Goal: Information Seeking & Learning: Learn about a topic

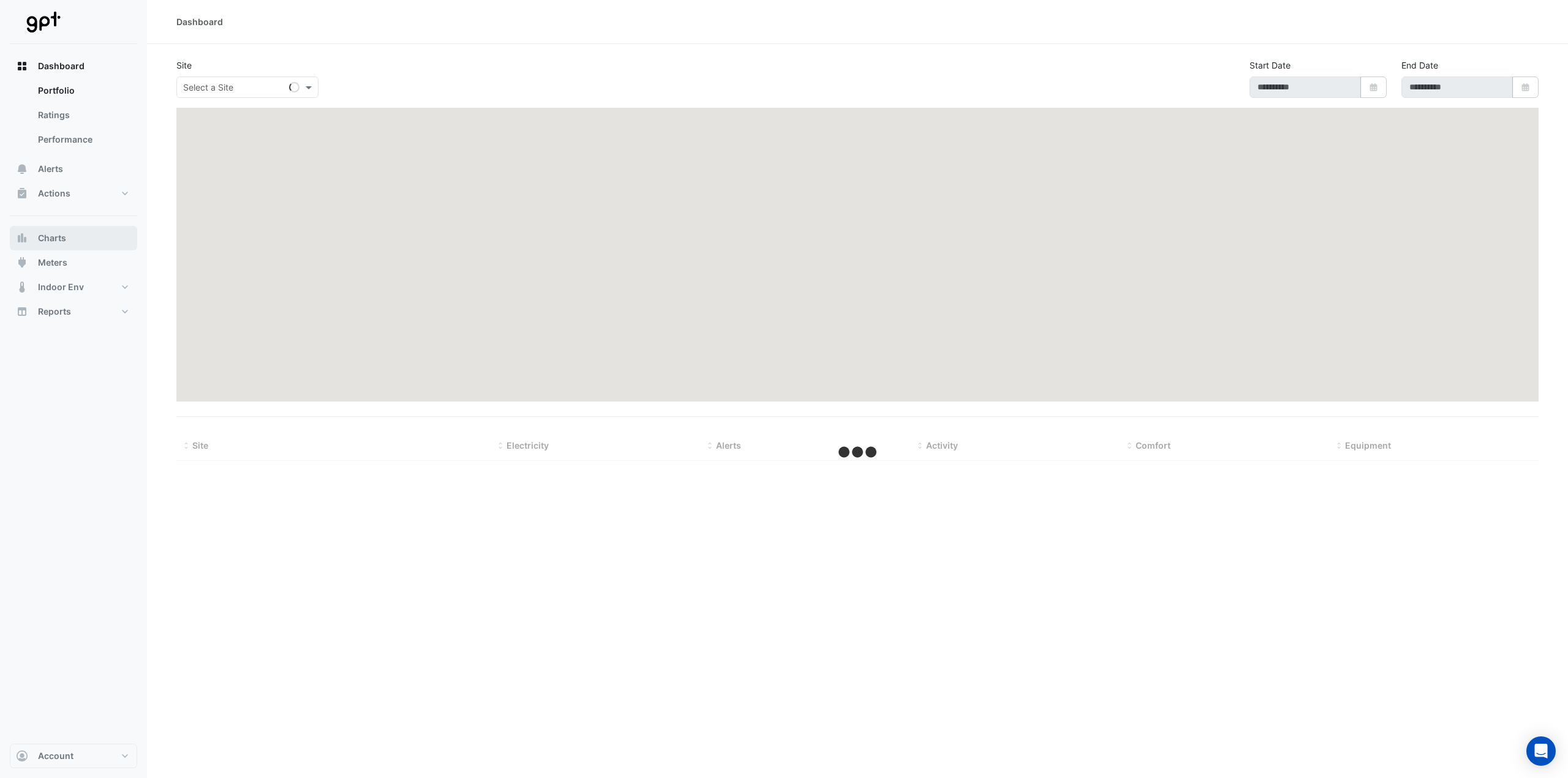
click at [47, 236] on span "Charts" at bounding box center [52, 238] width 28 height 12
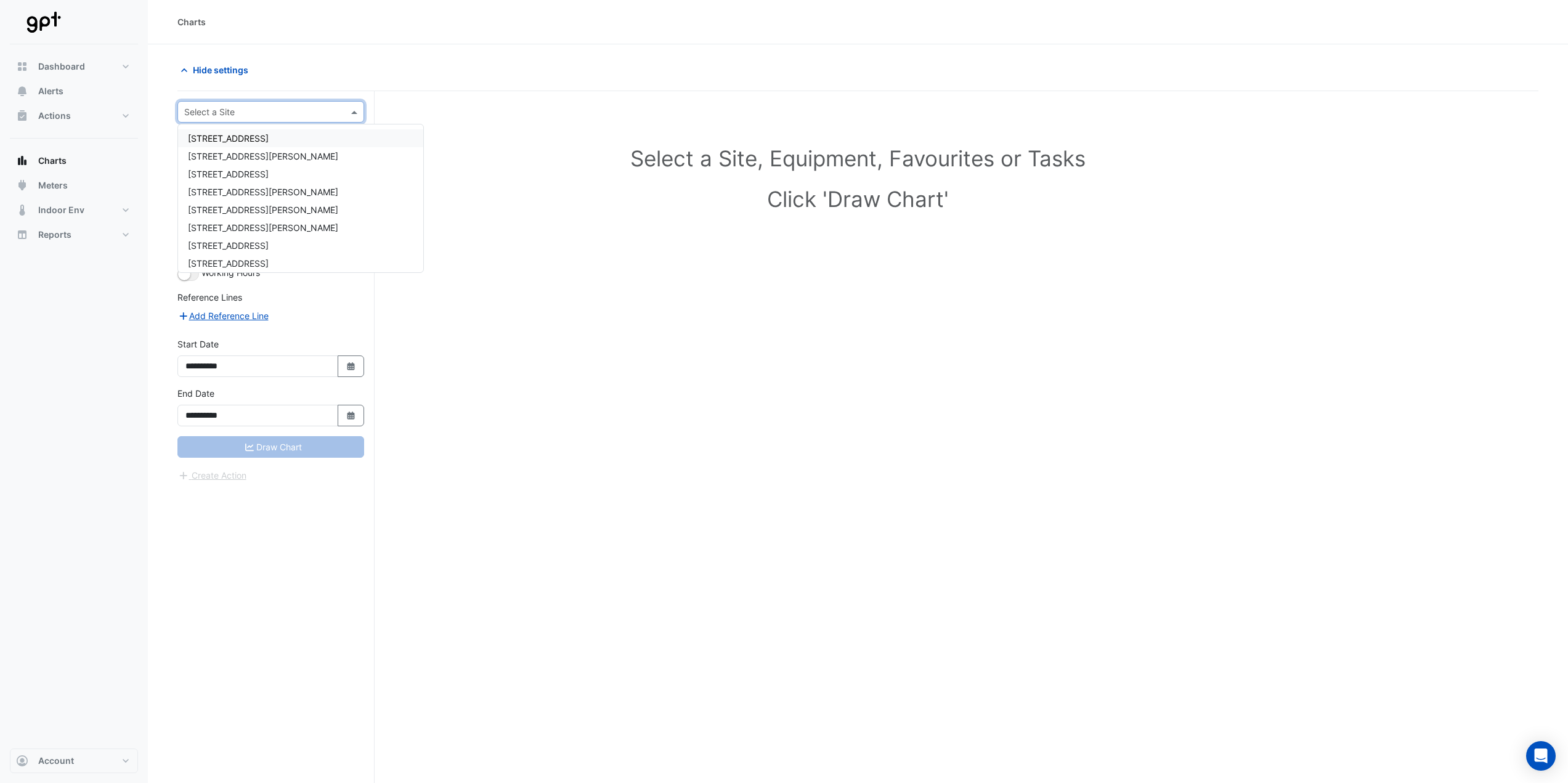
click at [207, 122] on div "Select a Site" at bounding box center [271, 112] width 186 height 22
click at [56, 184] on span "Meters" at bounding box center [53, 185] width 30 height 12
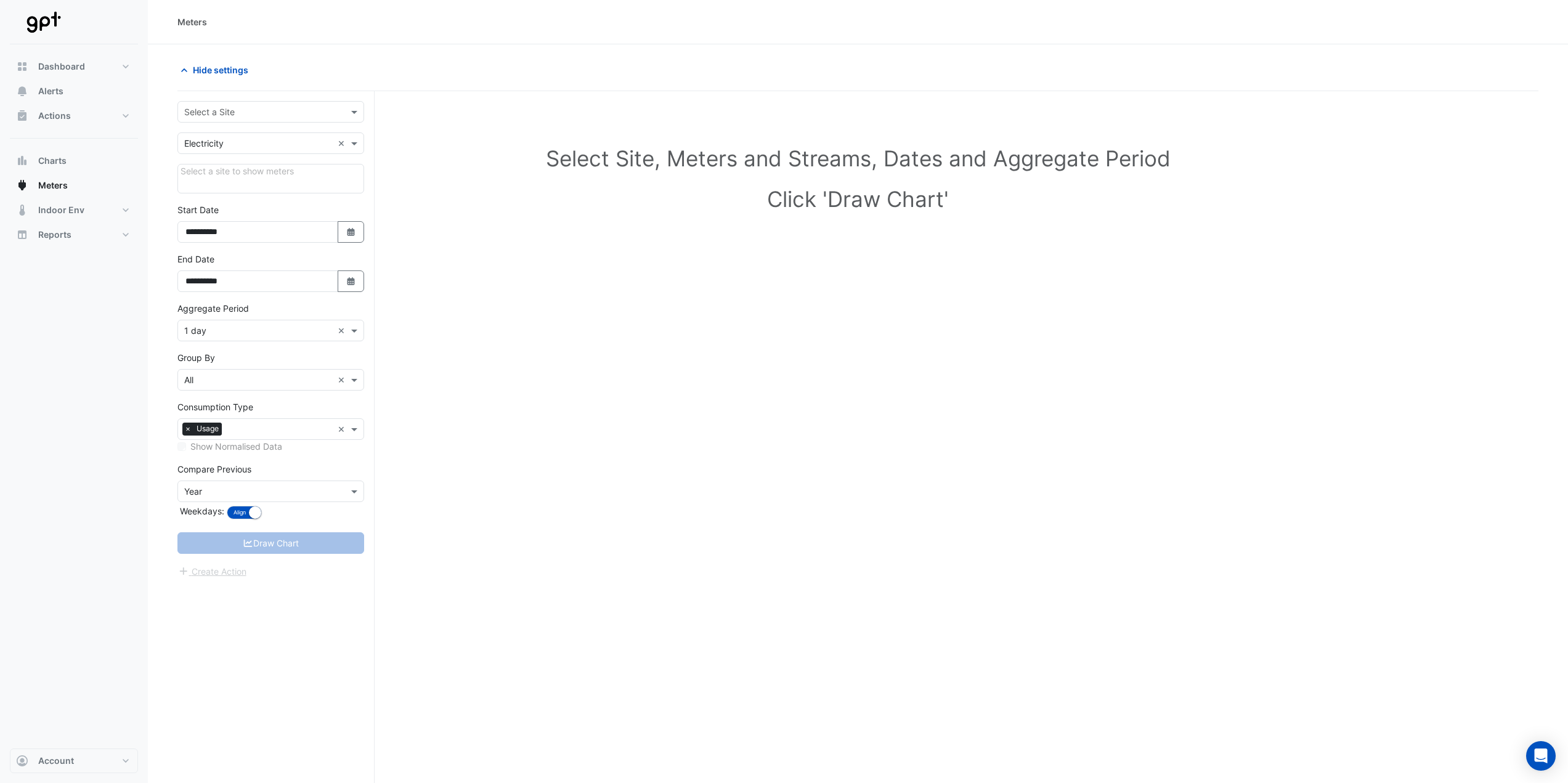
click at [207, 112] on input "text" at bounding box center [259, 112] width 149 height 13
type input "*****"
click at [211, 145] on div "[PERSON_NAME][GEOGRAPHIC_DATA][PERSON_NAME]" at bounding box center [301, 138] width 245 height 18
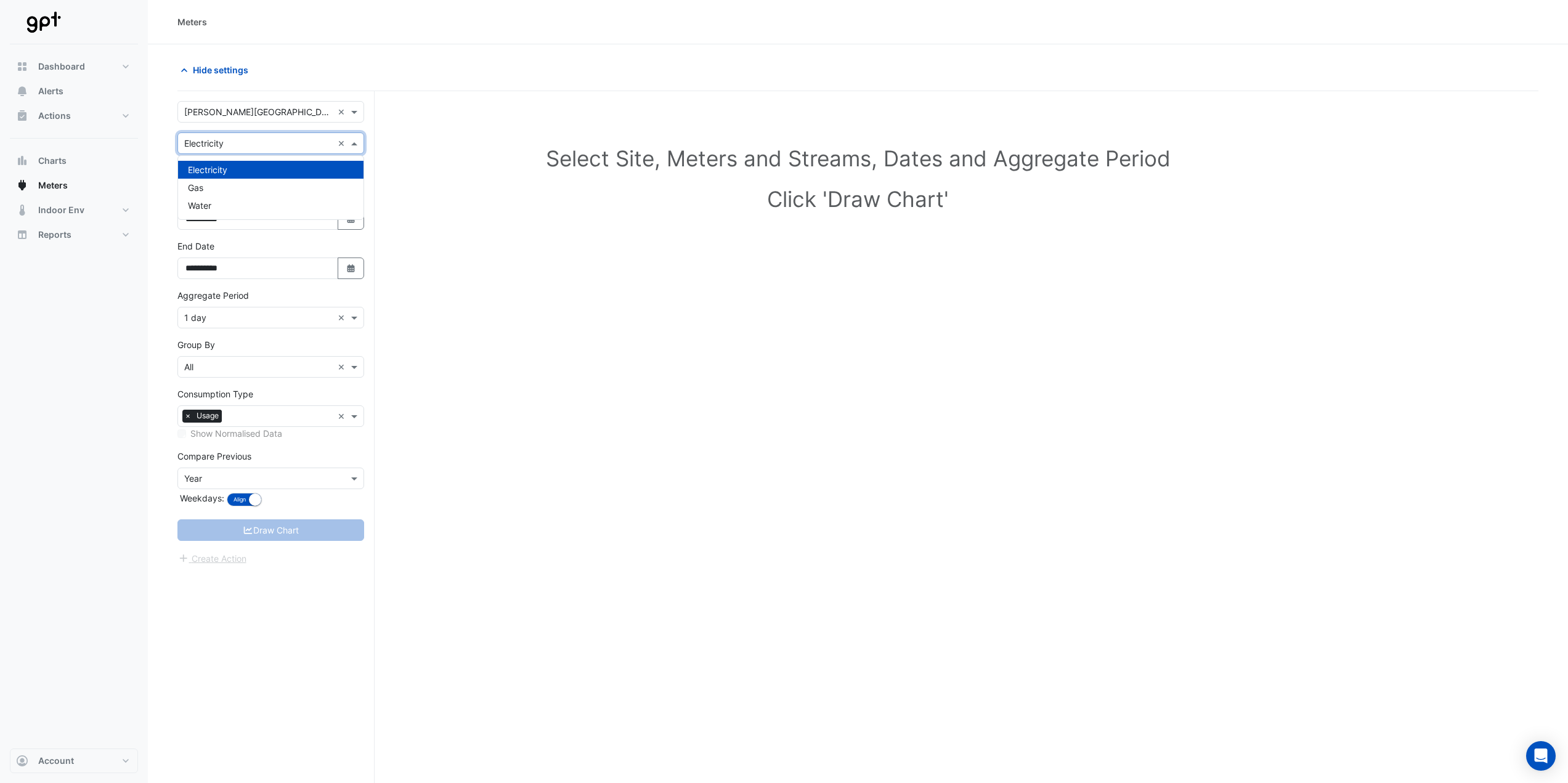
click at [230, 145] on input "text" at bounding box center [259, 143] width 149 height 13
click at [210, 172] on span "Electricity" at bounding box center [207, 170] width 39 height 11
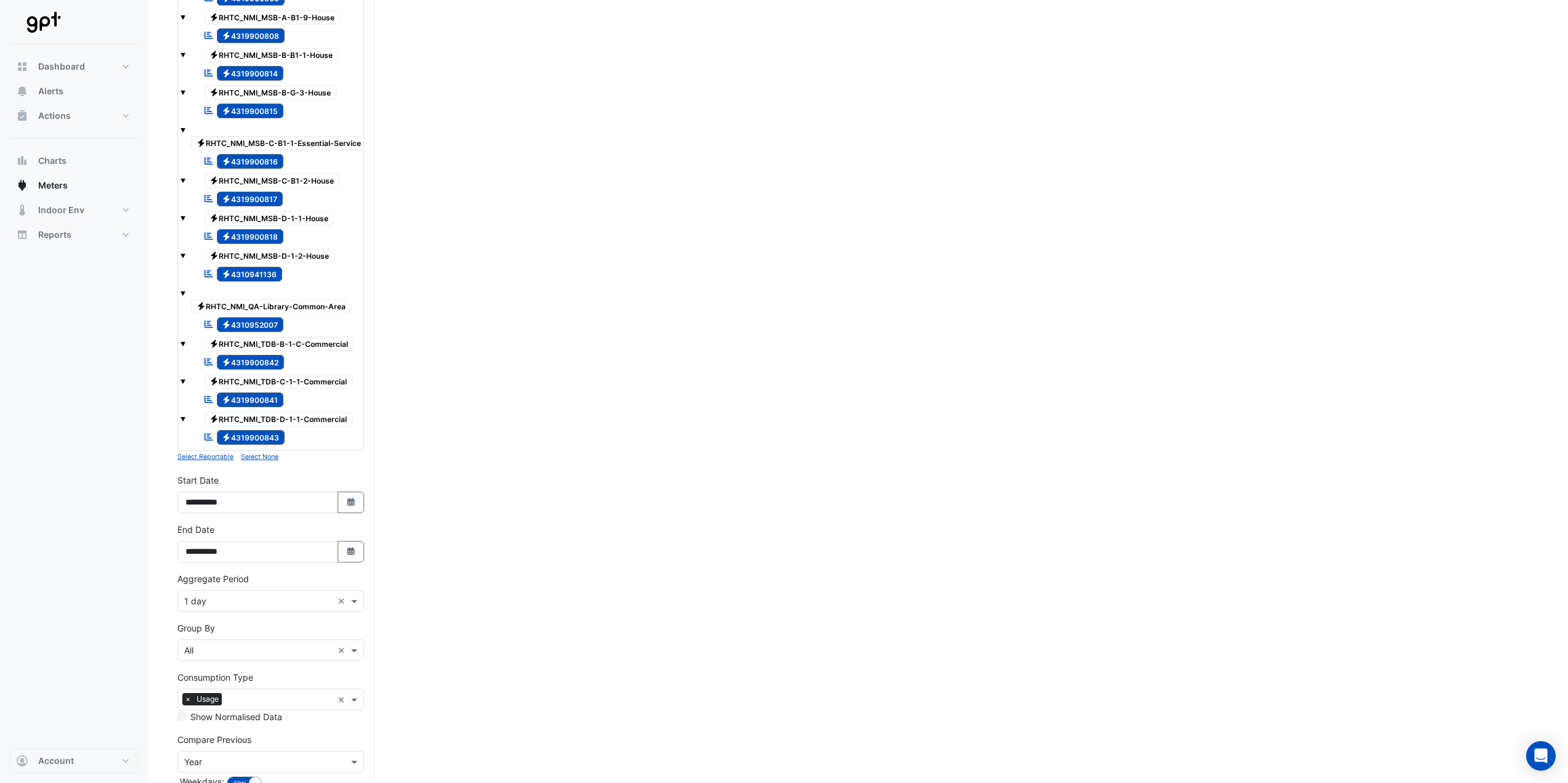
scroll to position [790, 0]
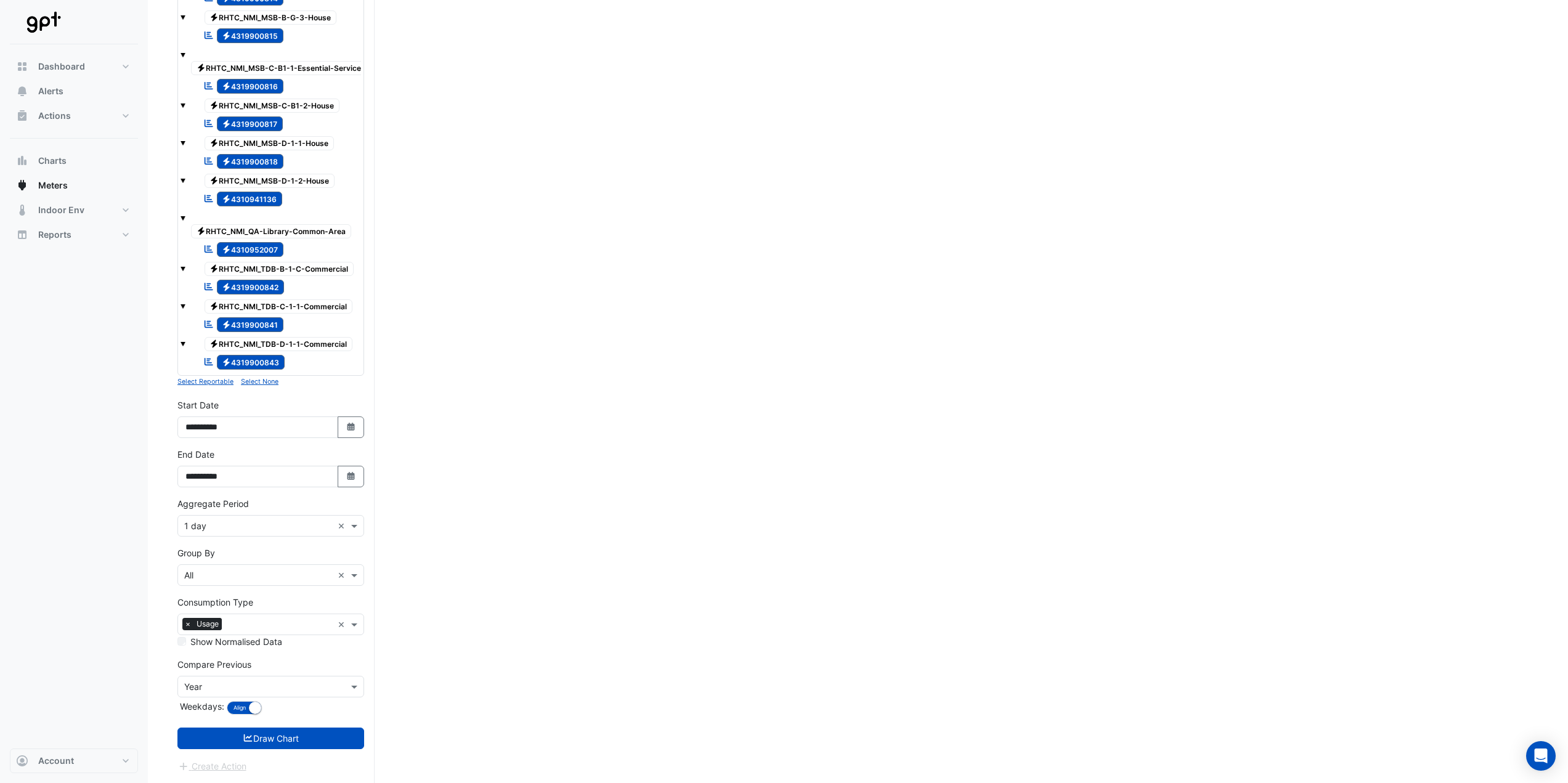
click at [245, 383] on small "Select None" at bounding box center [260, 382] width 38 height 8
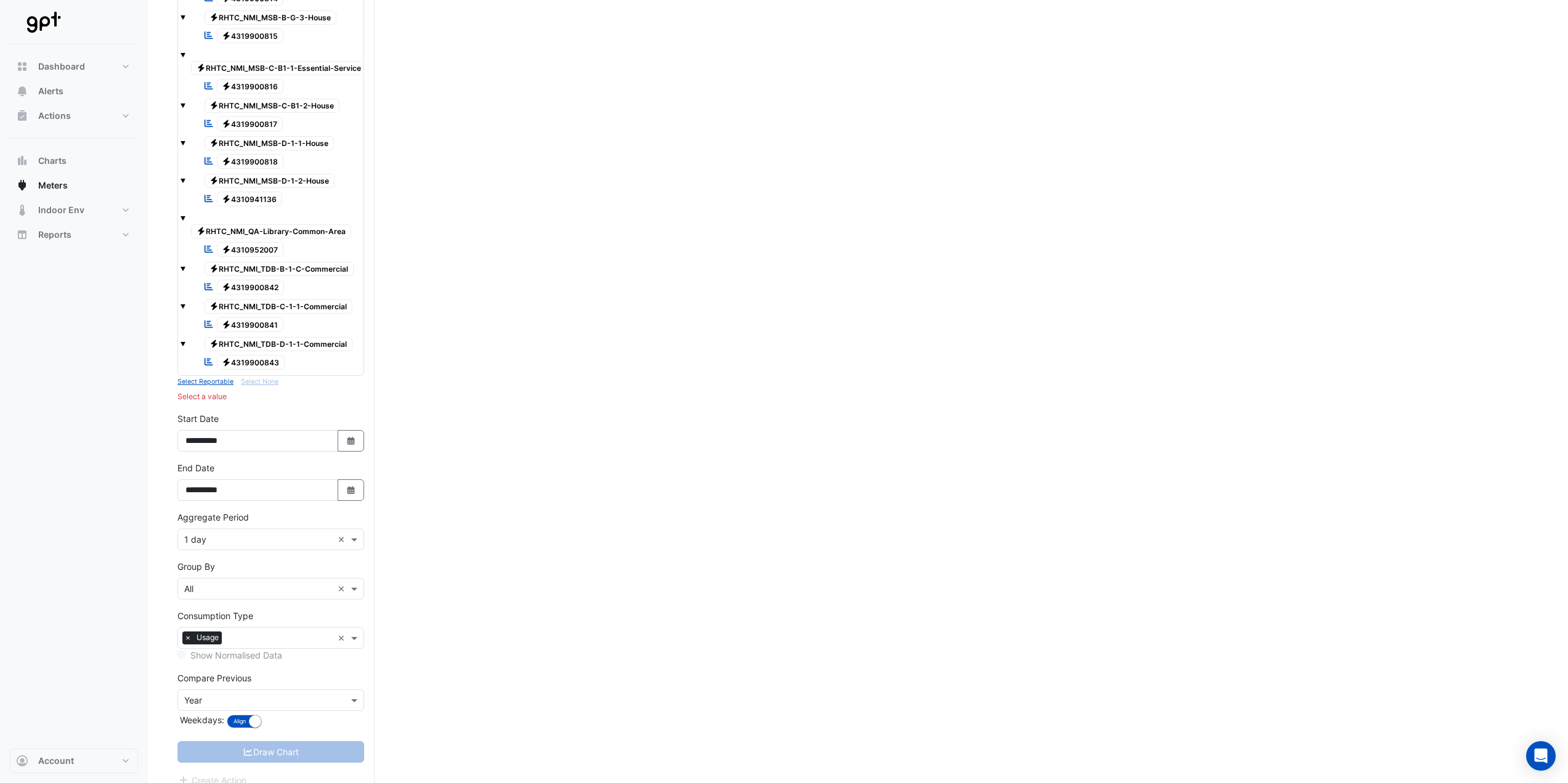
scroll to position [544, 0]
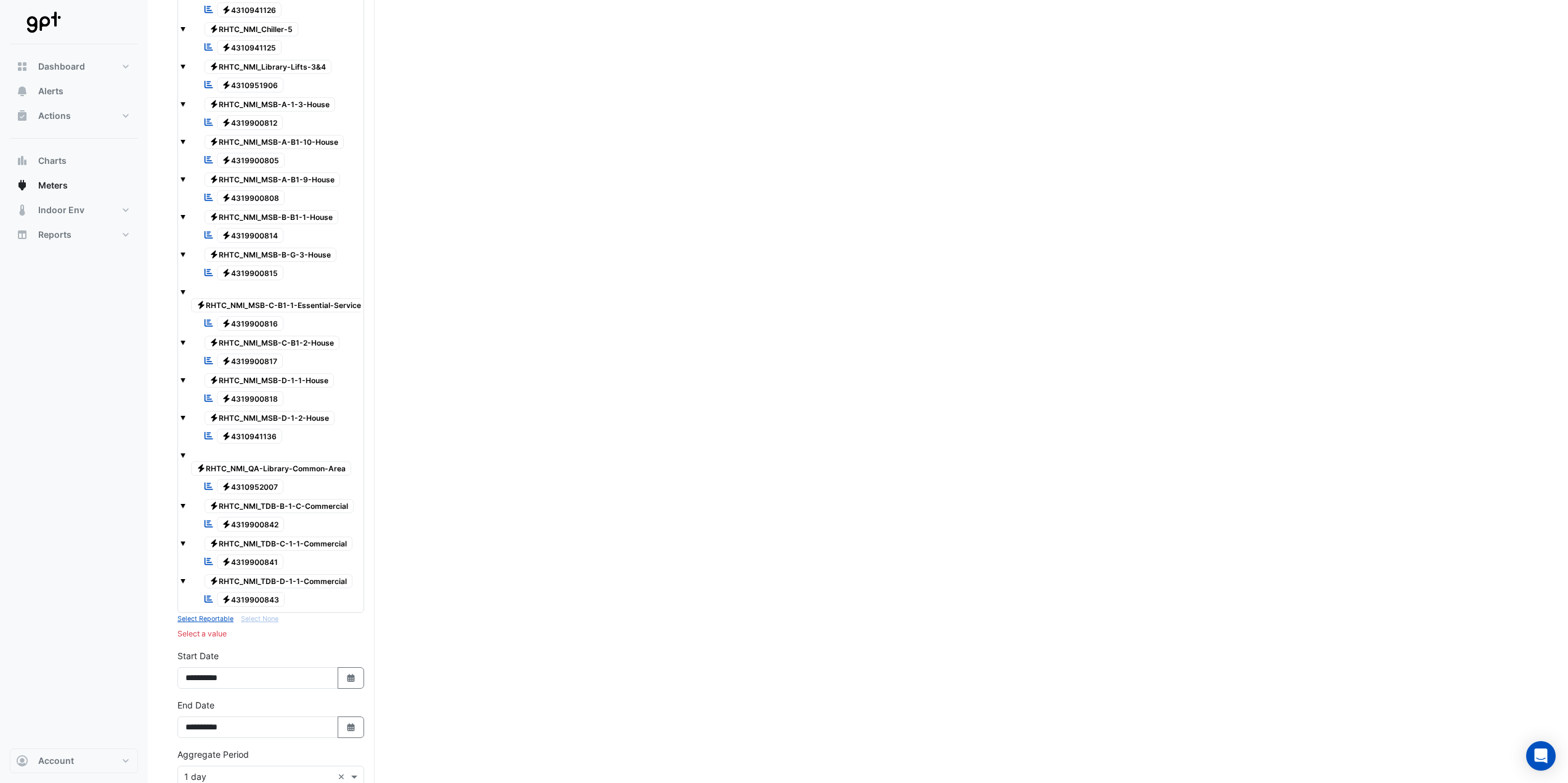
click at [252, 240] on span "Electricity 4319900814" at bounding box center [250, 236] width 67 height 15
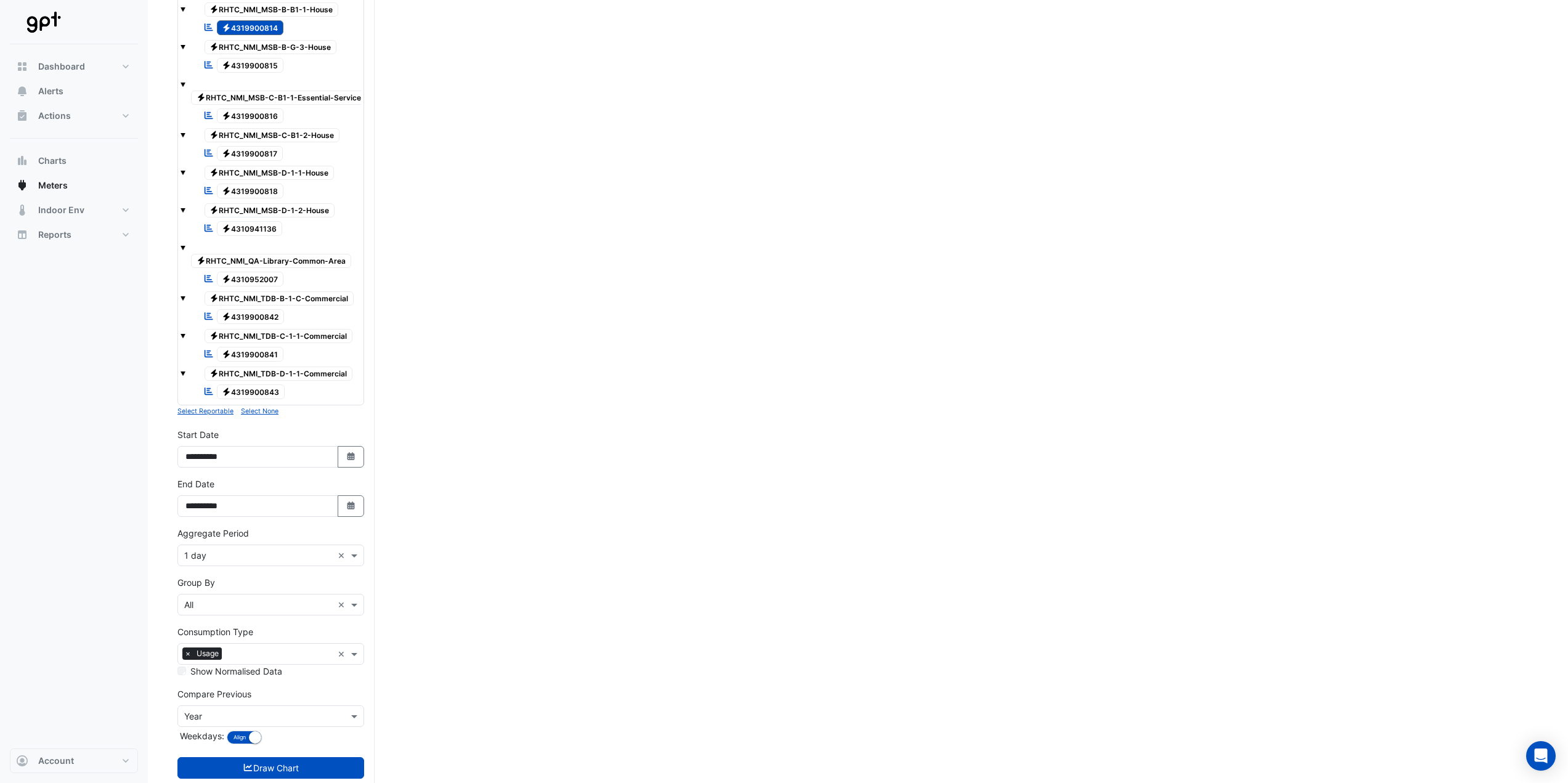
scroll to position [790, 0]
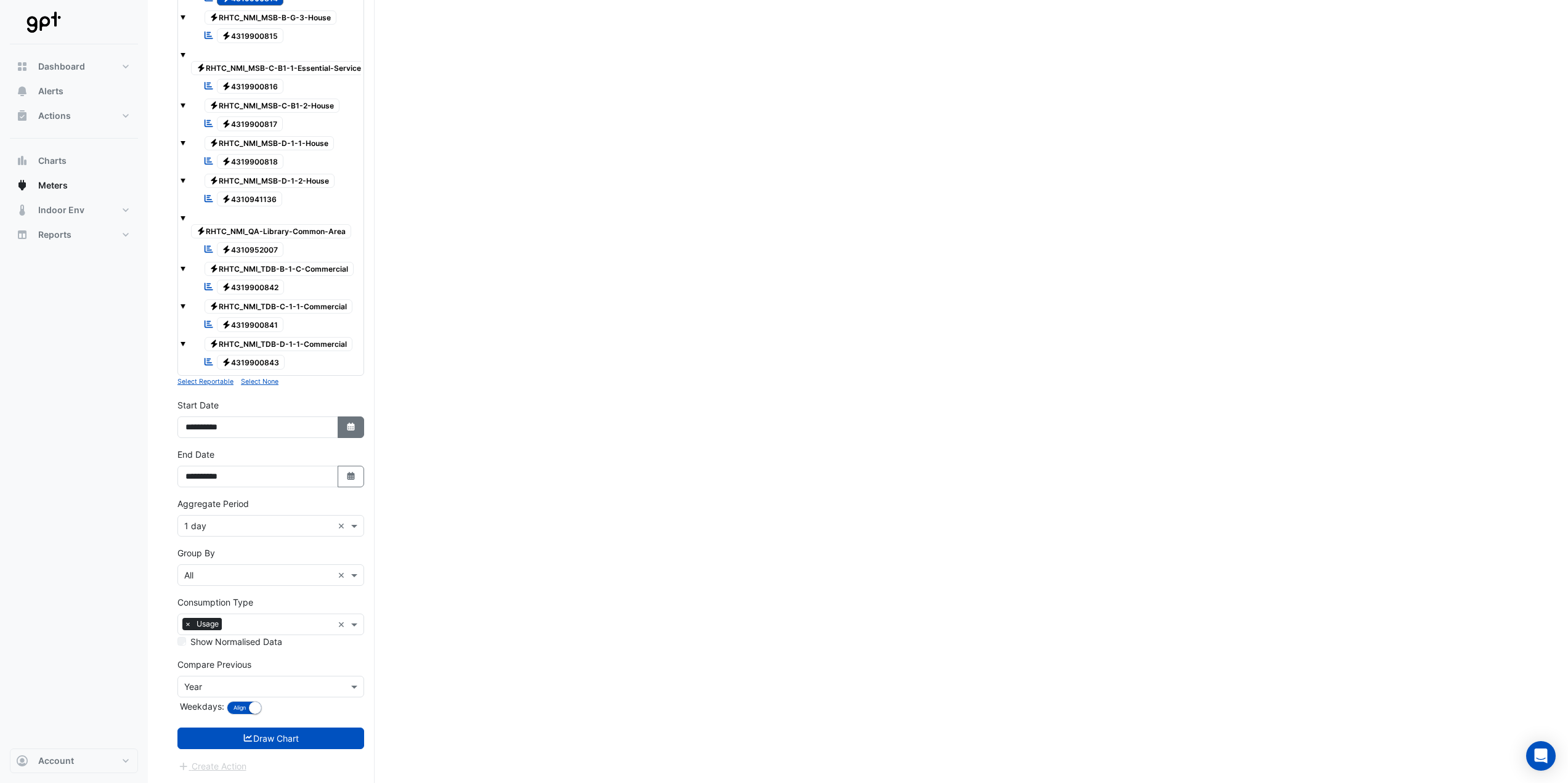
click at [345, 425] on button "Select Date" at bounding box center [351, 428] width 27 height 22
select select "*"
select select "****"
click at [200, 269] on span "Previous month" at bounding box center [199, 274] width 9 height 9
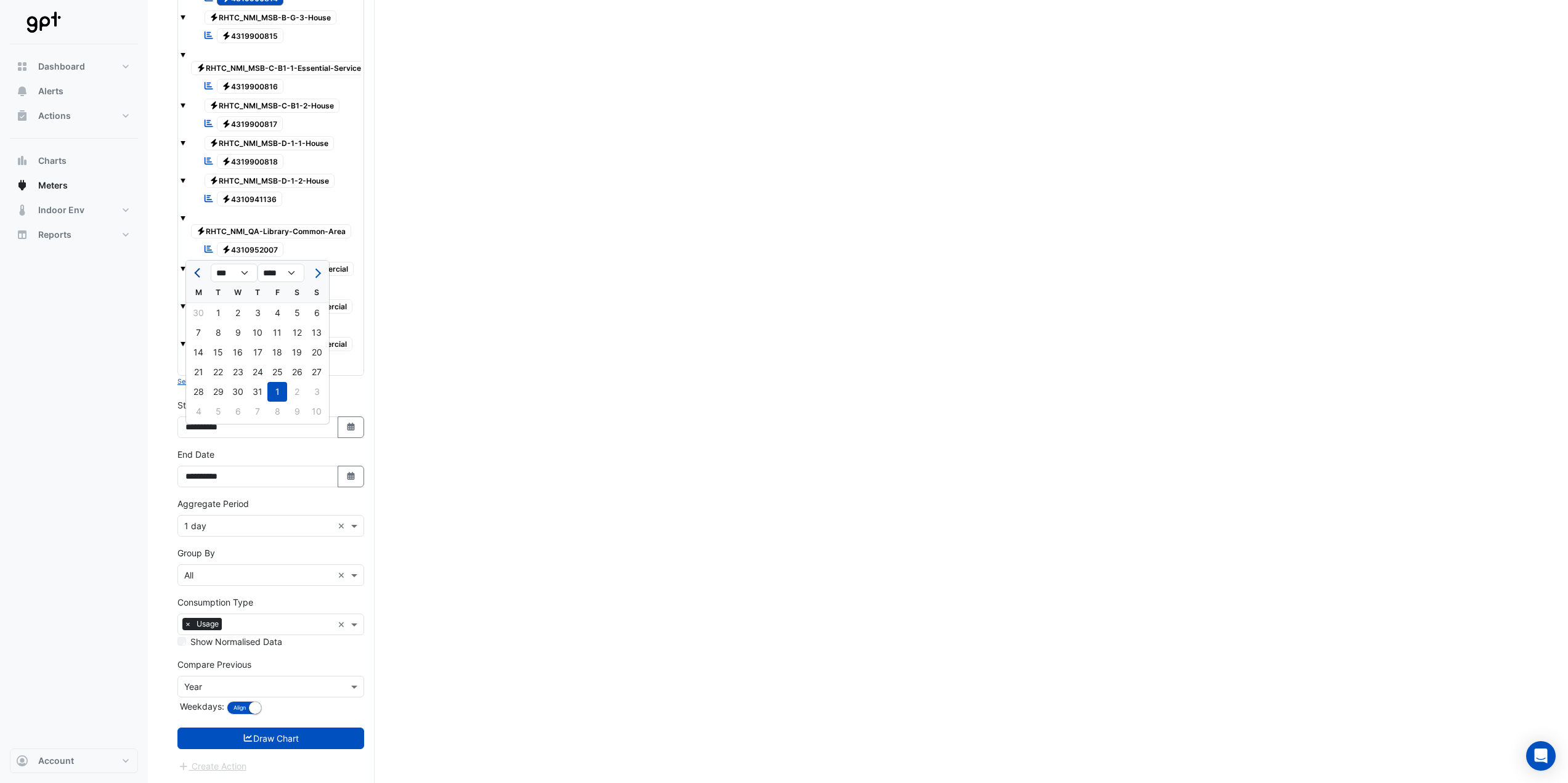
click at [200, 269] on span "Previous month" at bounding box center [199, 274] width 9 height 9
select select "*"
click at [257, 303] on div "1" at bounding box center [257, 313] width 20 height 20
type input "**********"
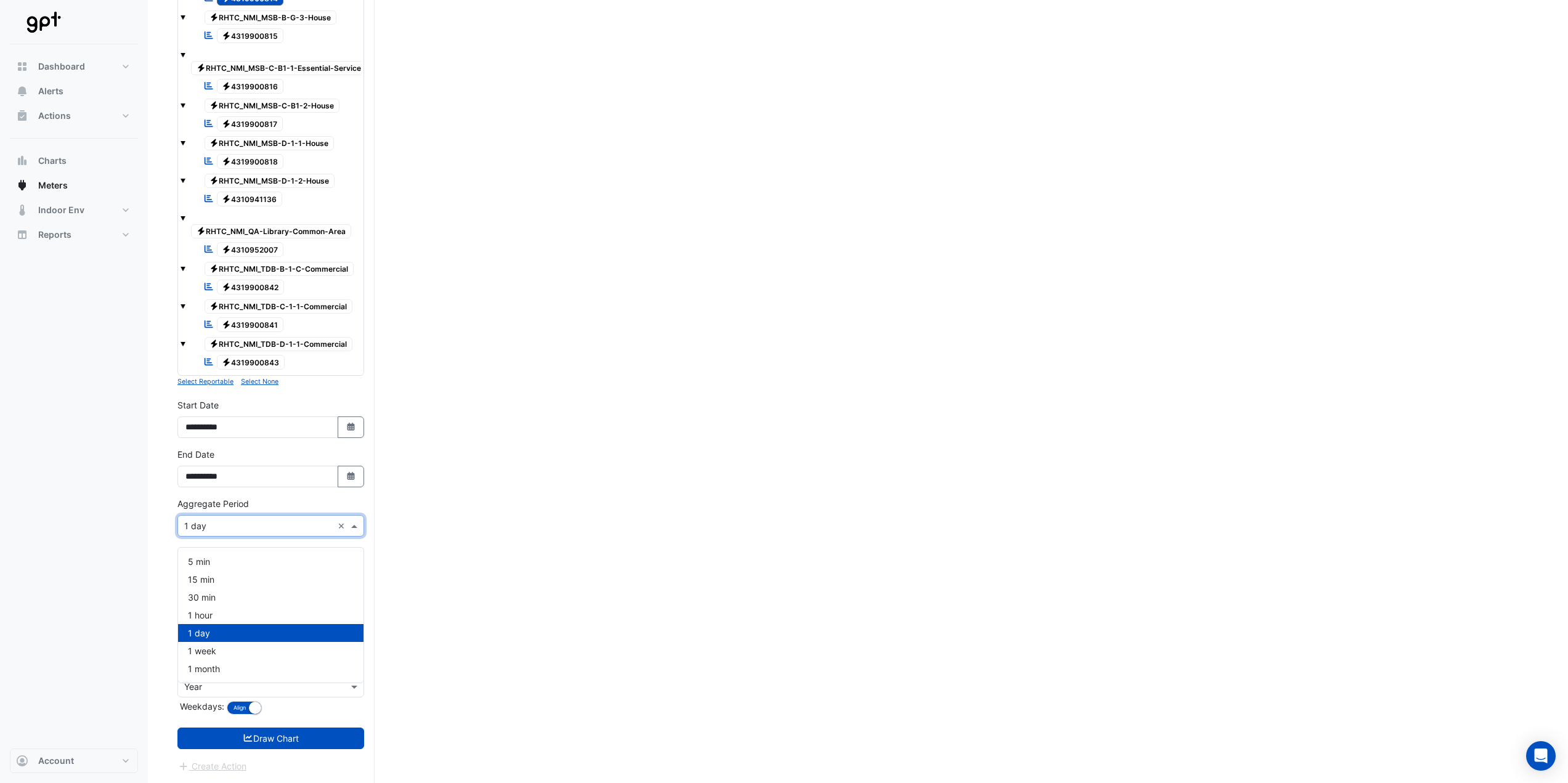
click at [284, 529] on input "text" at bounding box center [259, 526] width 149 height 13
click at [210, 610] on span "1 hour" at bounding box center [200, 615] width 24 height 11
click at [257, 689] on input "text" at bounding box center [259, 687] width 149 height 13
click at [205, 566] on div "None Day Week Month Year Select Start Date" at bounding box center [271, 624] width 186 height 117
click at [205, 575] on span "None" at bounding box center [199, 580] width 22 height 11
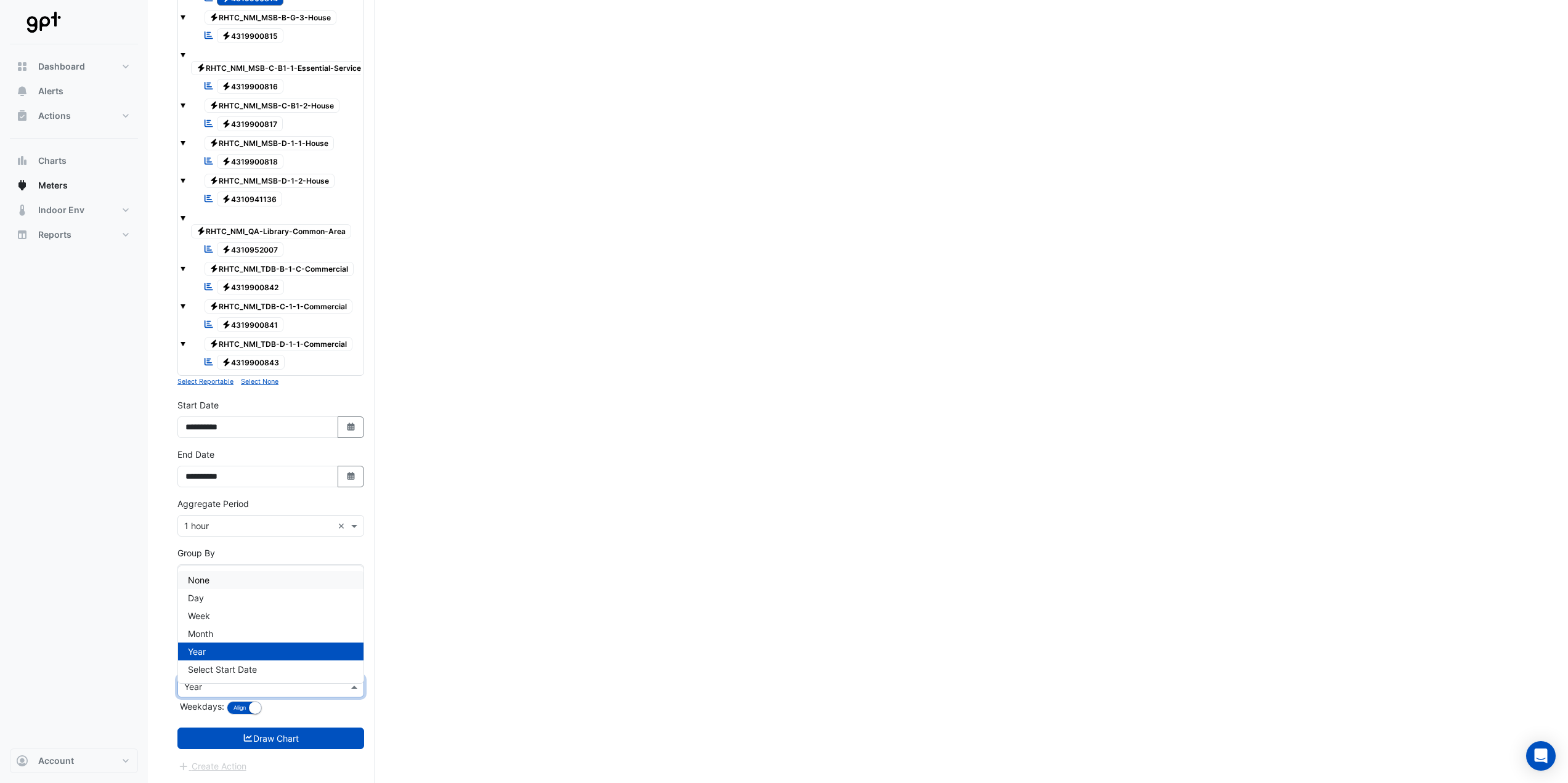
scroll to position [769, 0]
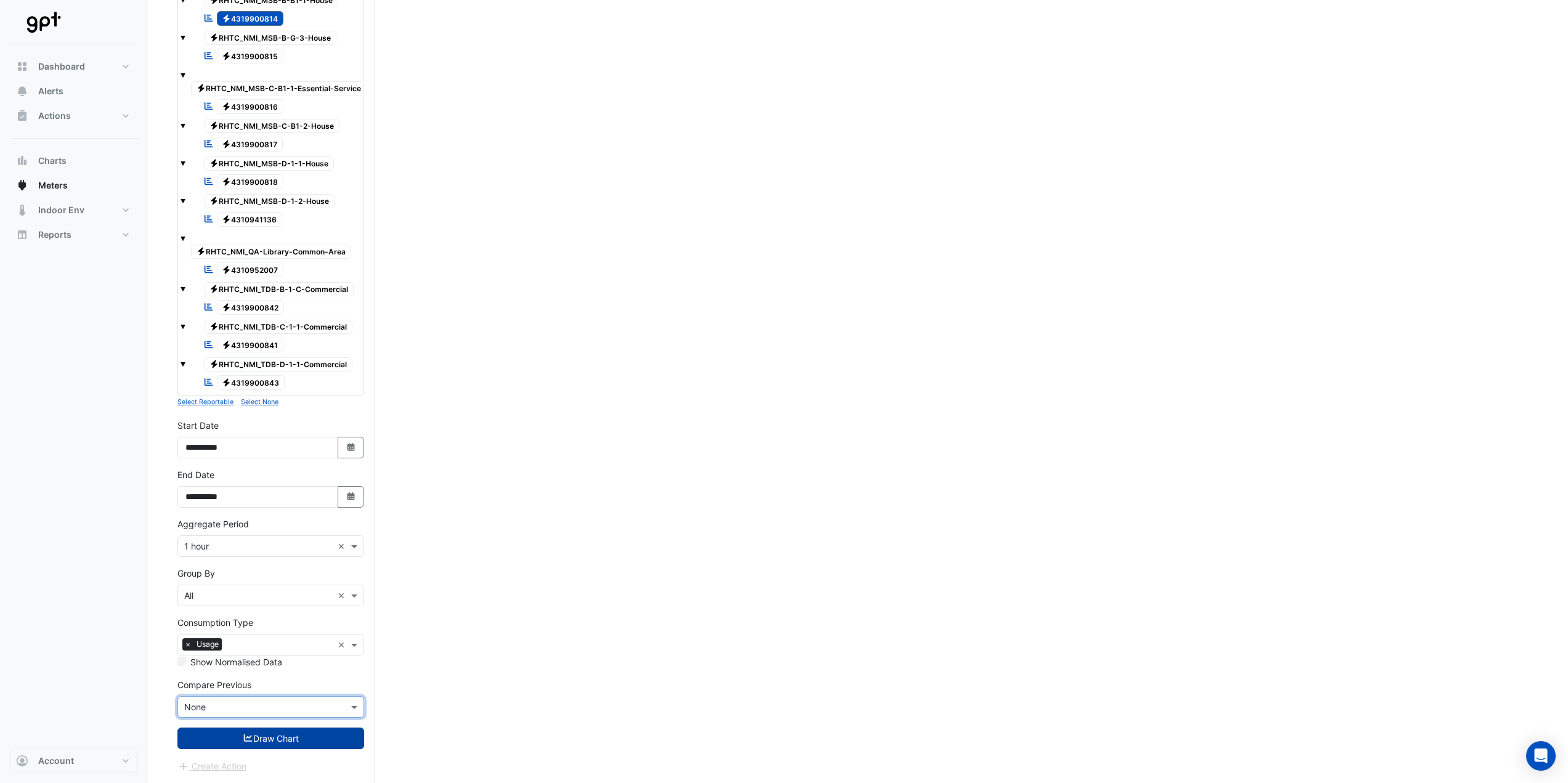
click at [264, 733] on button "Draw Chart" at bounding box center [271, 738] width 186 height 22
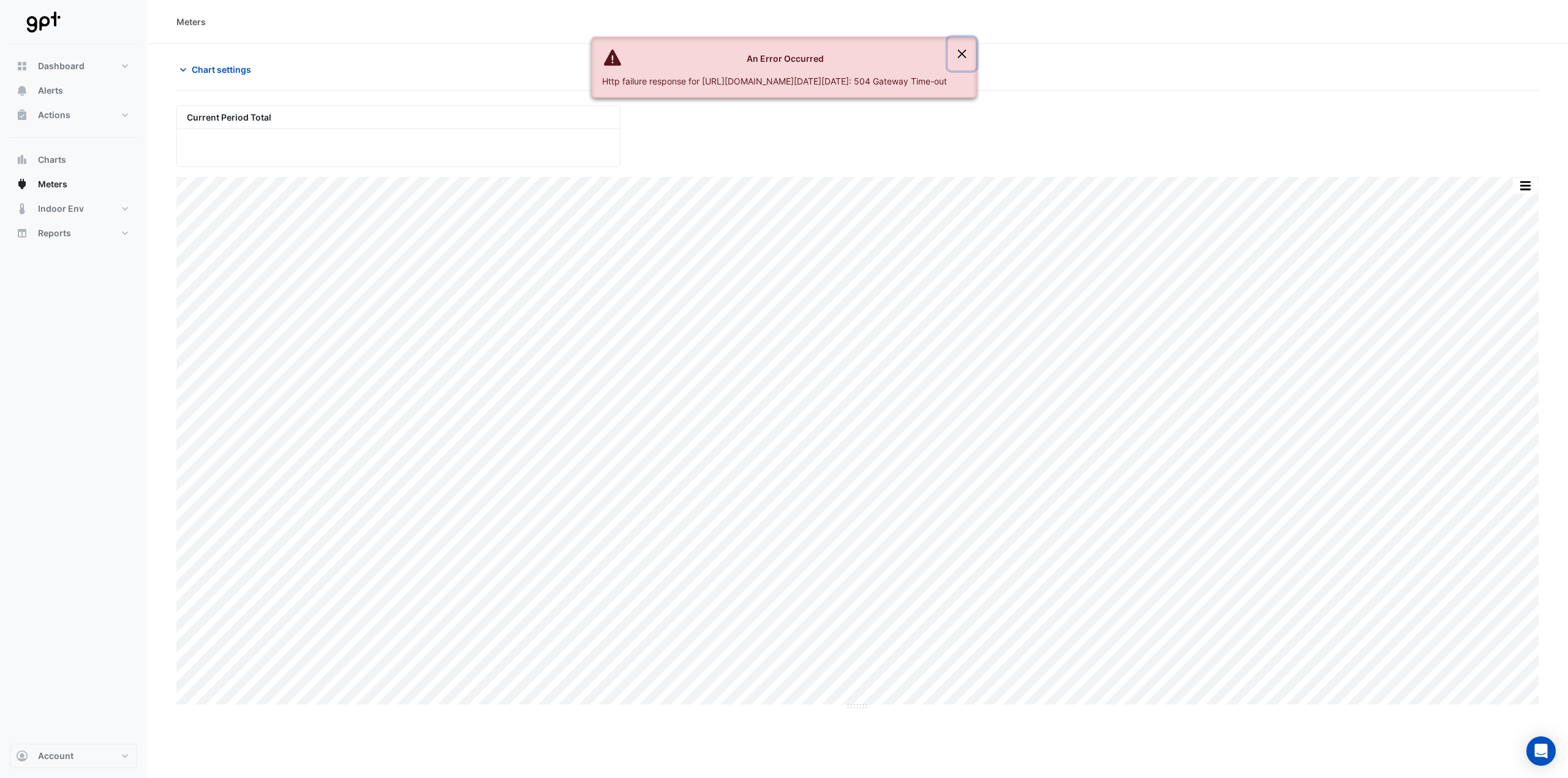
click at [976, 52] on button "Close" at bounding box center [962, 54] width 28 height 33
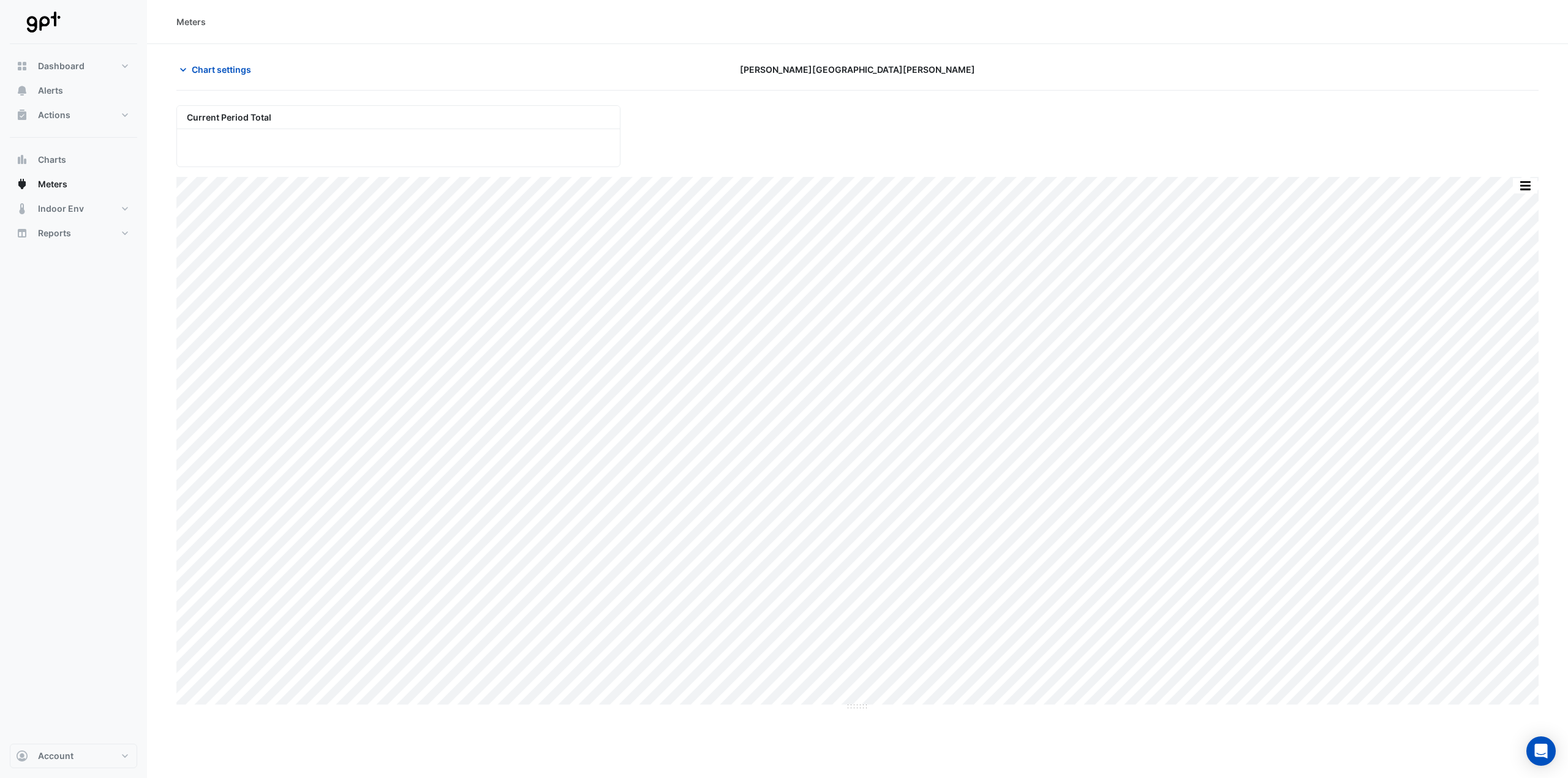
drag, startPoint x: 216, startPoint y: 76, endPoint x: 263, endPoint y: 156, distance: 92.8
click at [217, 76] on button "Chart settings" at bounding box center [218, 70] width 83 height 21
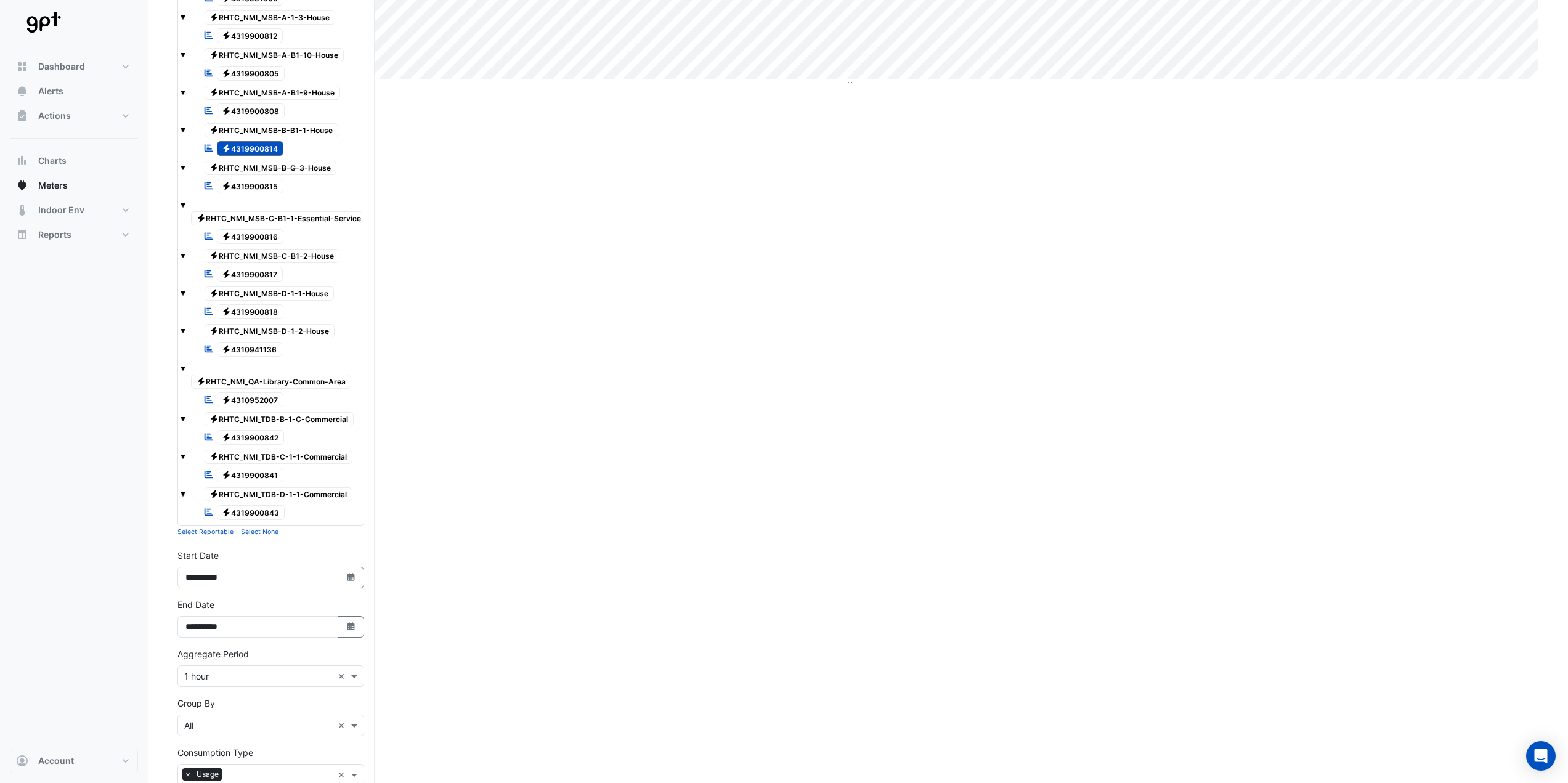
scroll to position [769, 0]
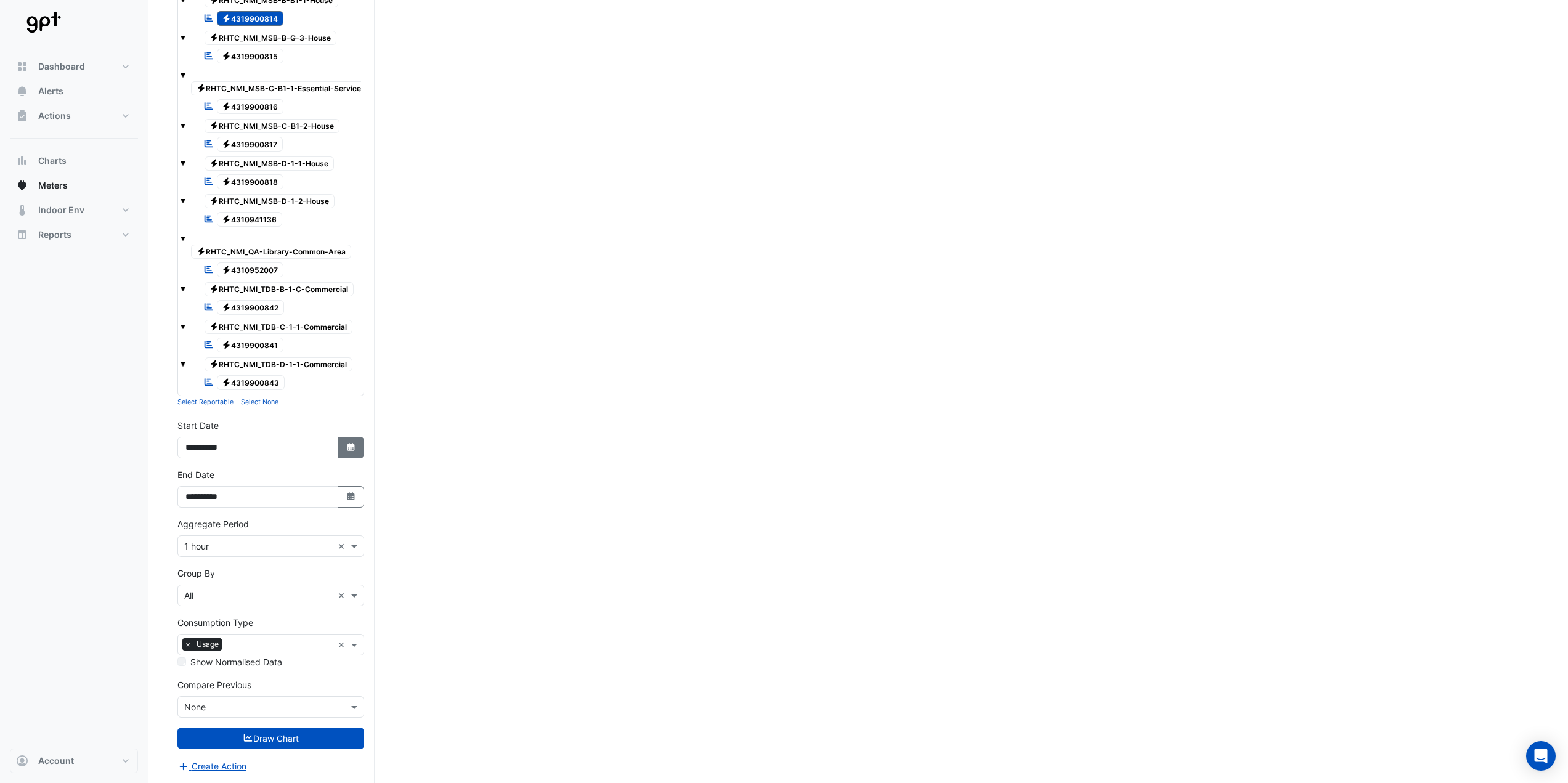
click at [347, 445] on icon "Select Date" at bounding box center [351, 447] width 11 height 9
select select "*"
select select "****"
click at [306, 284] on div at bounding box center [317, 293] width 24 height 20
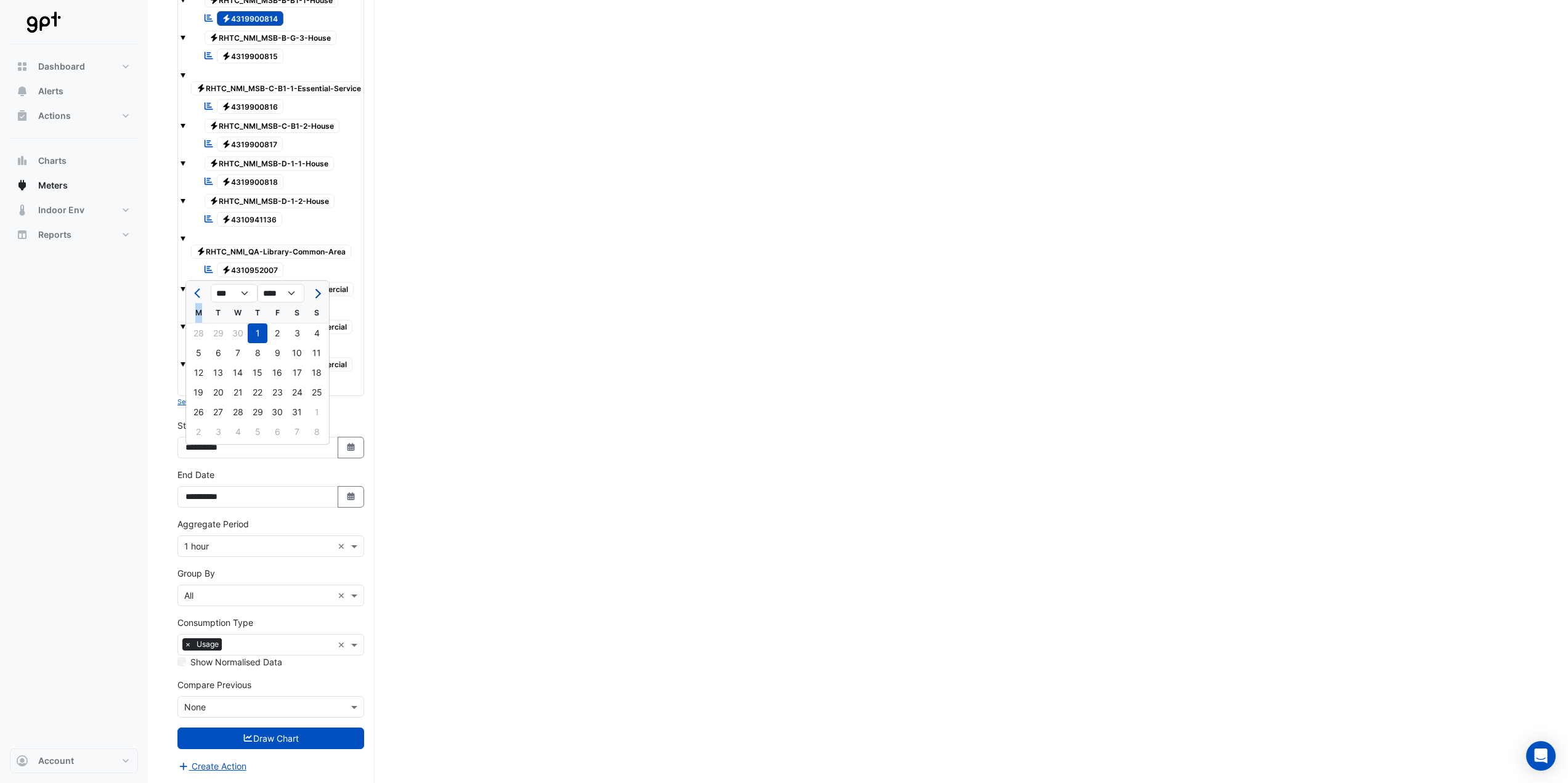
click at [318, 289] on span "Next month" at bounding box center [317, 294] width 9 height 9
click at [196, 289] on span "Previous month" at bounding box center [199, 294] width 9 height 9
select select "*"
click at [357, 495] on button "Select Date" at bounding box center [351, 497] width 27 height 22
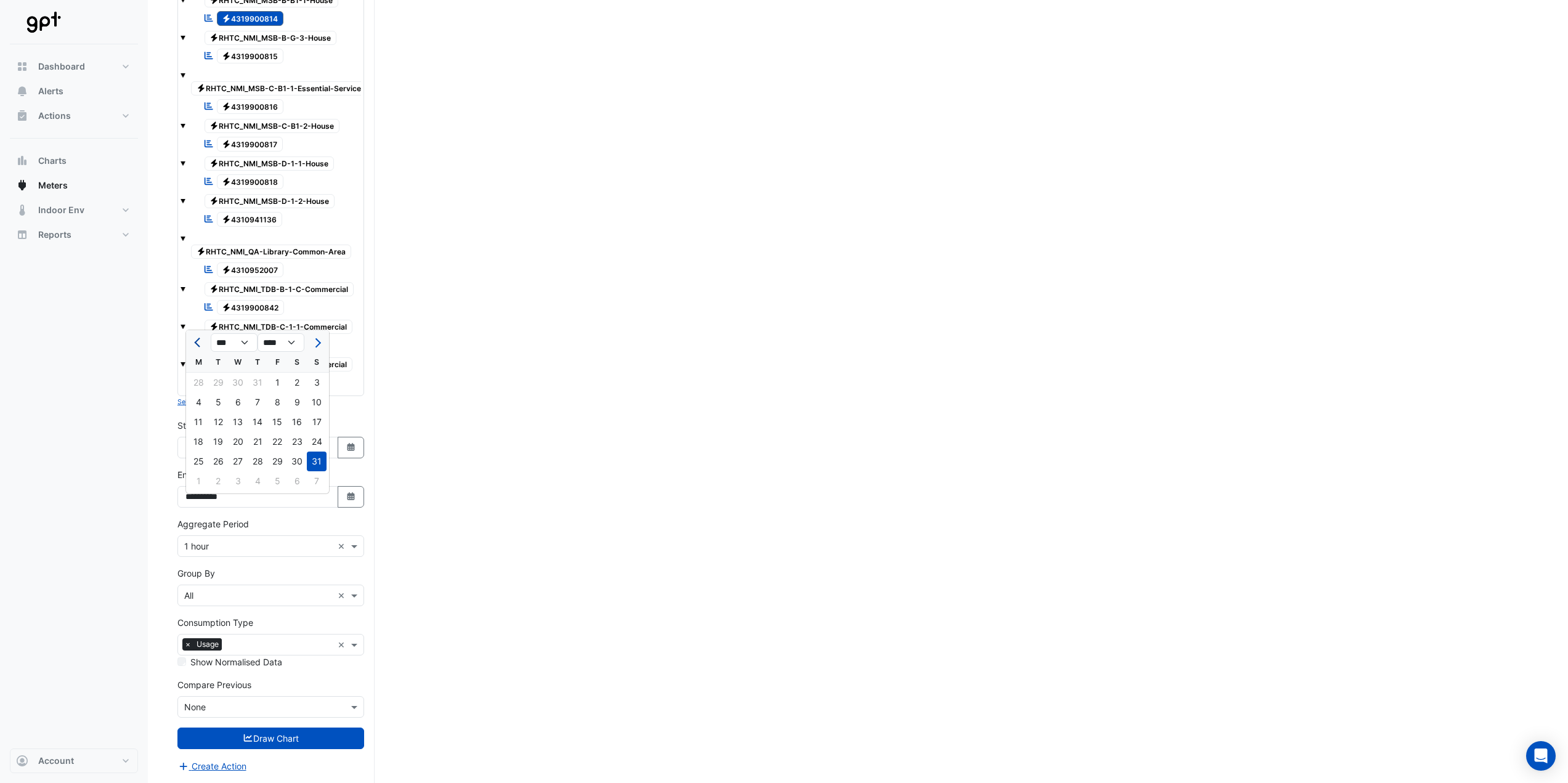
click at [197, 338] on span "Previous month" at bounding box center [199, 343] width 9 height 9
select select "*"
click at [199, 472] on div "30" at bounding box center [198, 481] width 20 height 20
type input "**********"
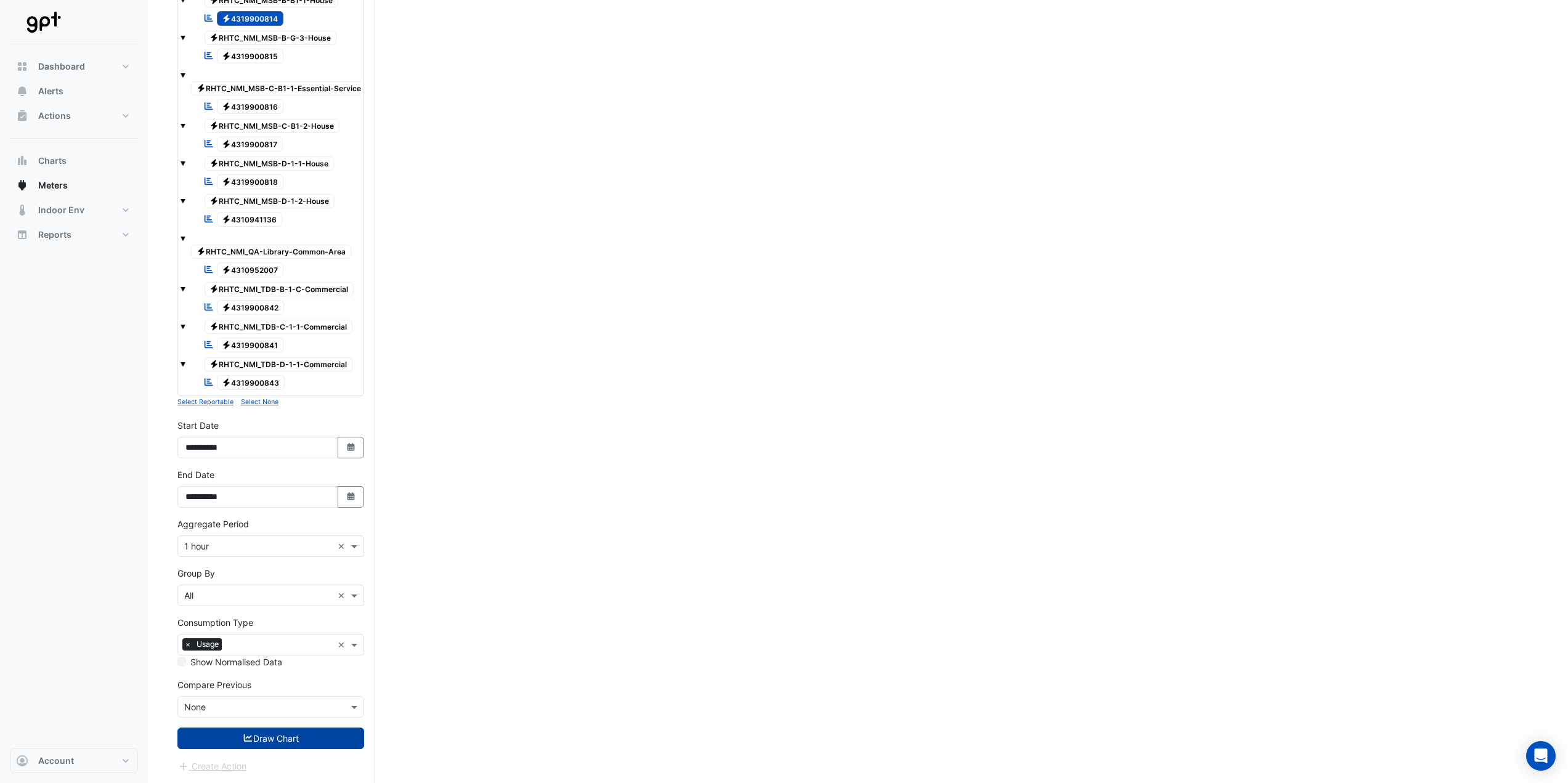
click at [282, 728] on button "Draw Chart" at bounding box center [271, 738] width 186 height 22
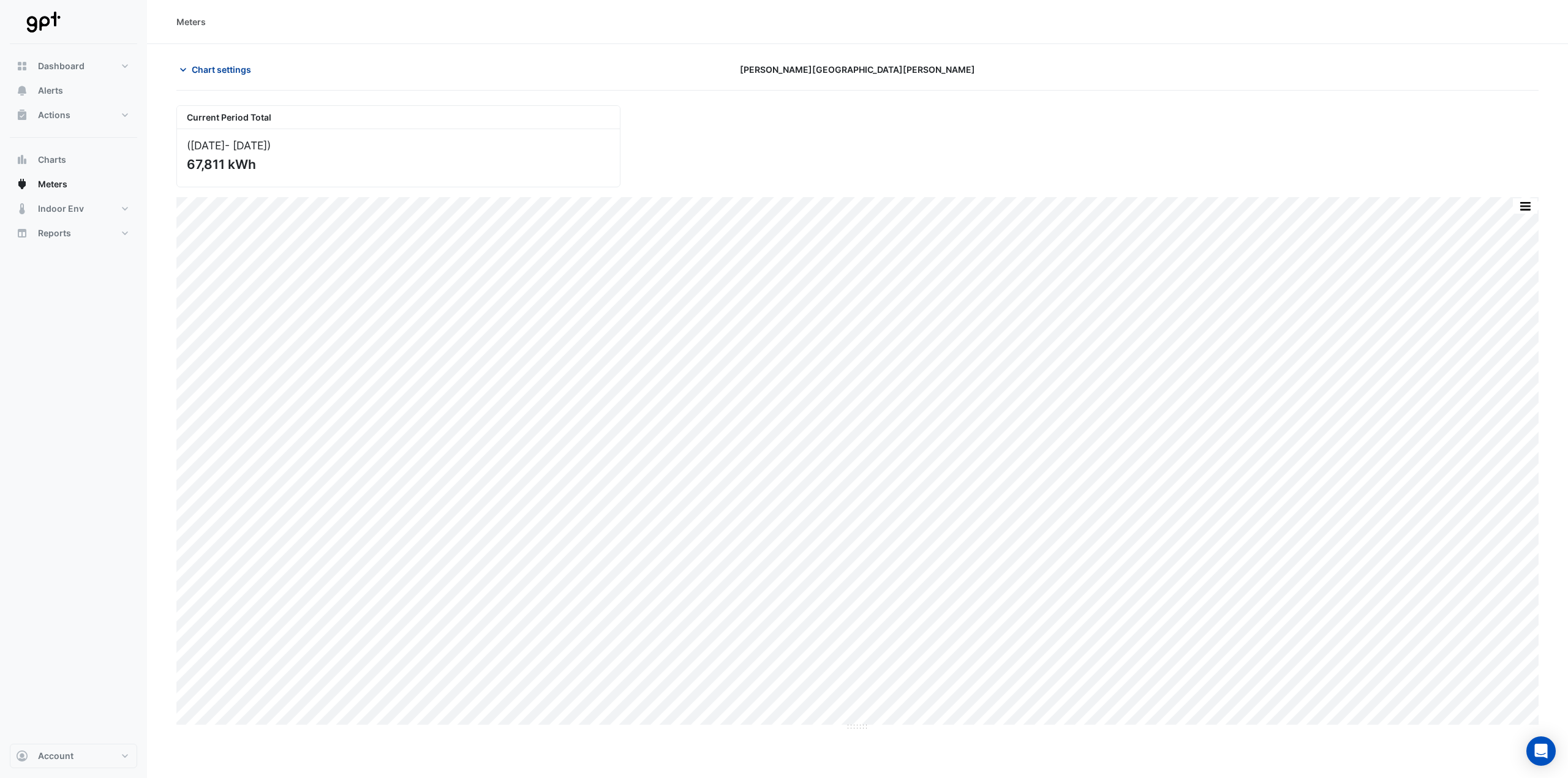
click at [219, 70] on span "Chart settings" at bounding box center [222, 69] width 59 height 13
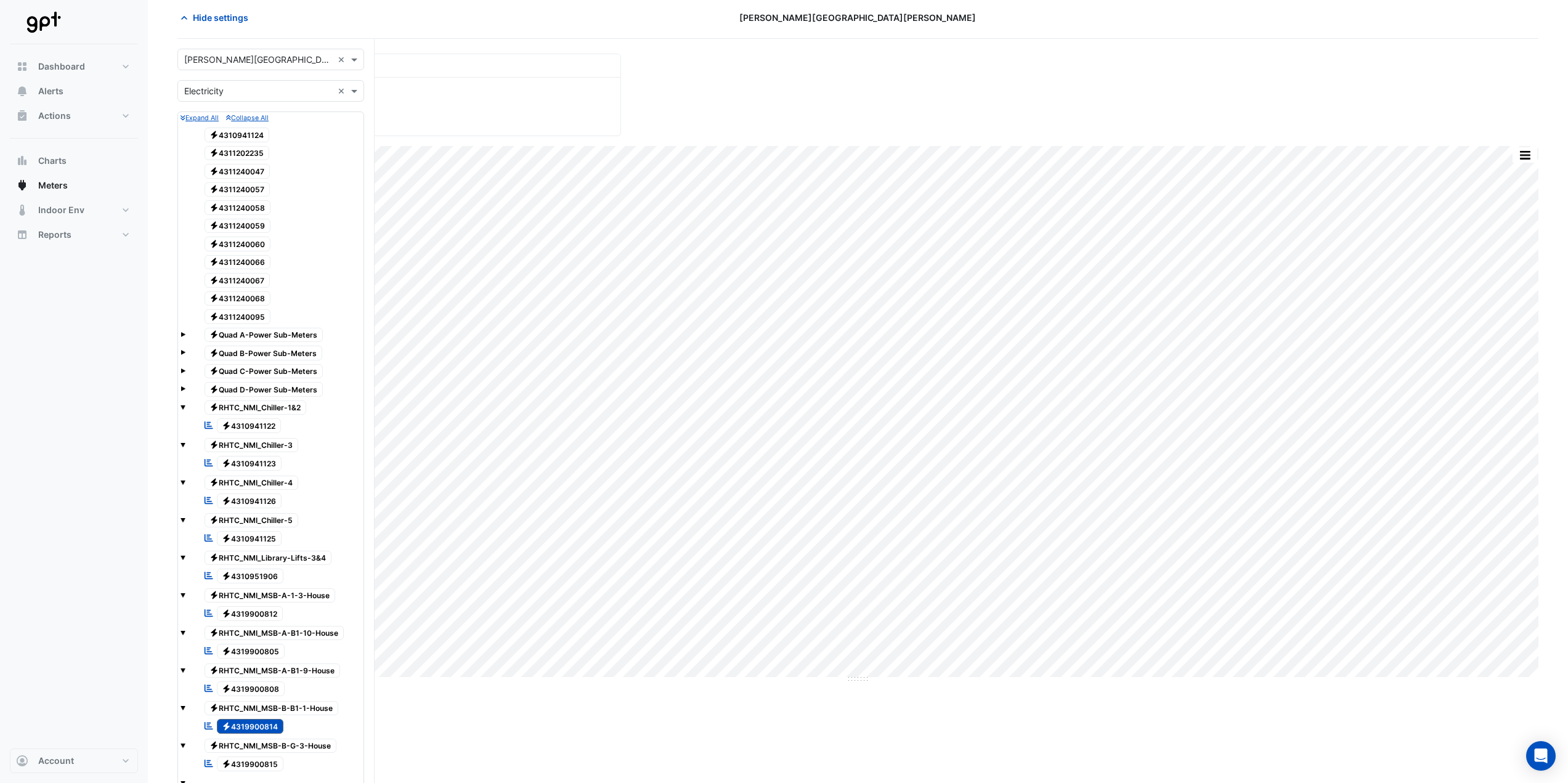
scroll to position [308, 0]
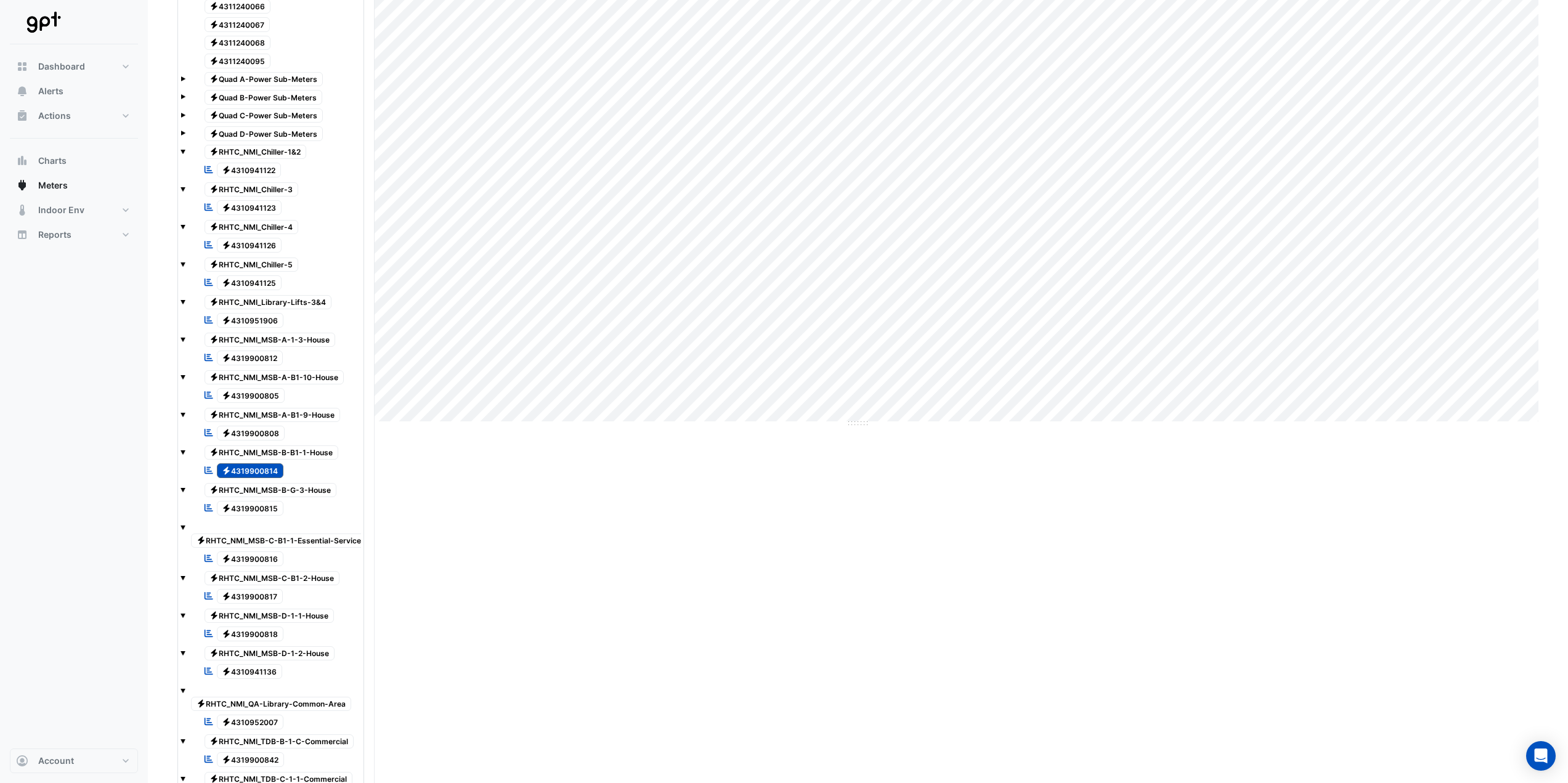
click at [272, 592] on span "Electricity 4319900817" at bounding box center [250, 597] width 67 height 15
click at [249, 472] on span "Electricity 4319900814" at bounding box center [250, 471] width 67 height 15
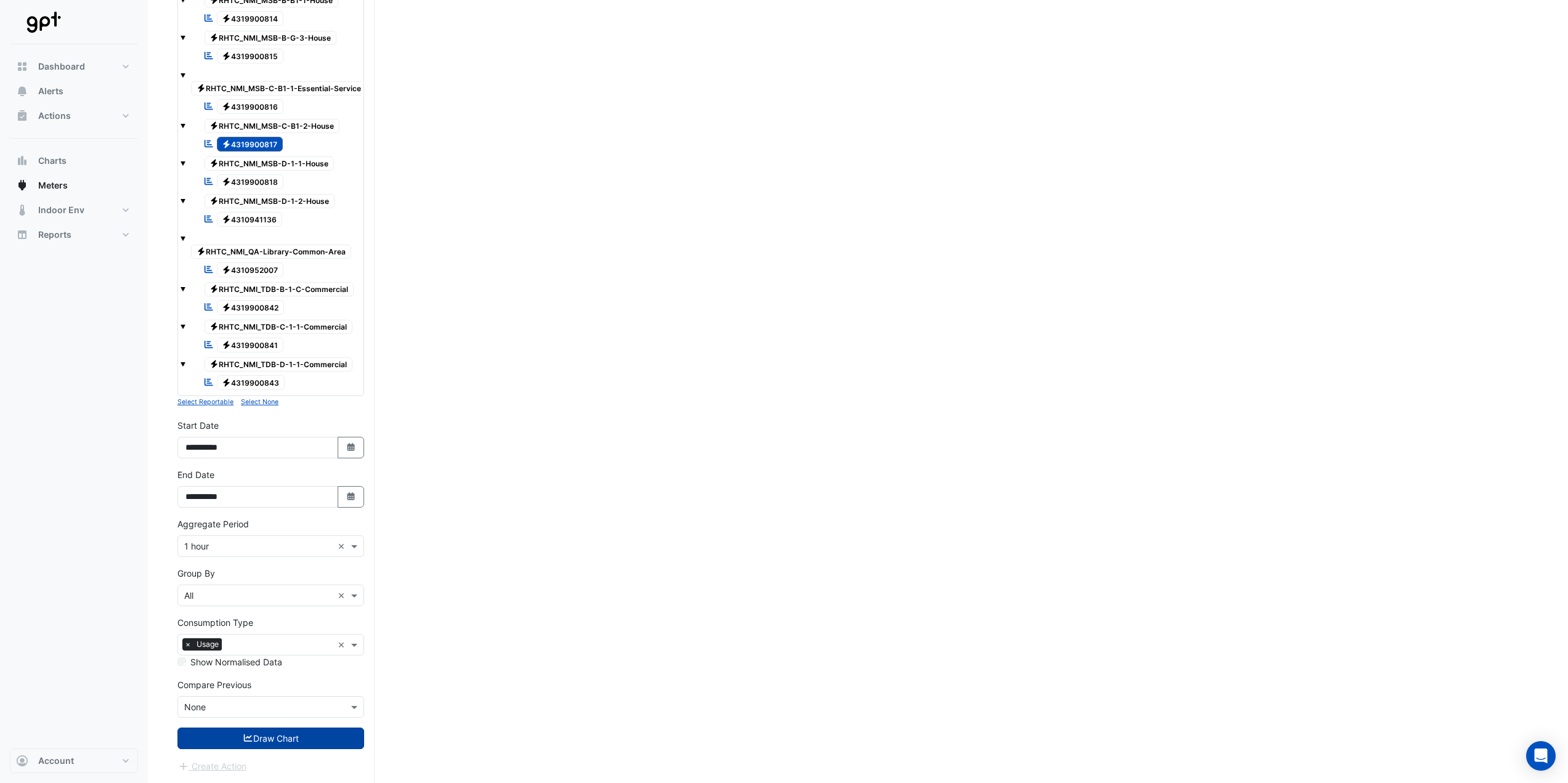
click at [311, 744] on button "Draw Chart" at bounding box center [271, 738] width 186 height 22
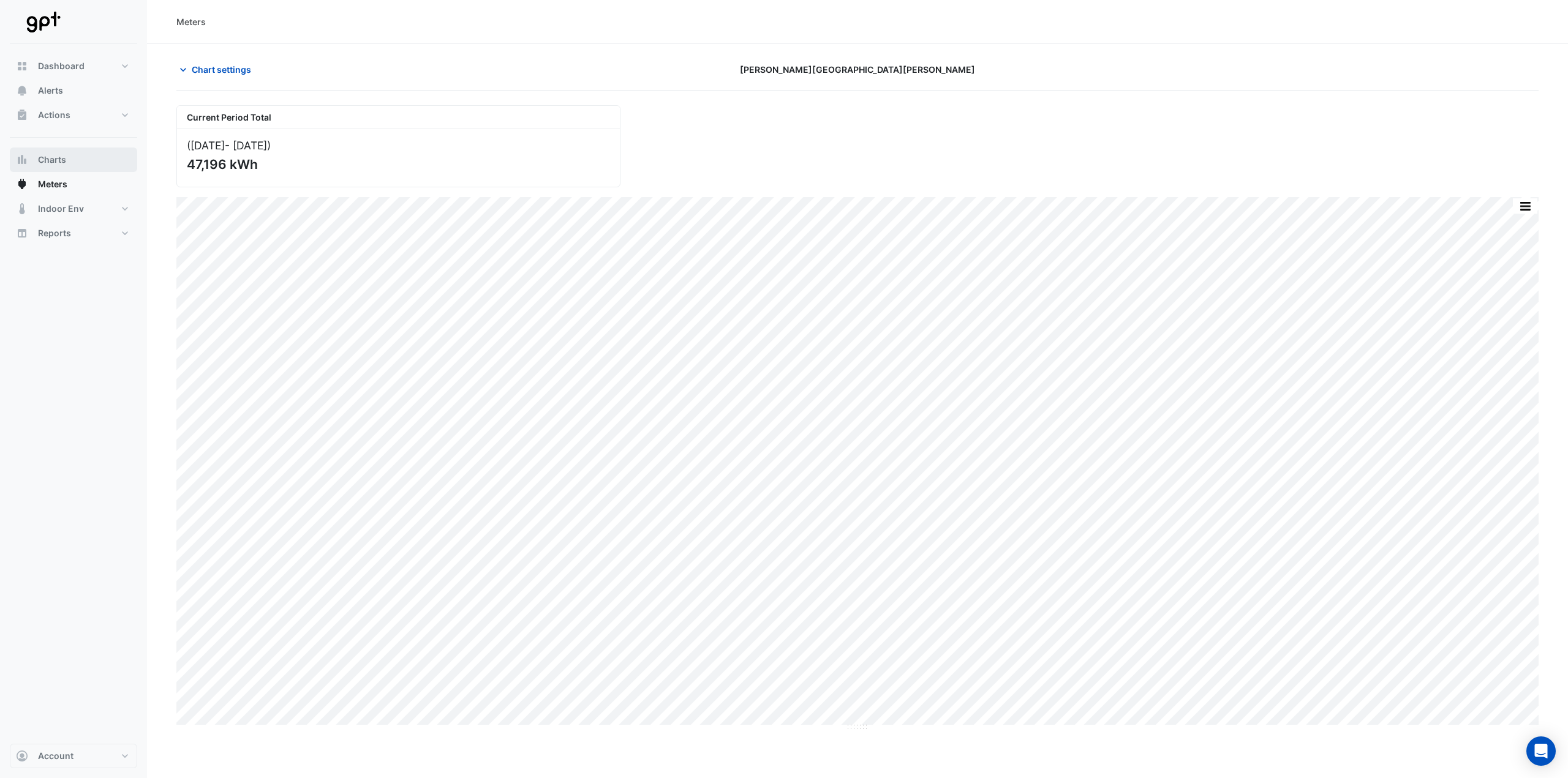
click at [68, 161] on button "Charts" at bounding box center [74, 160] width 128 height 24
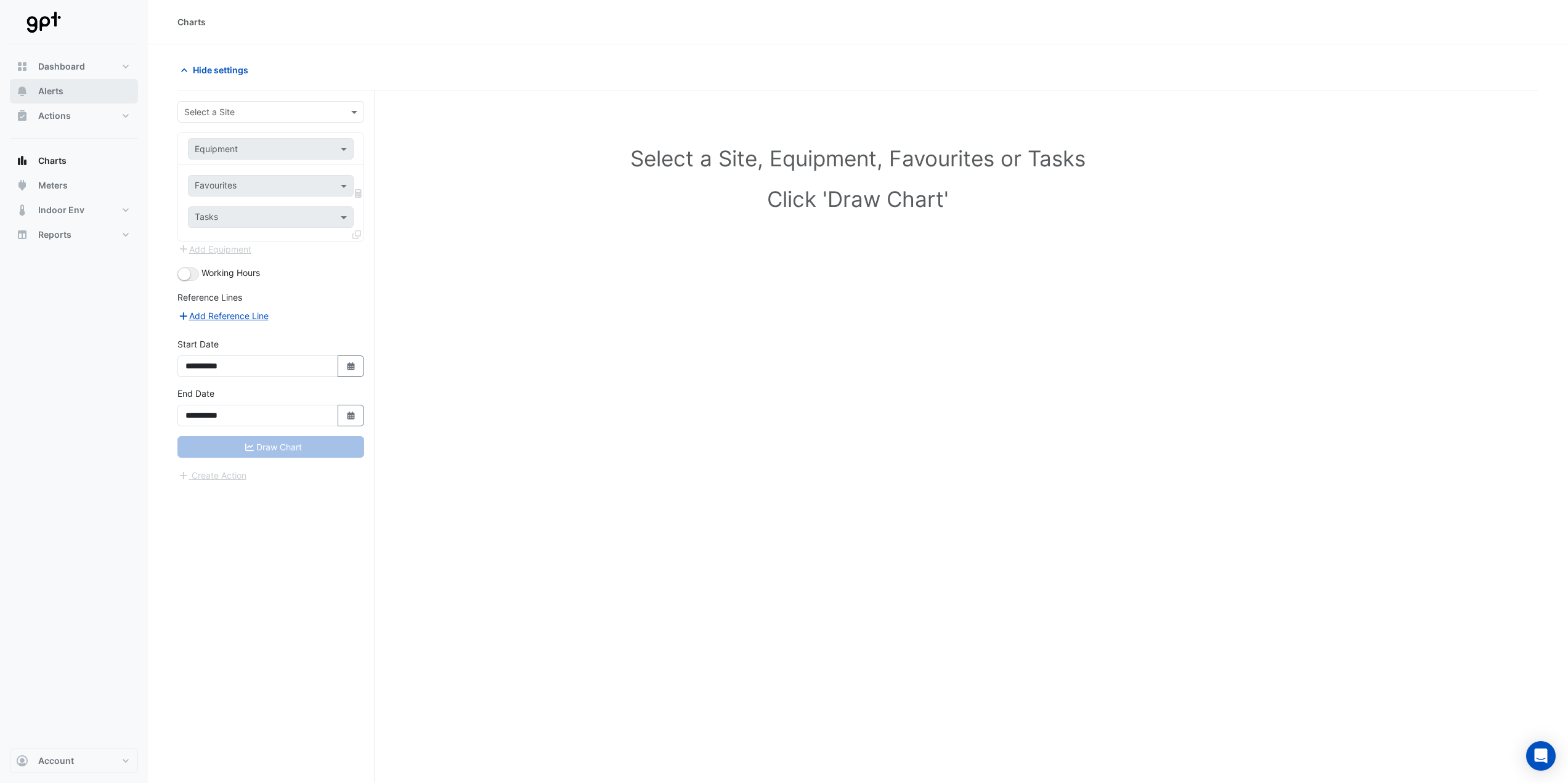
click at [62, 93] on span "Alerts" at bounding box center [51, 91] width 25 height 12
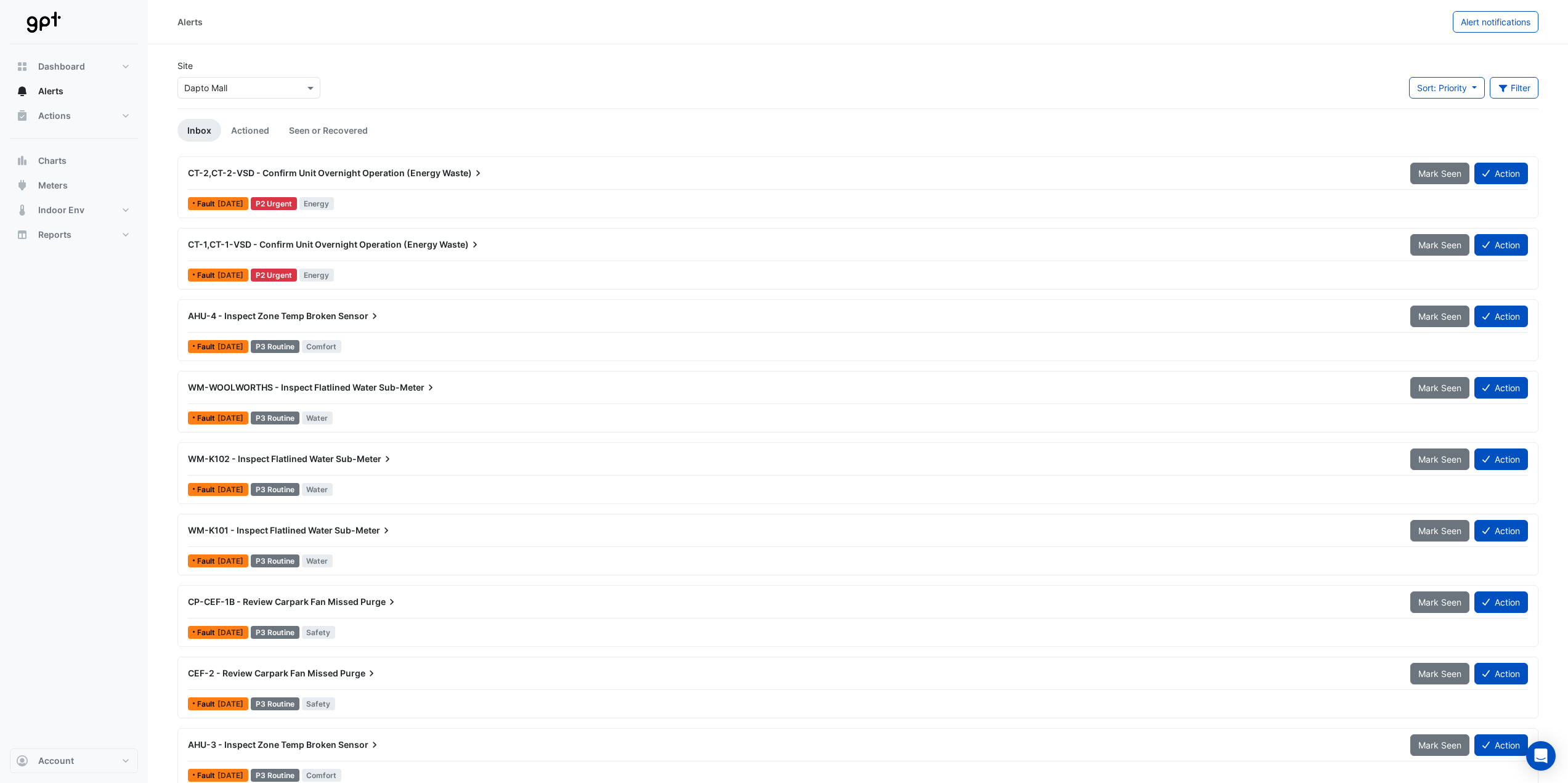
click at [455, 244] on span "Waste)" at bounding box center [460, 245] width 42 height 12
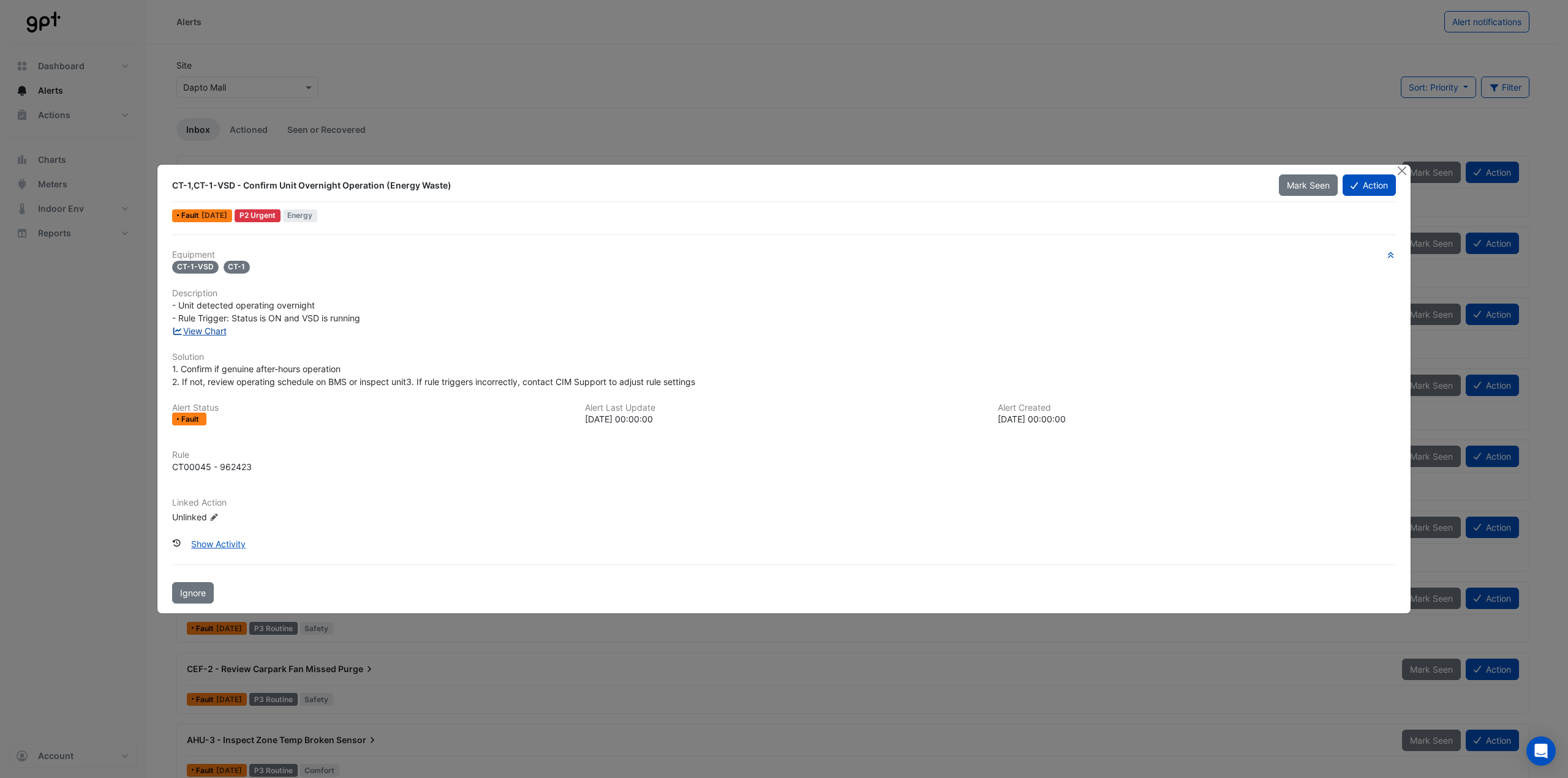
click at [212, 330] on link "View Chart" at bounding box center [199, 331] width 54 height 11
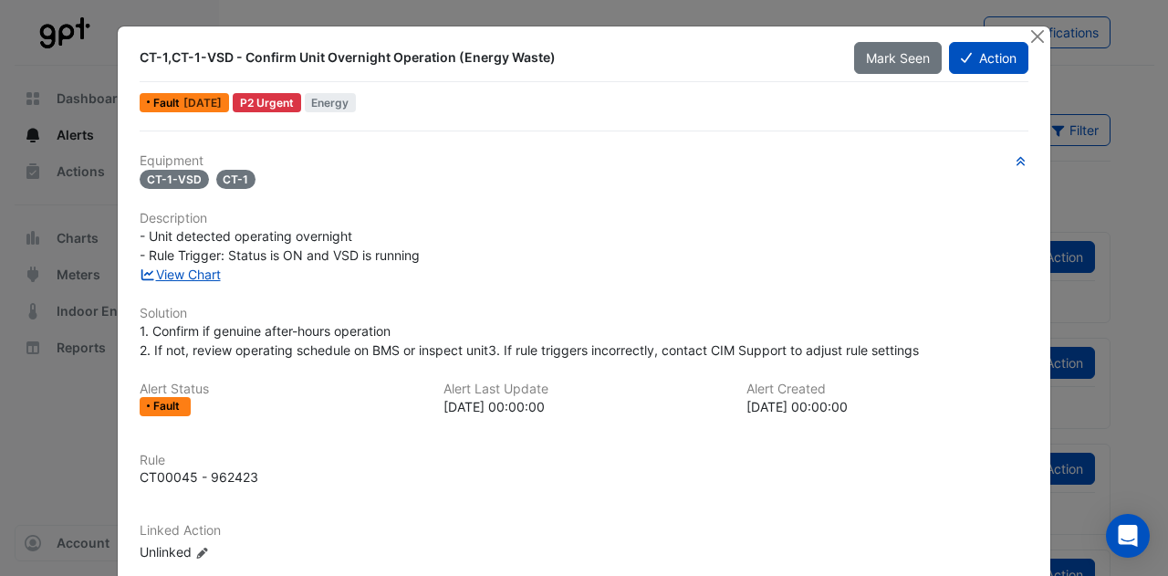
click at [1027, 45] on div at bounding box center [1038, 36] width 23 height 21
click at [1029, 38] on button "Close" at bounding box center [1036, 35] width 19 height 19
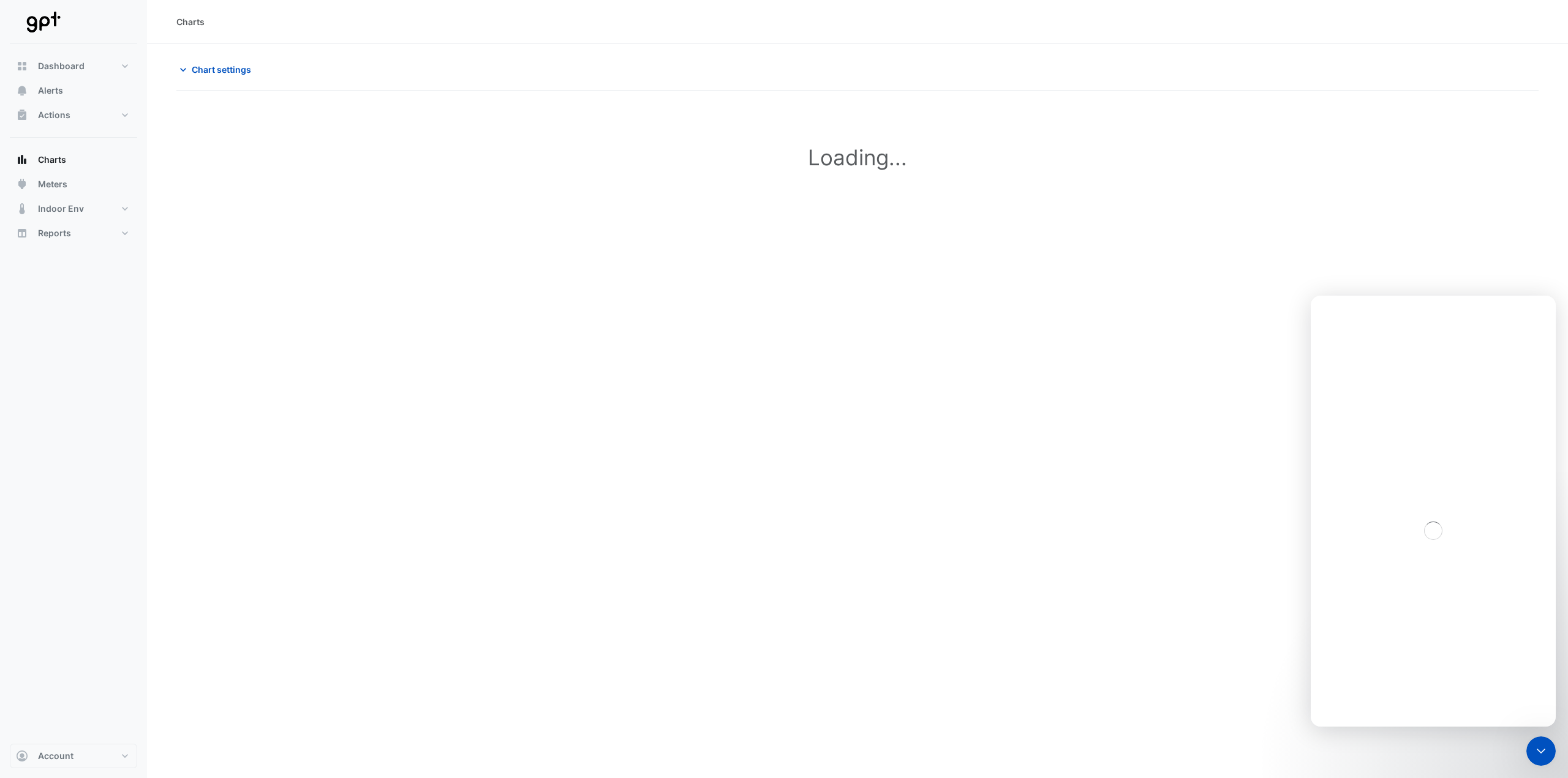
click at [1546, 747] on icon "Close Intercom Messenger" at bounding box center [1541, 751] width 15 height 15
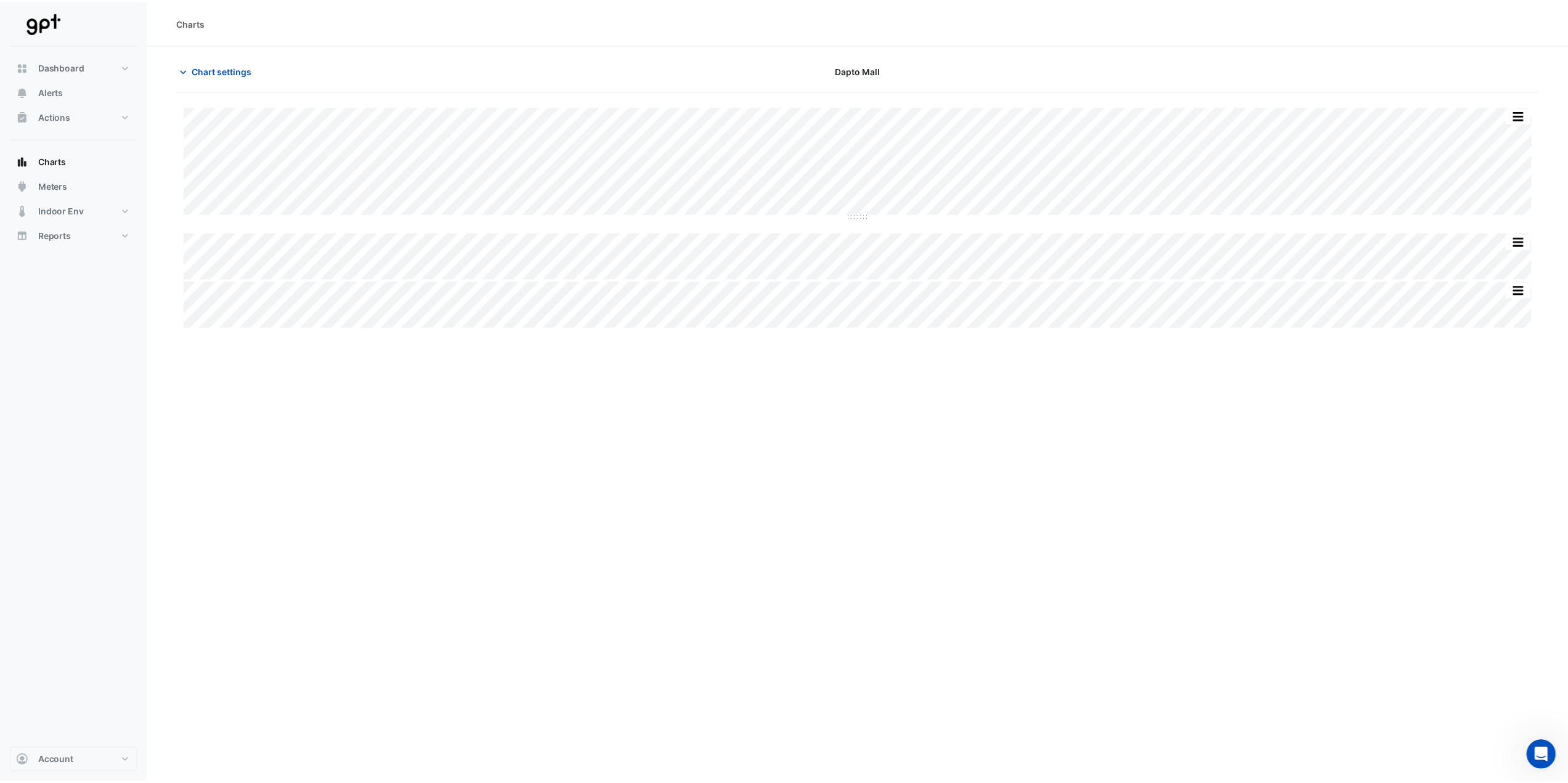
scroll to position [1090, 0]
type input "**********"
click at [209, 68] on span "Chart settings" at bounding box center [223, 70] width 59 height 13
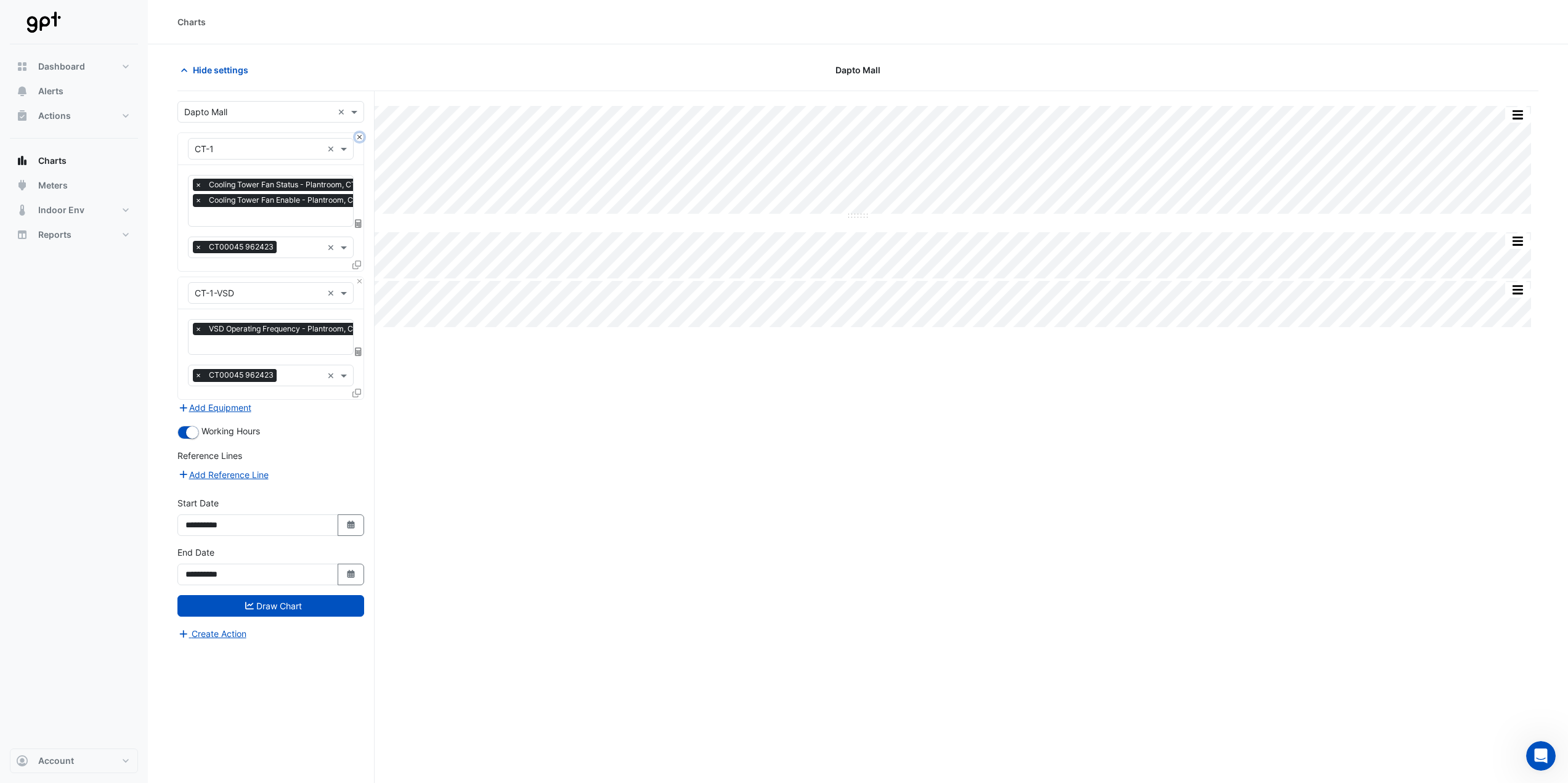
click at [359, 136] on button "Close" at bounding box center [359, 137] width 8 height 8
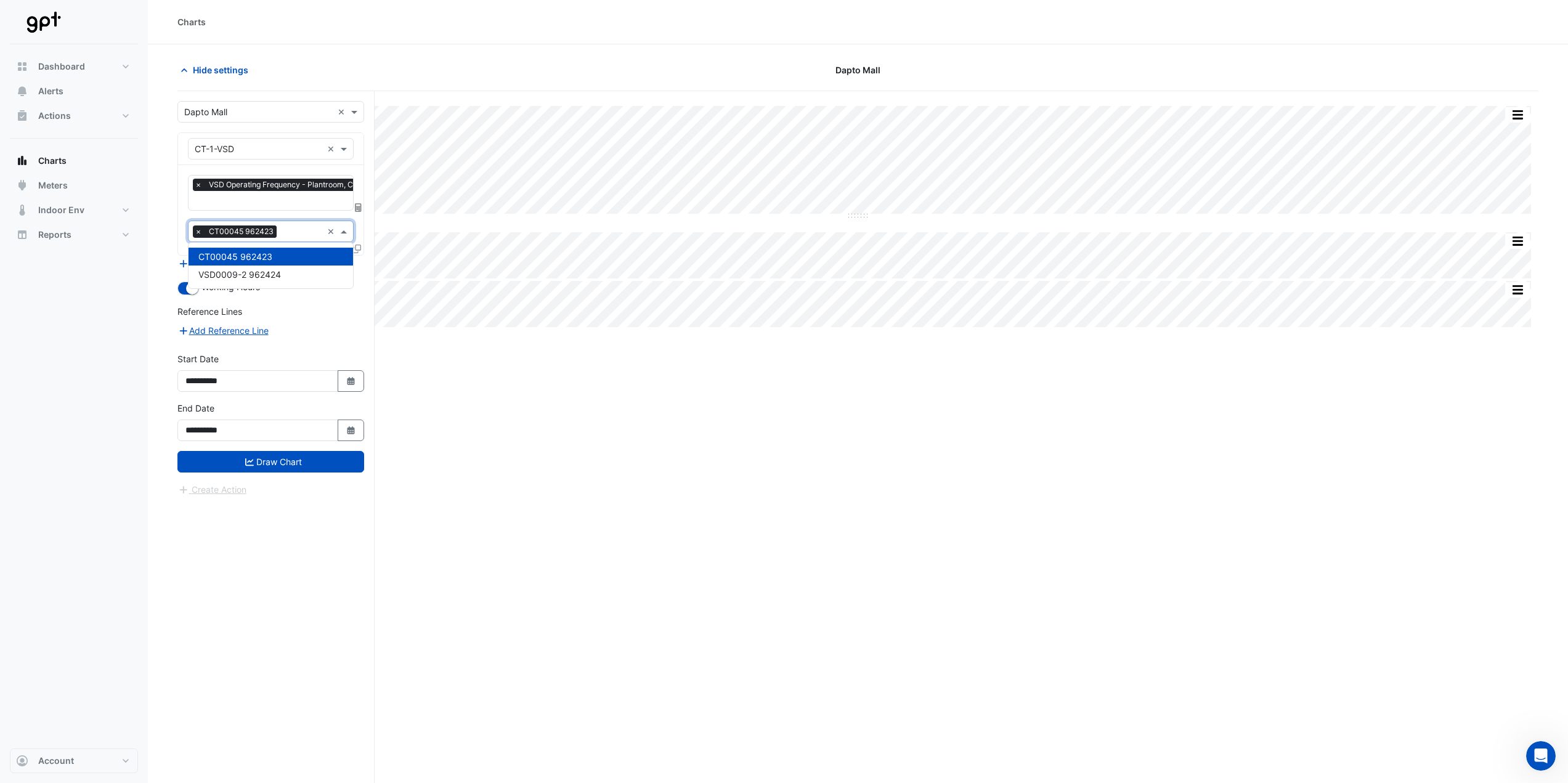
click at [191, 231] on div "× CT00045 962423" at bounding box center [255, 231] width 134 height 19
click at [198, 230] on span "×" at bounding box center [199, 232] width 11 height 12
click at [361, 249] on div at bounding box center [358, 251] width 11 height 18
click at [359, 249] on icon at bounding box center [357, 249] width 9 height 9
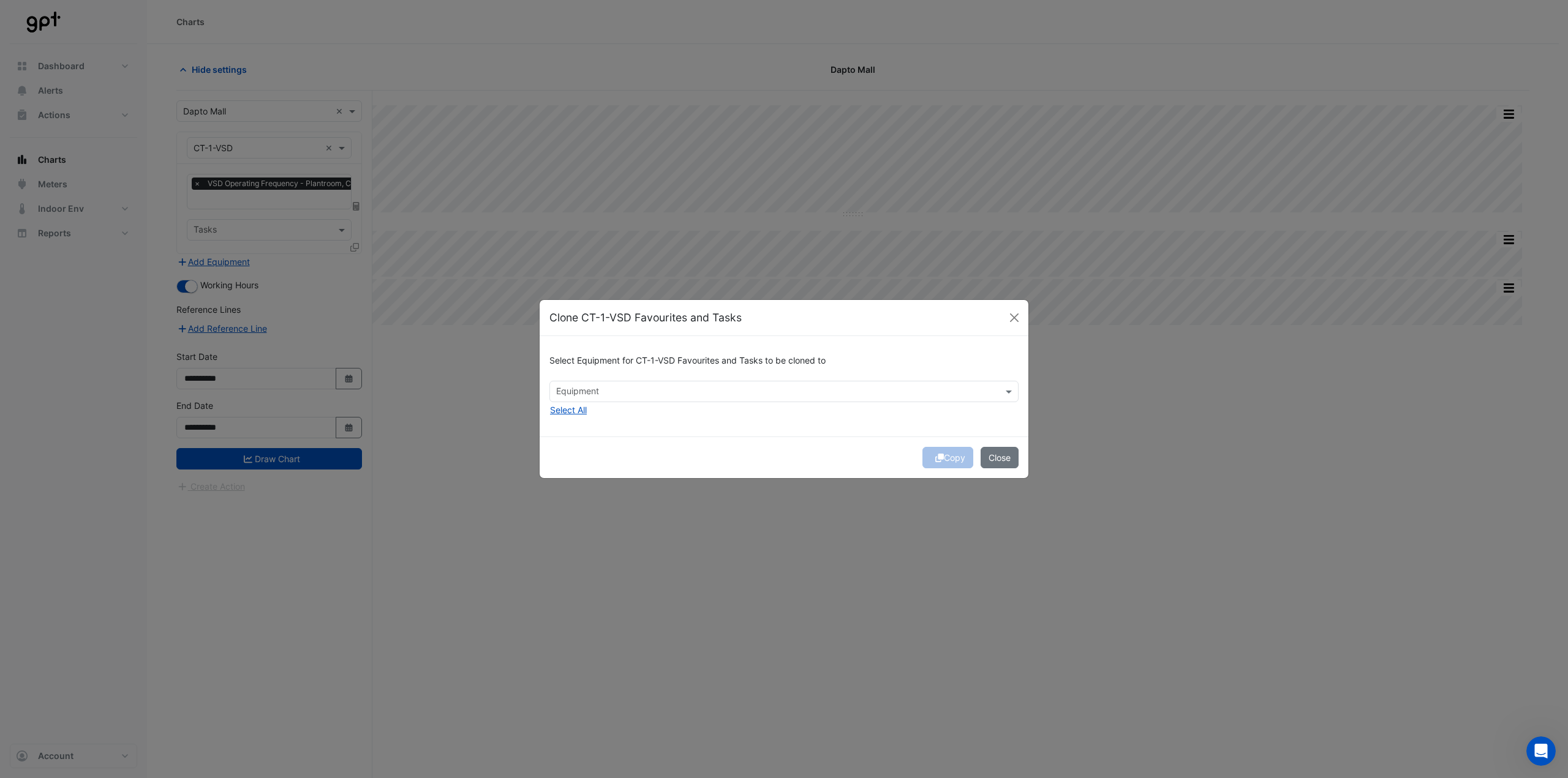
click at [594, 389] on input "text" at bounding box center [777, 393] width 442 height 13
click at [599, 454] on span "CT-2-VSD" at bounding box center [580, 454] width 40 height 11
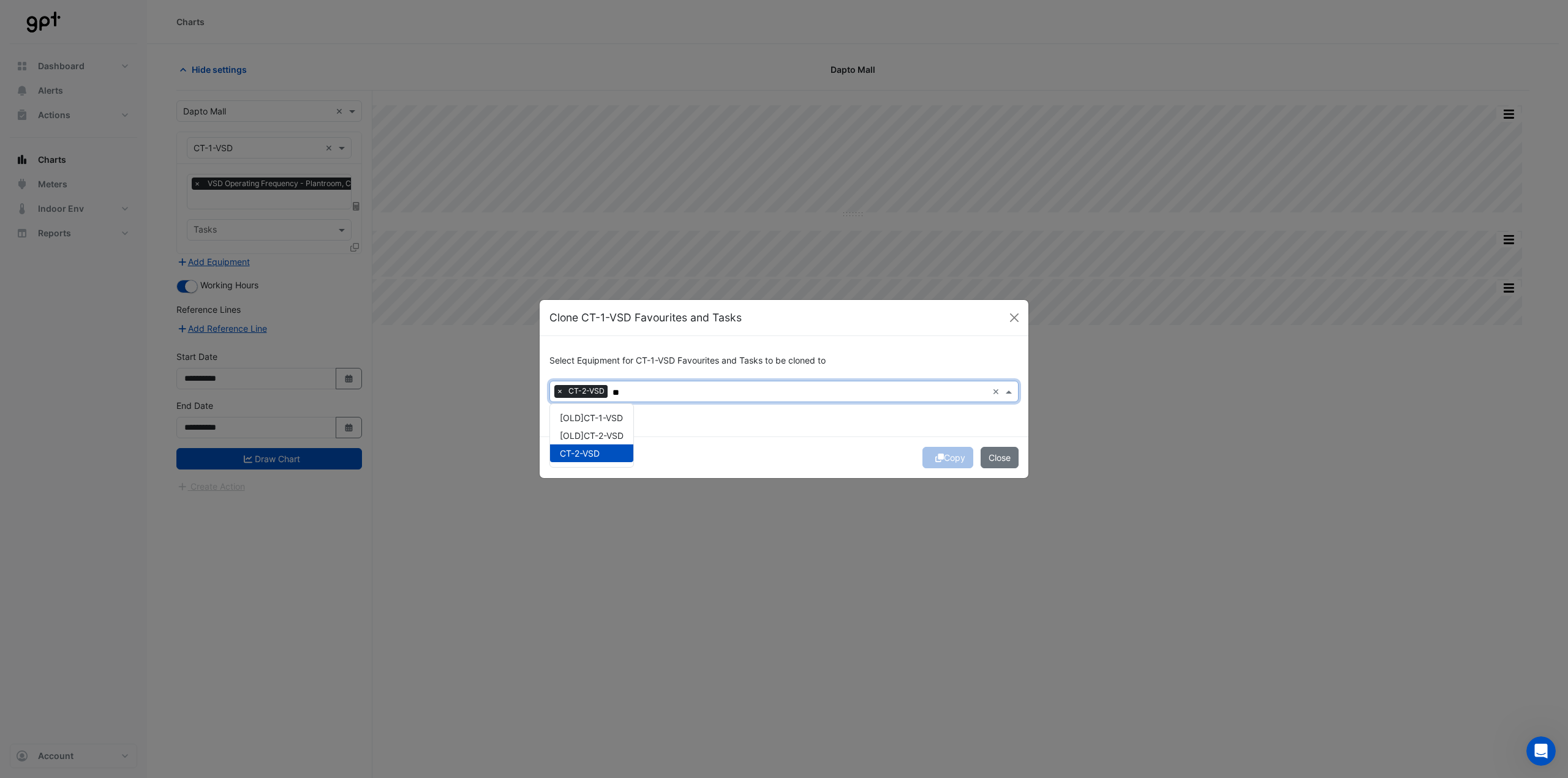
type input "**"
click at [734, 447] on div "Copy Close" at bounding box center [784, 457] width 489 height 42
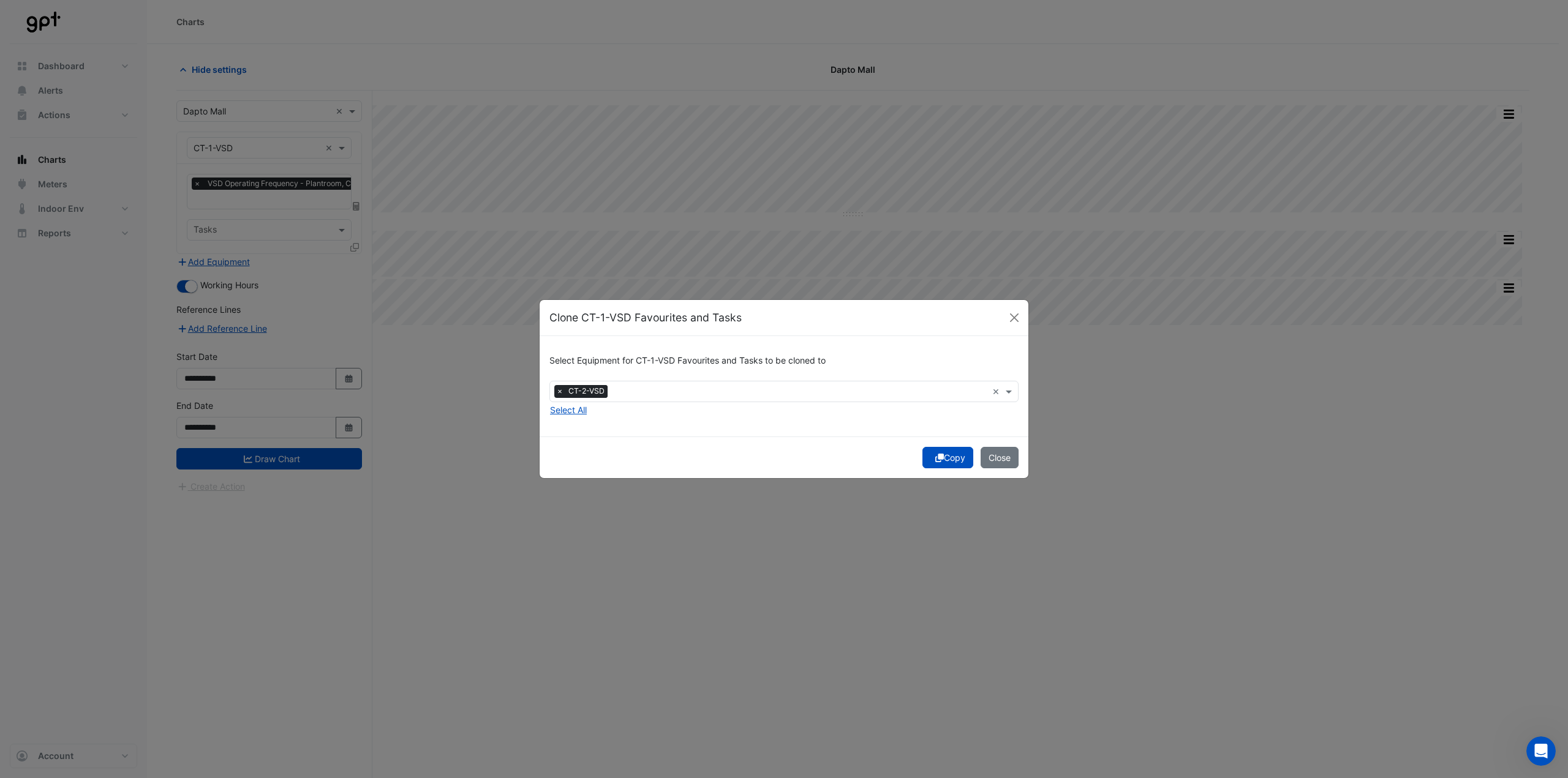
click at [622, 77] on ngb-modal-window "Clone CT-1-VSD Favourites and Tasks Select Equipment for CT-1-VSD Favourites an…" at bounding box center [784, 389] width 1568 height 778
click at [1012, 324] on button "Close" at bounding box center [1014, 318] width 18 height 18
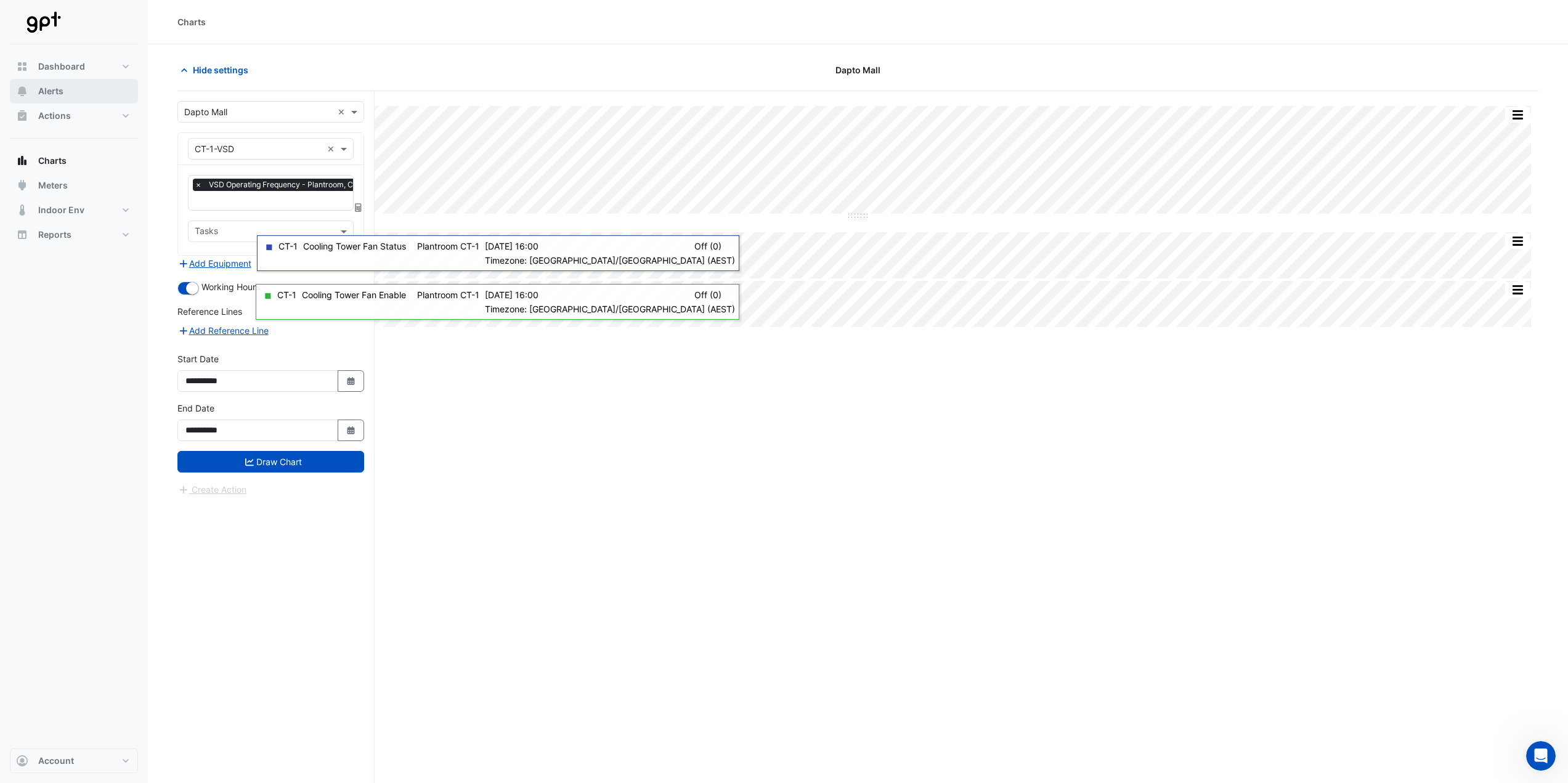
click at [55, 92] on span "Alerts" at bounding box center [51, 91] width 25 height 12
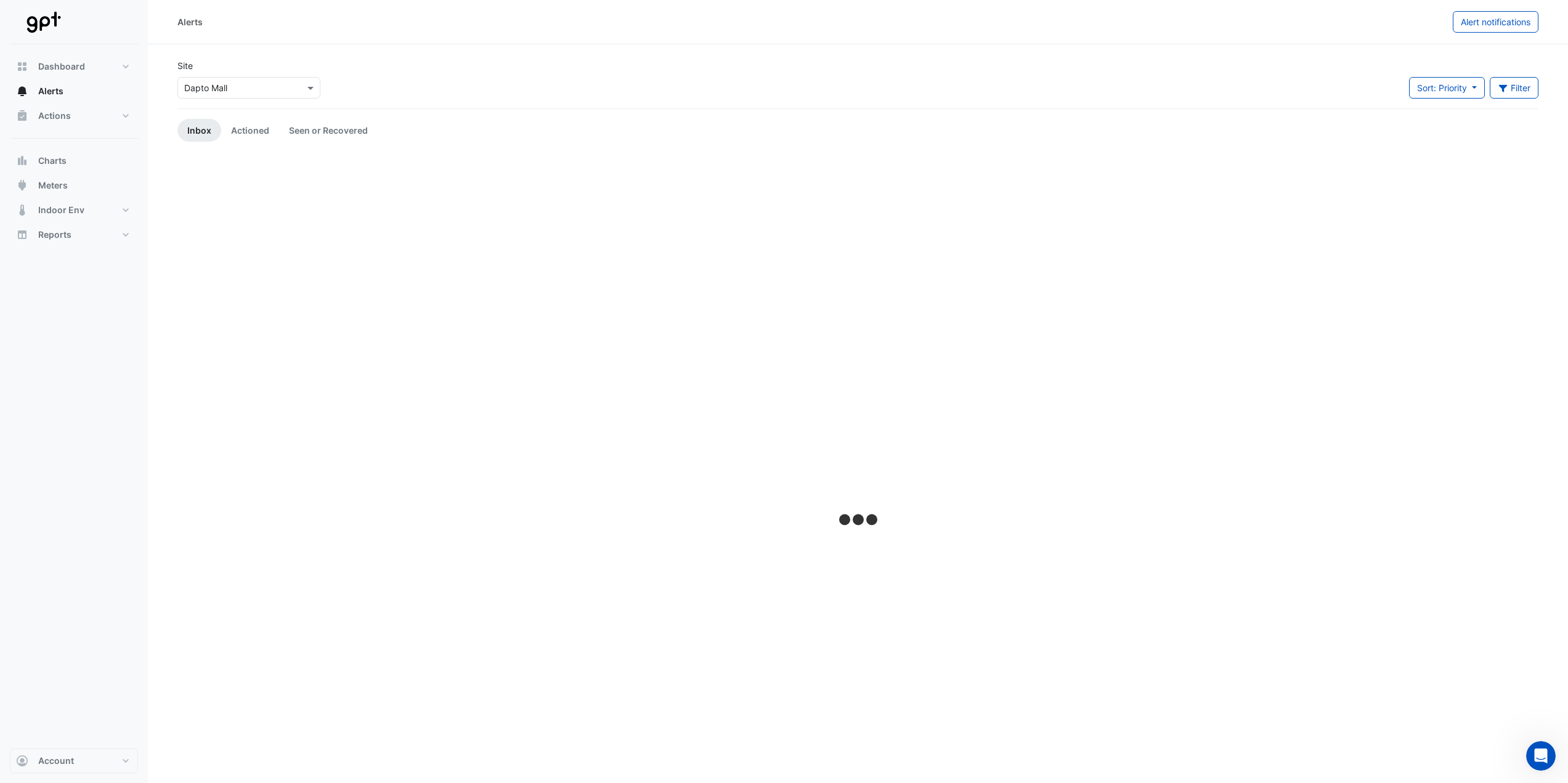
click at [269, 90] on input "text" at bounding box center [236, 88] width 105 height 13
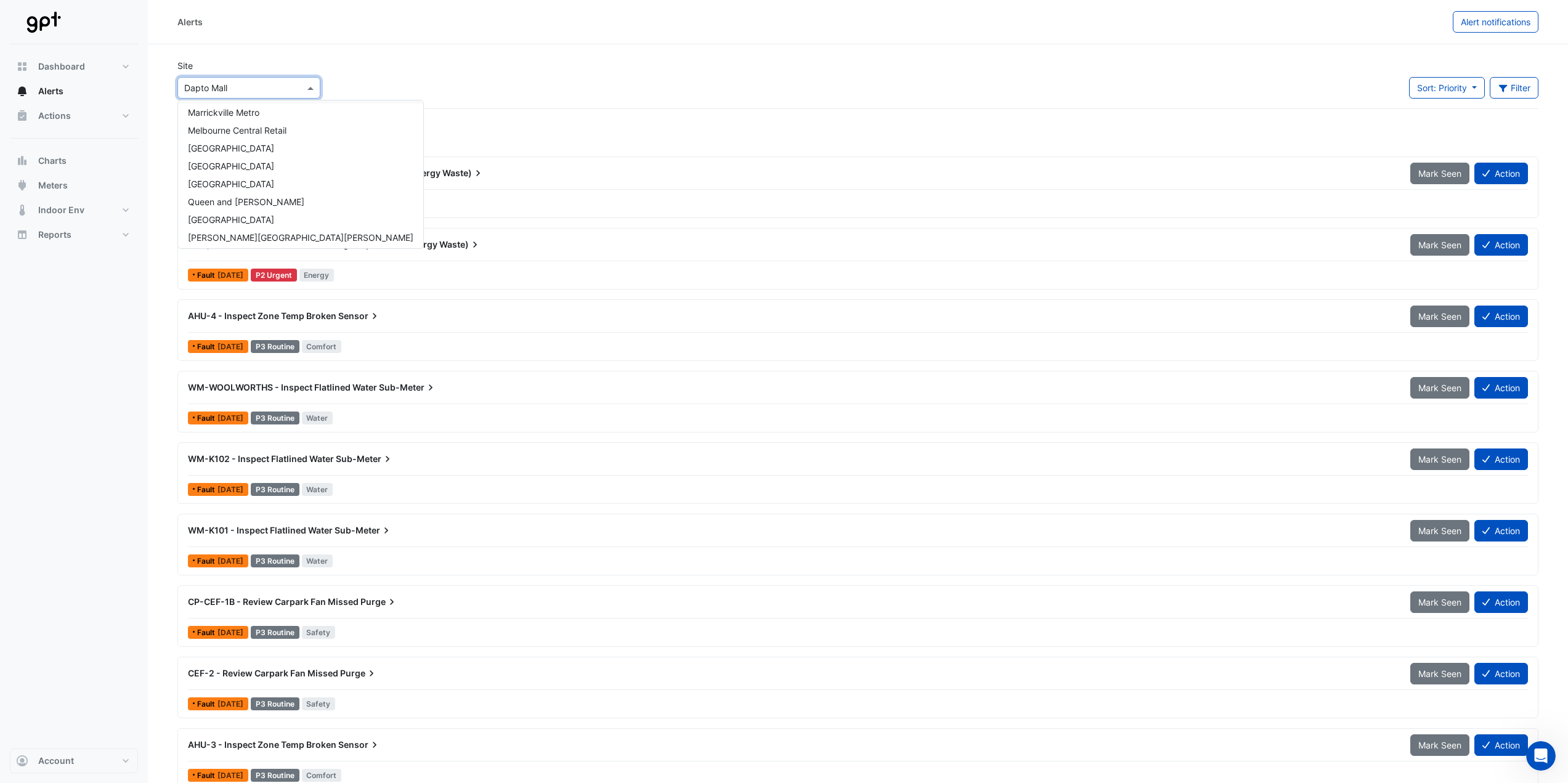
scroll to position [291, 0]
click at [241, 216] on span "[PERSON_NAME][GEOGRAPHIC_DATA][PERSON_NAME]" at bounding box center [301, 217] width 226 height 11
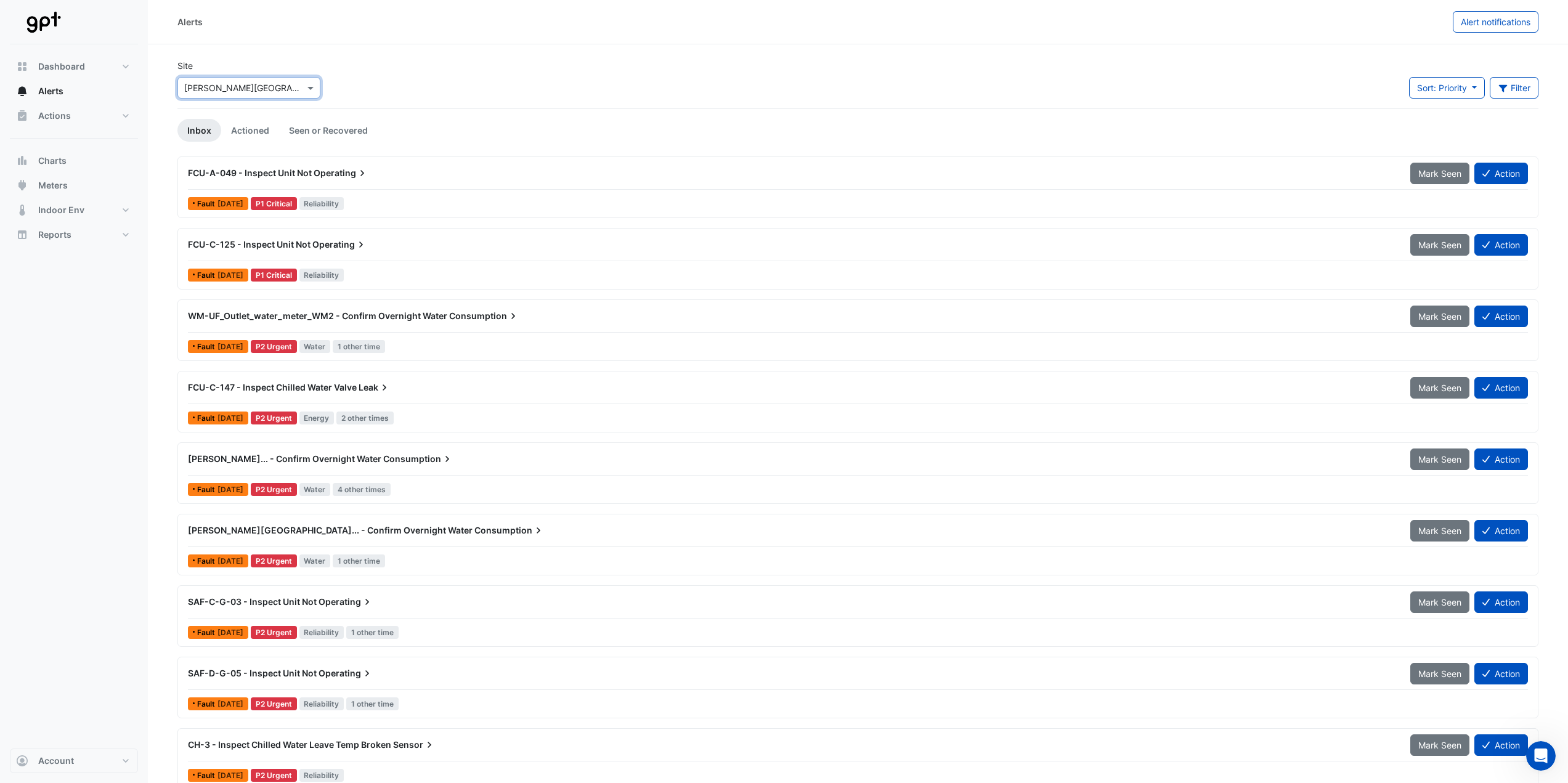
click at [486, 327] on div "WM-UF_Outlet_water_meter_WM2 - Confirm Overnight Water Consumption Mark Seen Ac…" at bounding box center [858, 319] width 1340 height 28
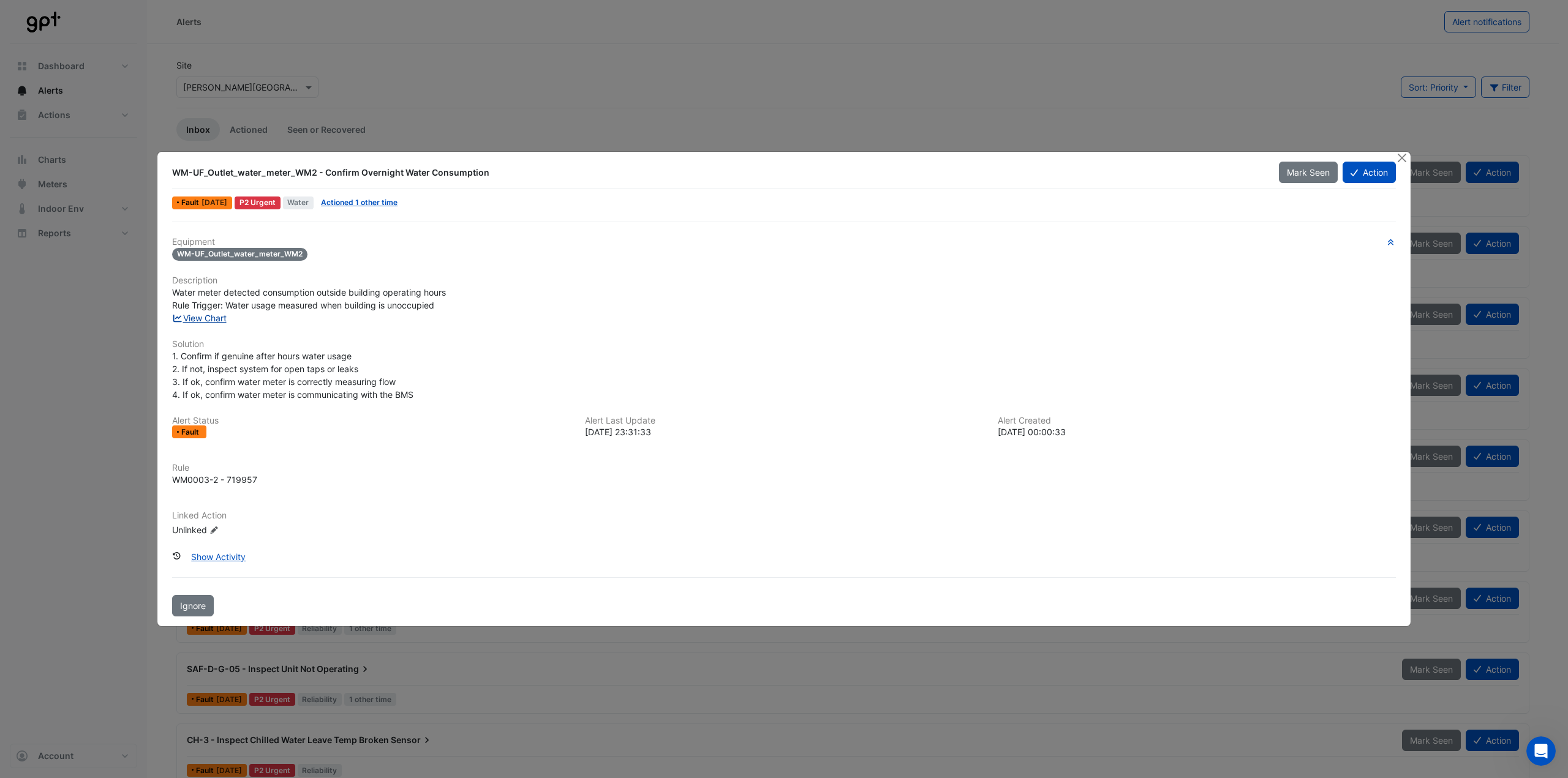
click at [223, 319] on link "View Chart" at bounding box center [199, 318] width 54 height 11
click at [1403, 154] on button "Close" at bounding box center [1401, 158] width 13 height 13
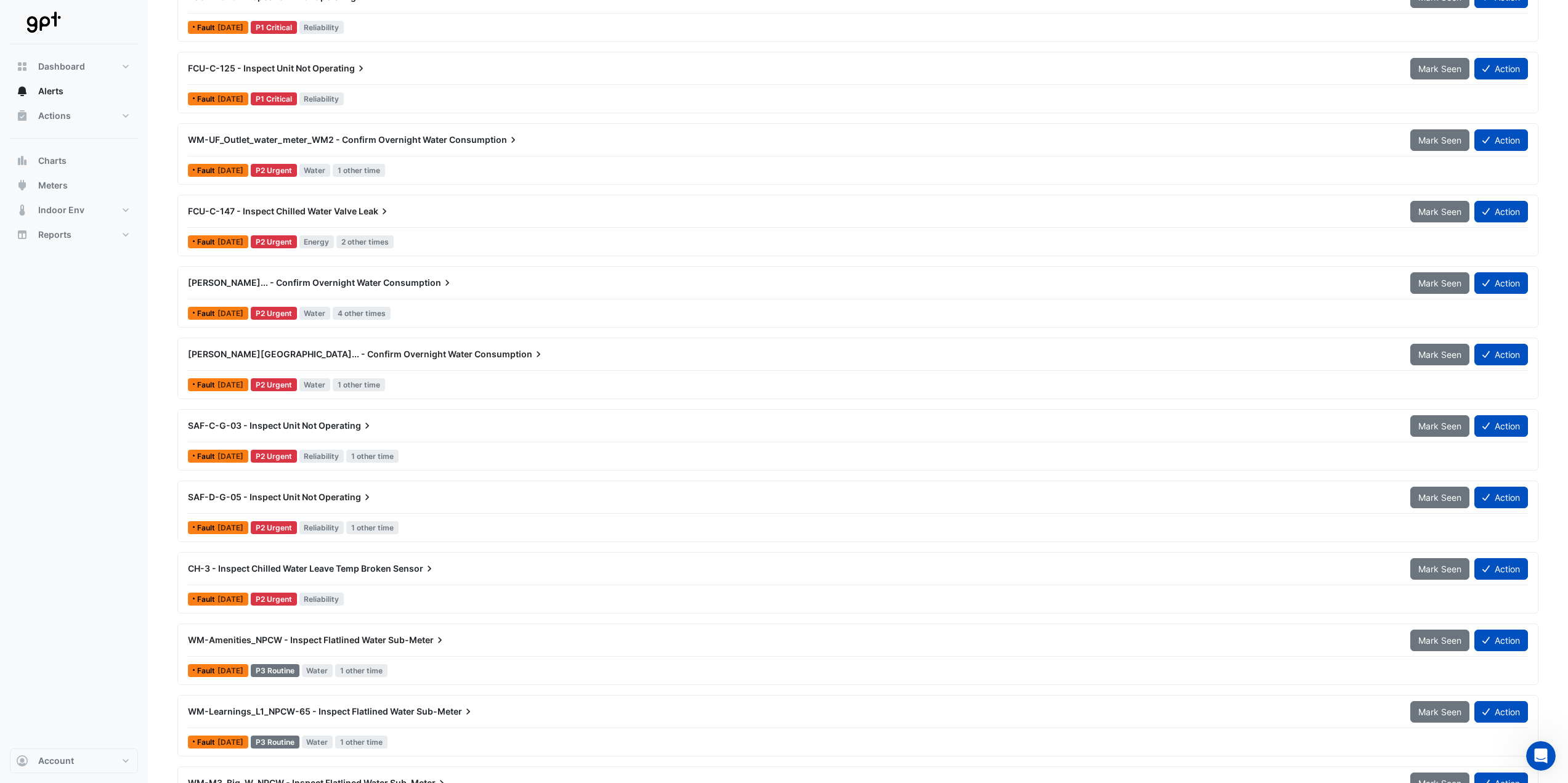
scroll to position [247, 0]
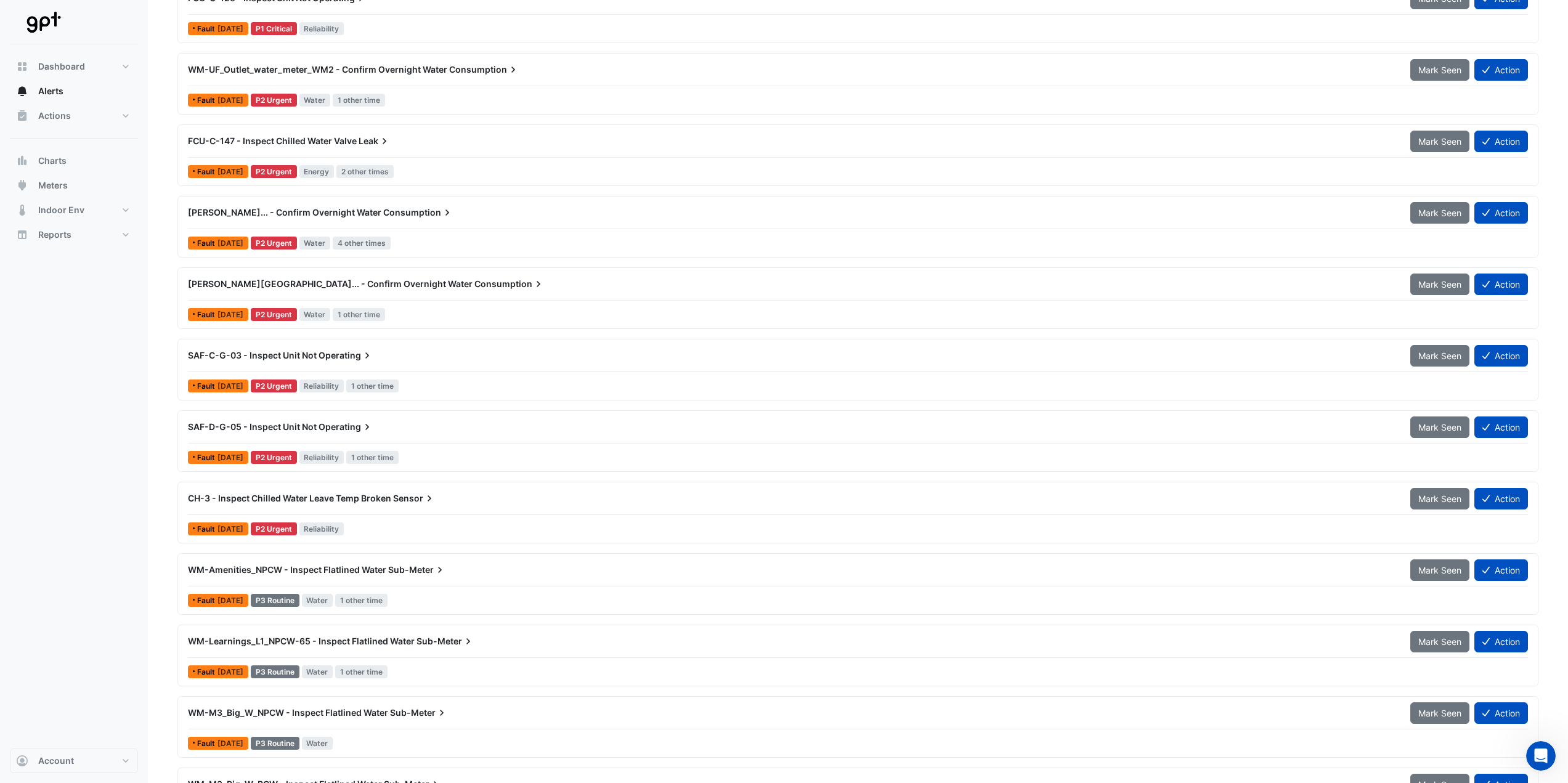
click at [555, 297] on div "WM-Sydney... - Confirm Overnight Water Consumption Mark Seen Action" at bounding box center [858, 286] width 1340 height 28
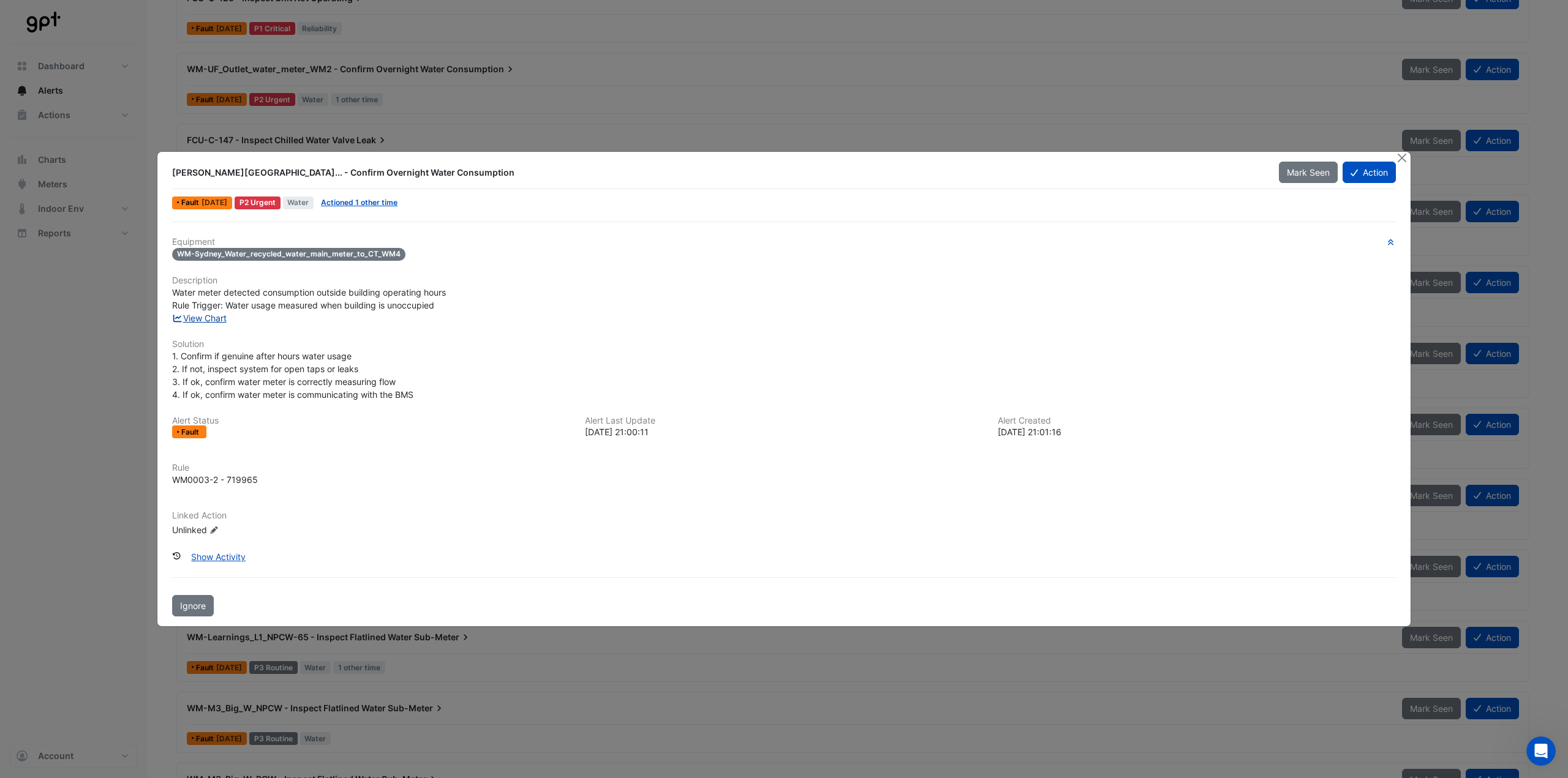
click at [224, 316] on link "View Chart" at bounding box center [199, 318] width 54 height 11
drag, startPoint x: 1404, startPoint y: 160, endPoint x: 1378, endPoint y: 152, distance: 27.2
click at [1404, 160] on button "Close" at bounding box center [1401, 158] width 13 height 13
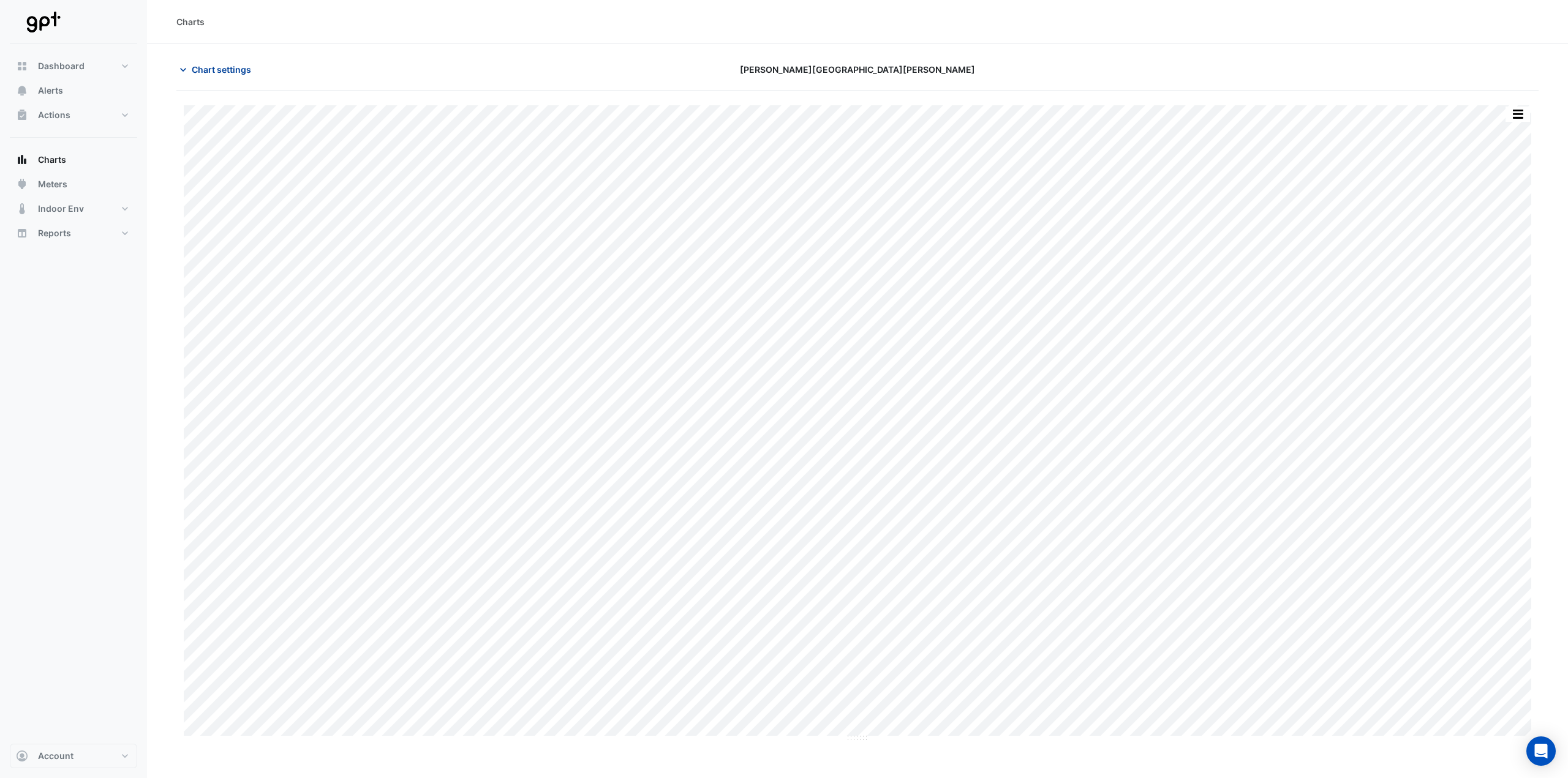
click at [224, 71] on span "Chart settings" at bounding box center [222, 69] width 59 height 13
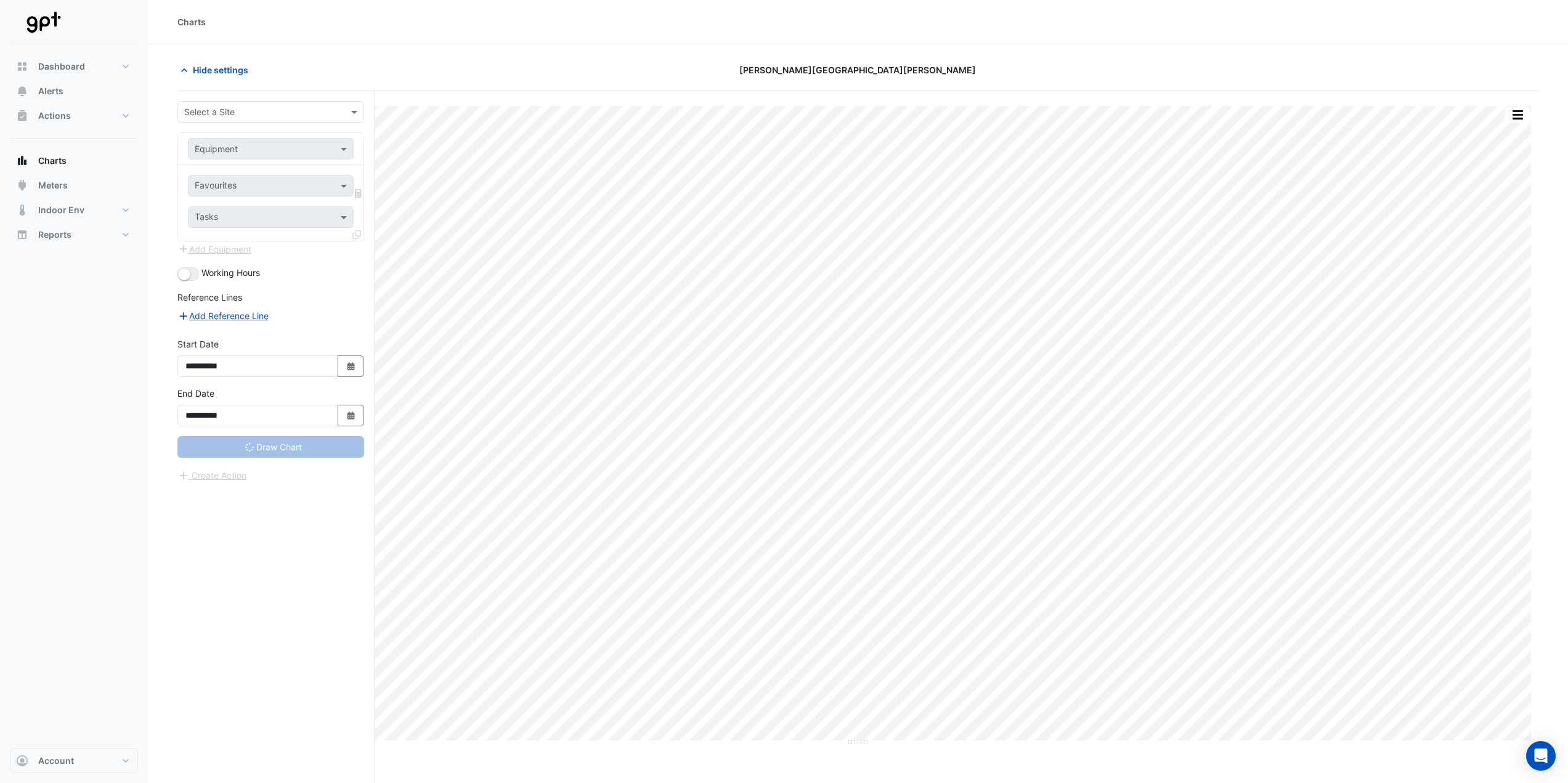
type input "**********"
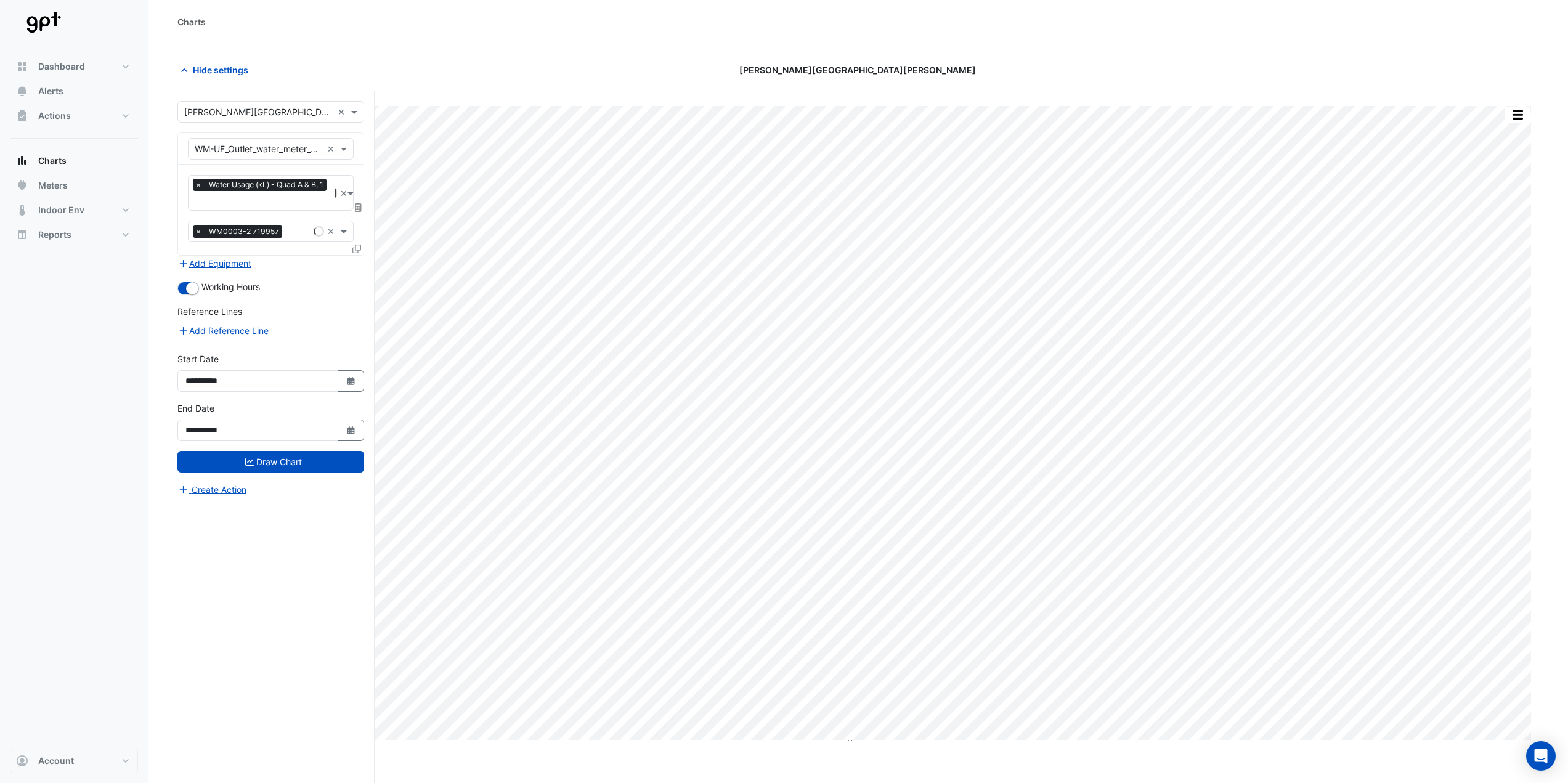
click at [358, 207] on icon at bounding box center [358, 207] width 7 height 9
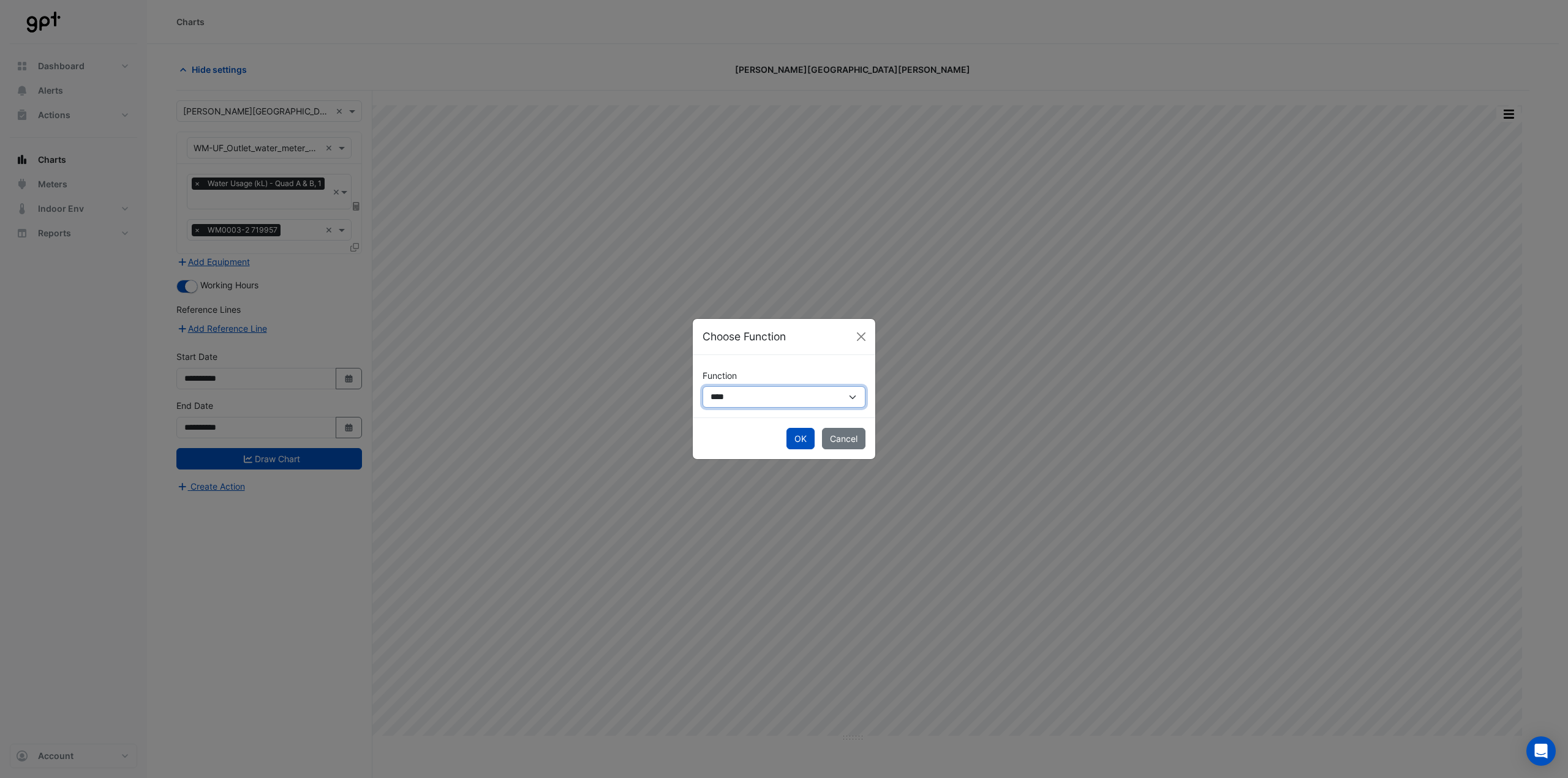
drag, startPoint x: 721, startPoint y: 390, endPoint x: 741, endPoint y: 407, distance: 26.2
click at [722, 390] on select "**********" at bounding box center [784, 397] width 163 height 21
select select "******"
click at [702, 387] on select "**********" at bounding box center [784, 397] width 163 height 21
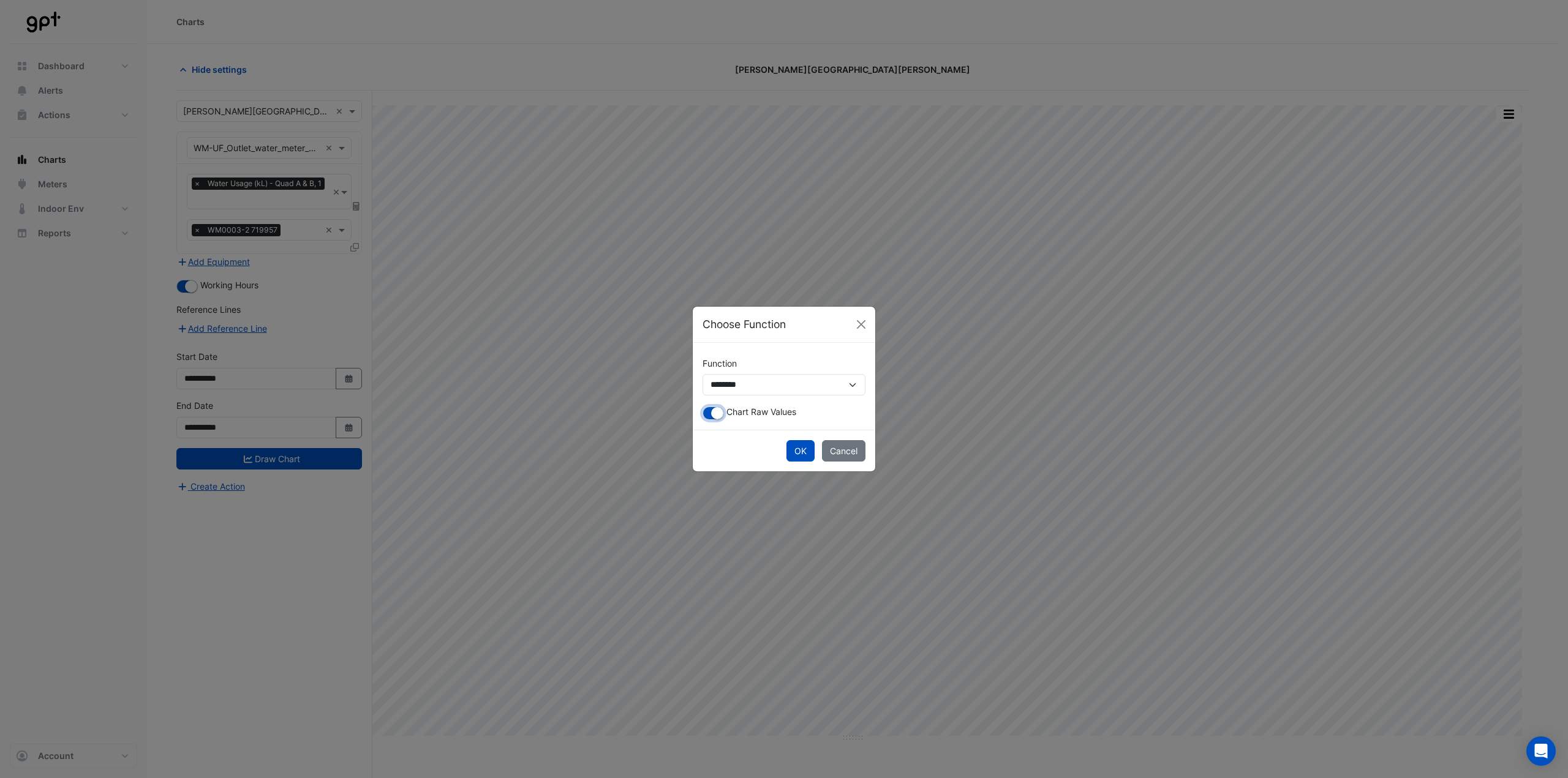
drag, startPoint x: 714, startPoint y: 414, endPoint x: 765, endPoint y: 440, distance: 57.2
click at [715, 414] on small "button" at bounding box center [717, 414] width 12 height 12
click at [794, 452] on button "OK" at bounding box center [800, 451] width 28 height 21
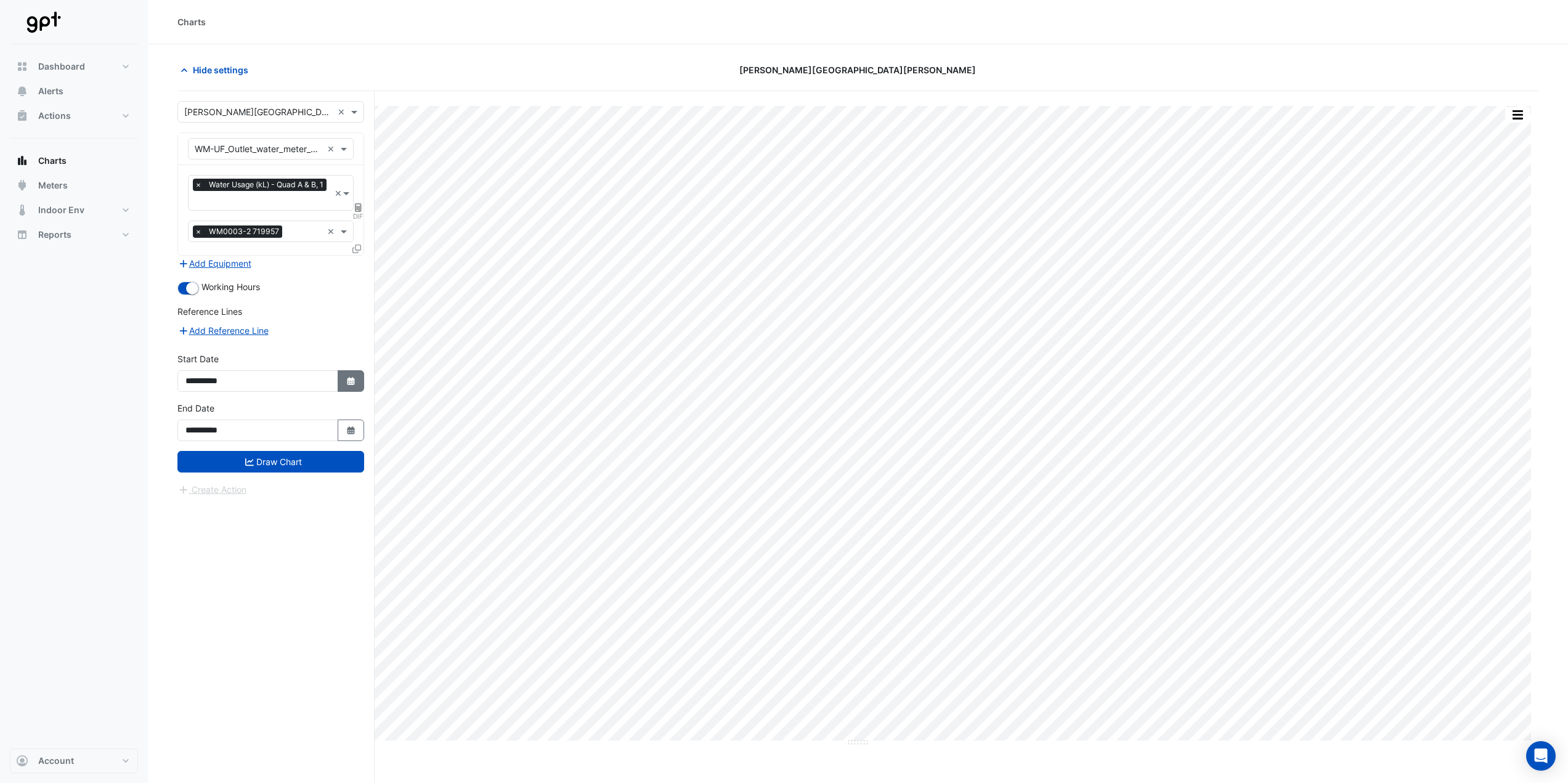
click at [352, 379] on icon "button" at bounding box center [351, 381] width 7 height 8
select select "*"
select select "****"
click at [204, 259] on div "1" at bounding box center [198, 256] width 20 height 20
type input "**********"
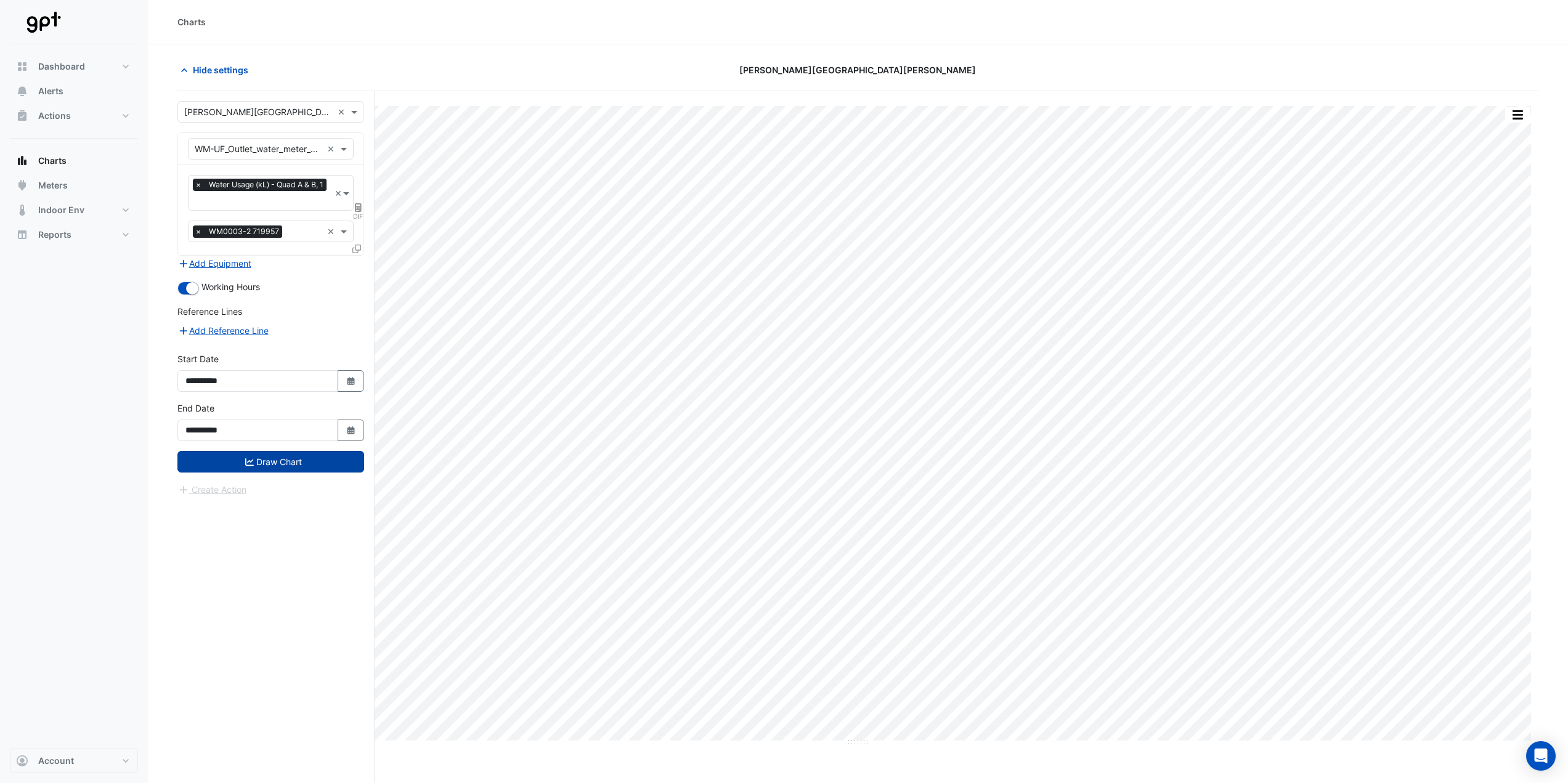
click at [263, 462] on button "Draw Chart" at bounding box center [271, 462] width 186 height 22
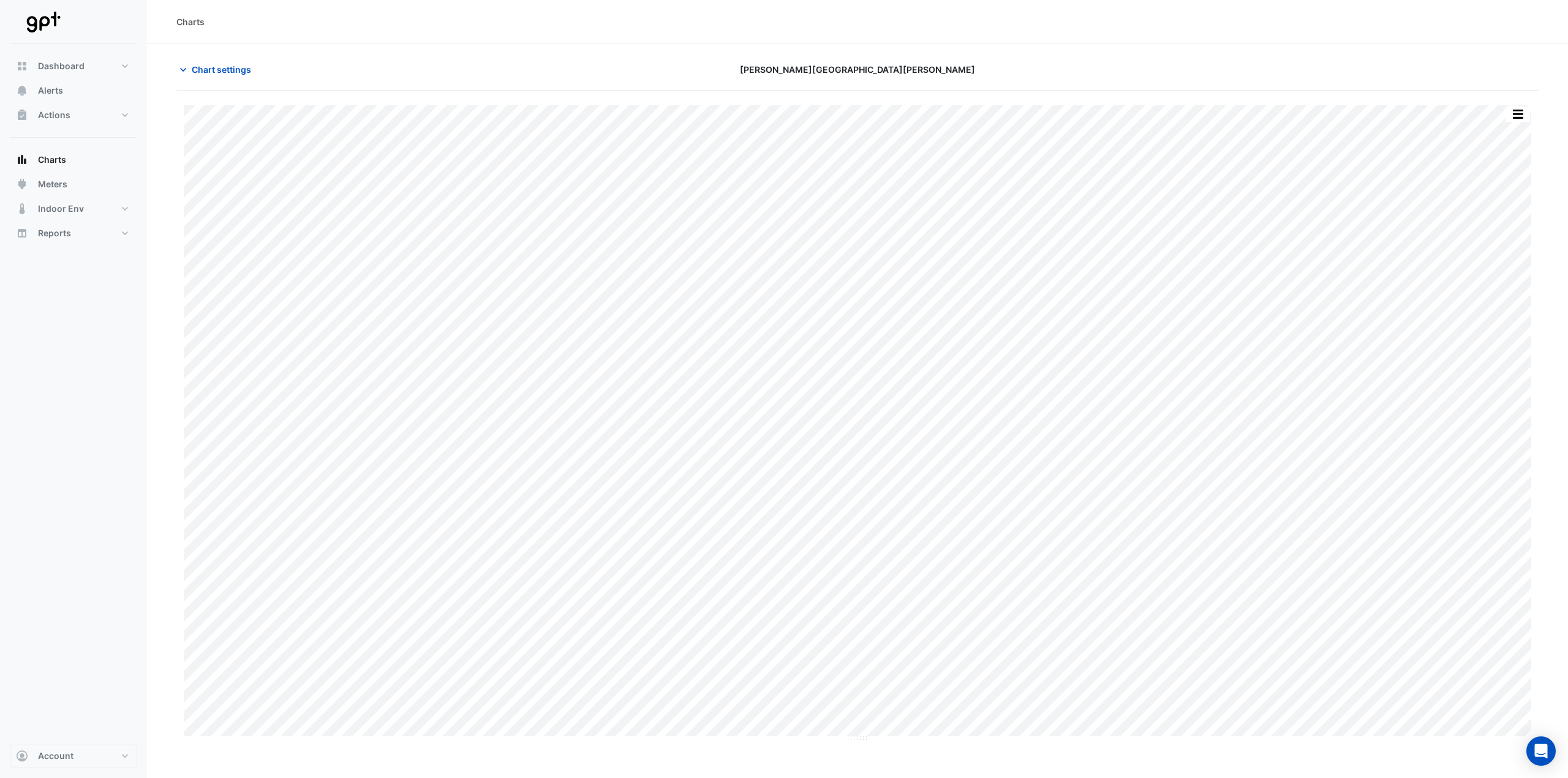
click at [213, 83] on div "Chart settings Rouse Hill Town Centre" at bounding box center [858, 75] width 1363 height 32
click at [213, 74] on span "Chart settings" at bounding box center [222, 69] width 59 height 13
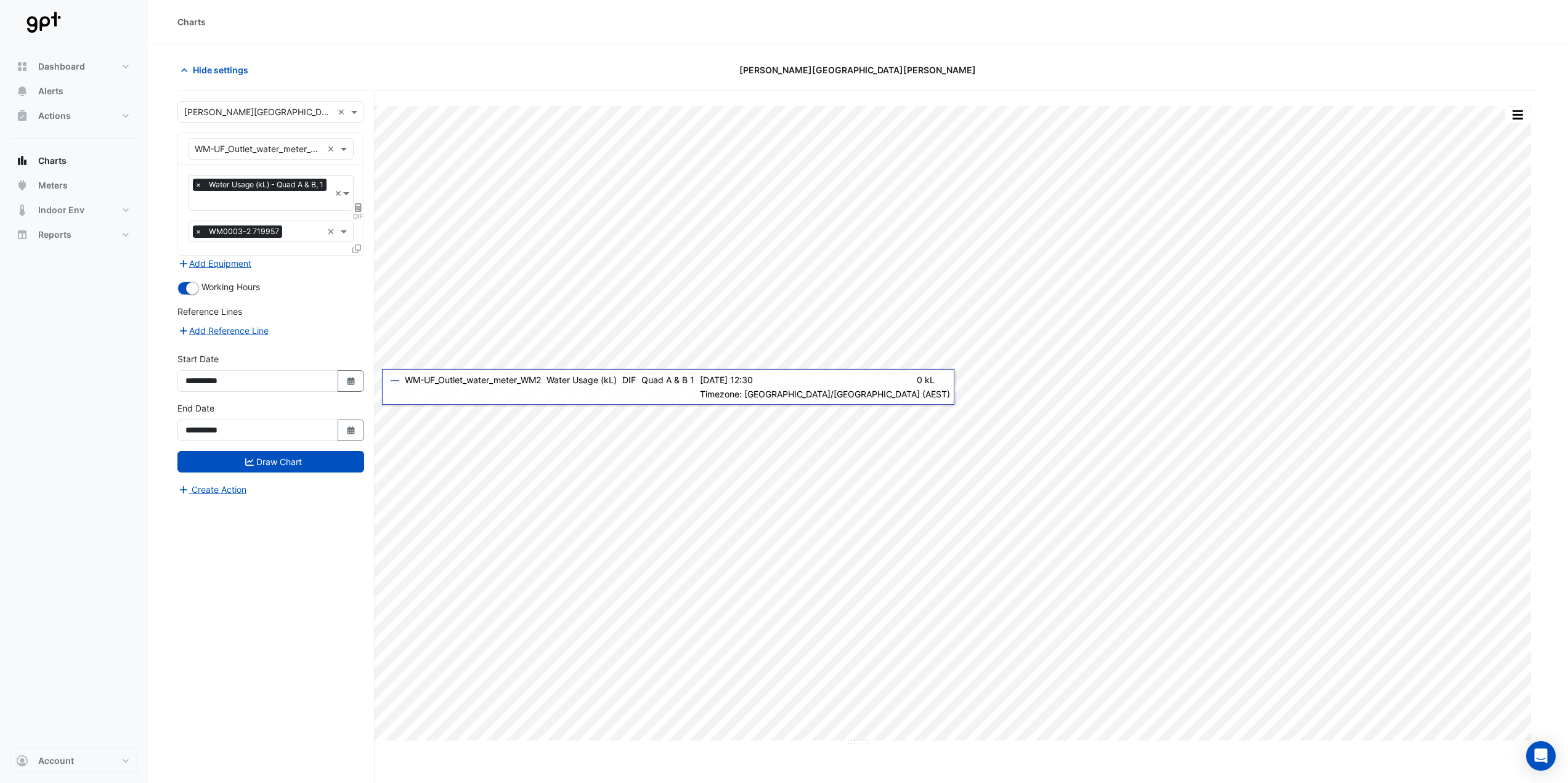
click at [355, 390] on div "**********" at bounding box center [271, 377] width 201 height 49
click at [354, 386] on button "Select Date" at bounding box center [351, 381] width 27 height 22
select select "*"
select select "****"
click at [193, 220] on button "Previous month" at bounding box center [199, 216] width 15 height 20
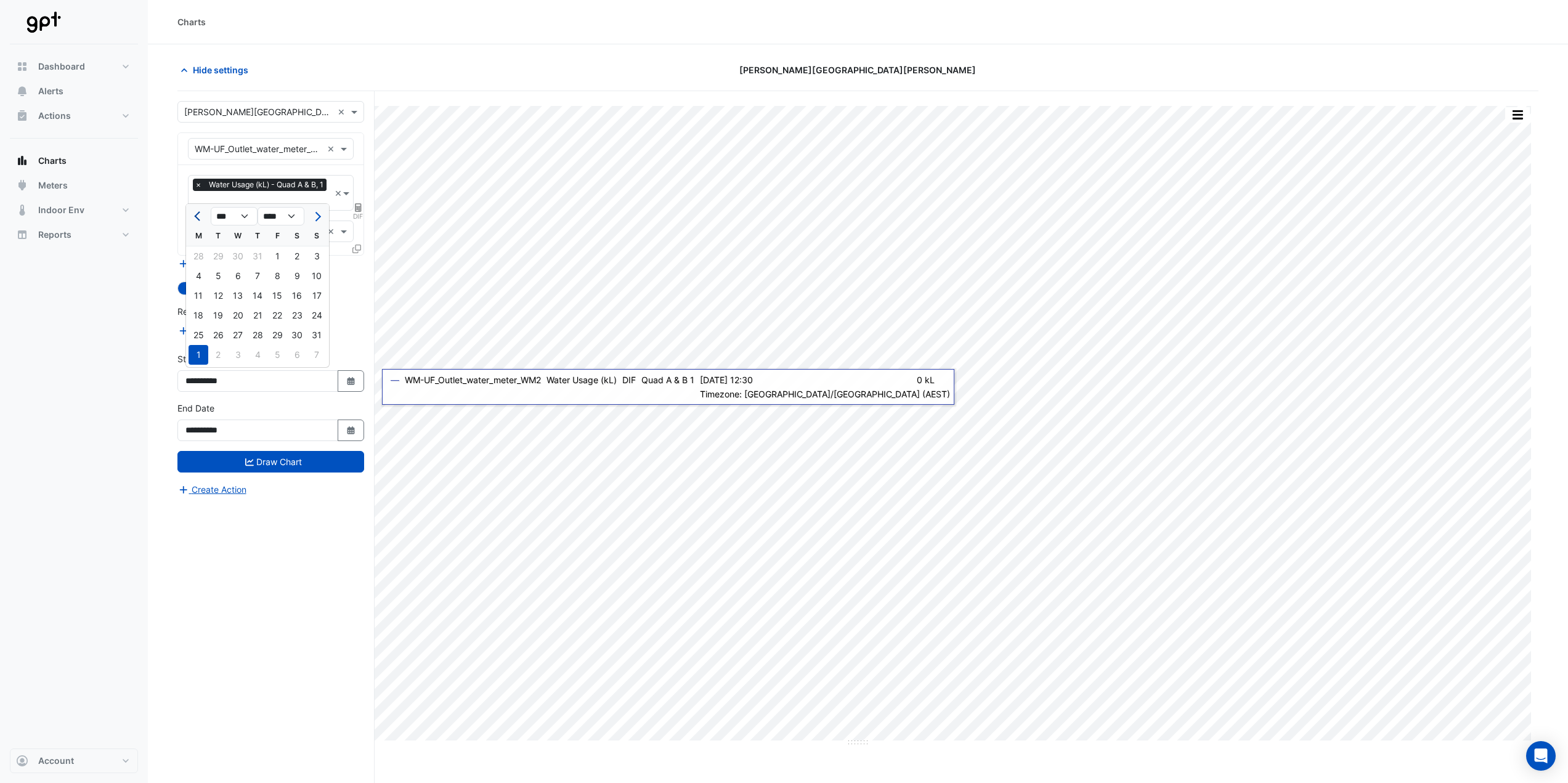
click at [193, 220] on button "Previous month" at bounding box center [199, 216] width 15 height 20
select select "*"
drag, startPoint x: 220, startPoint y: 259, endPoint x: 230, endPoint y: 306, distance: 48.1
click at [220, 260] on div "1" at bounding box center [218, 256] width 20 height 20
type input "**********"
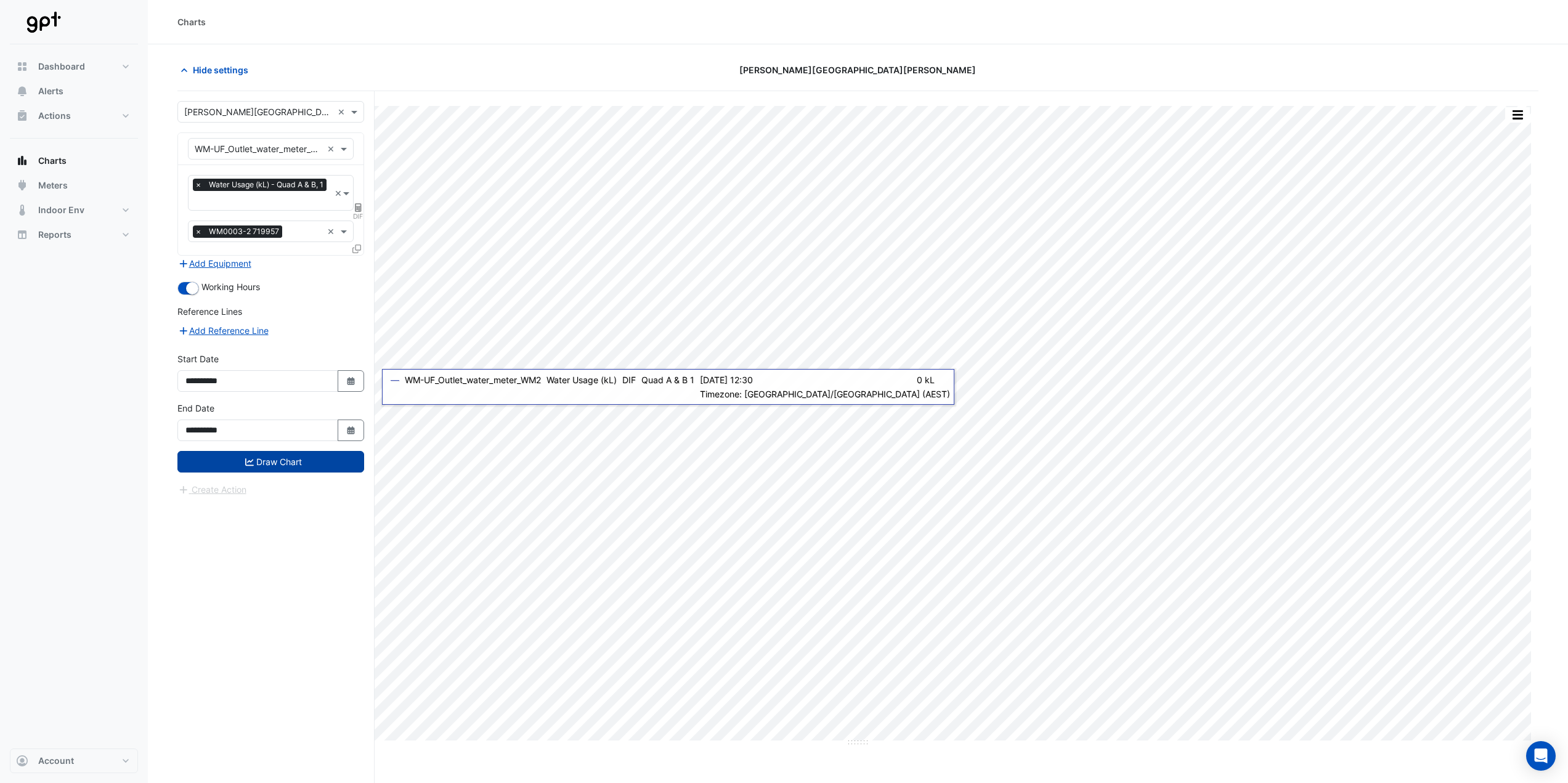
click at [302, 461] on button "Draw Chart" at bounding box center [271, 462] width 186 height 22
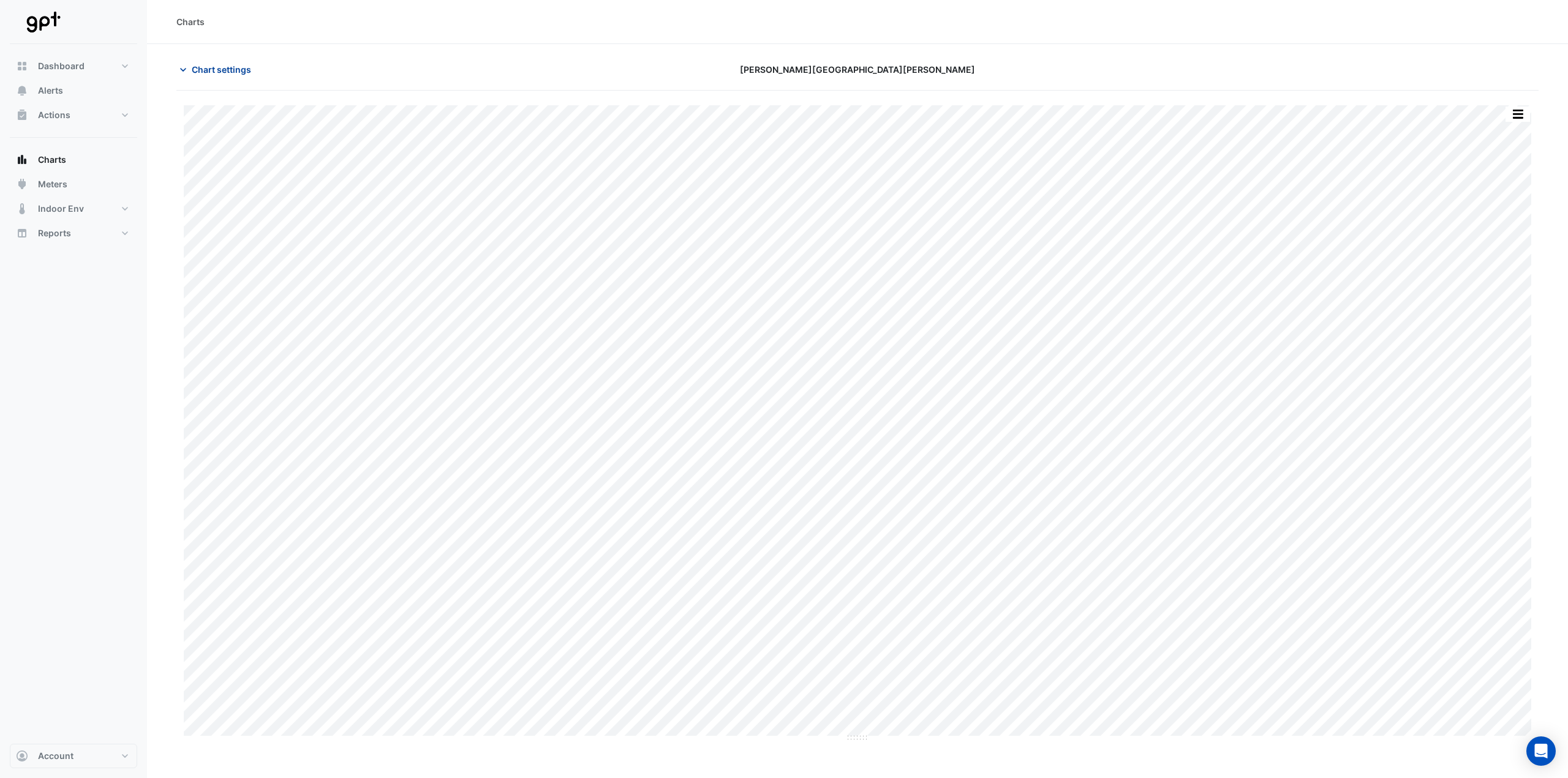
click at [228, 70] on span "Chart settings" at bounding box center [222, 69] width 59 height 13
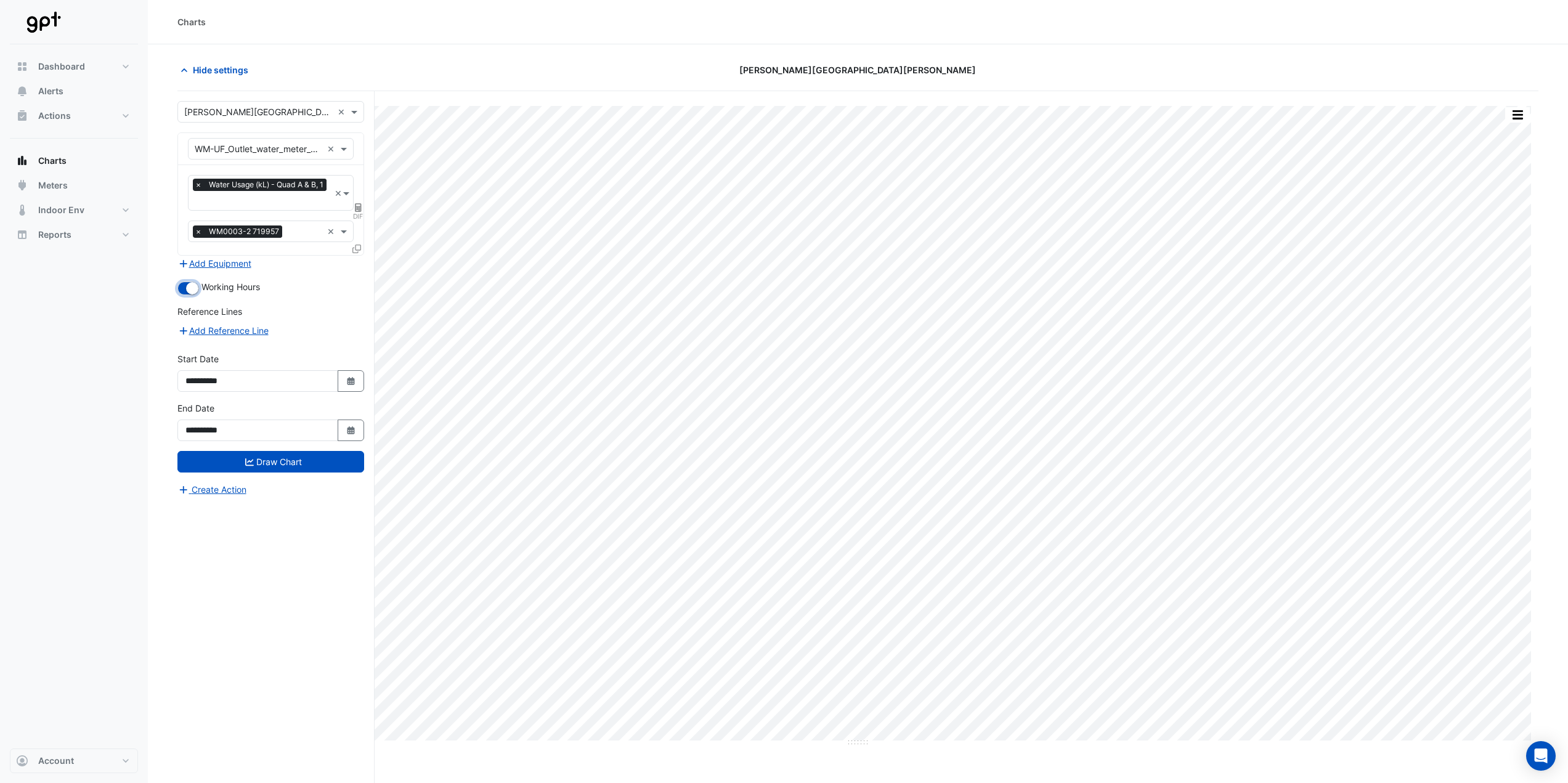
click at [193, 284] on small "button" at bounding box center [192, 288] width 12 height 12
click at [199, 291] on ui-switch at bounding box center [188, 287] width 22 height 11
click at [200, 234] on span "×" at bounding box center [199, 232] width 11 height 12
click at [259, 467] on button "Draw Chart" at bounding box center [271, 462] width 186 height 22
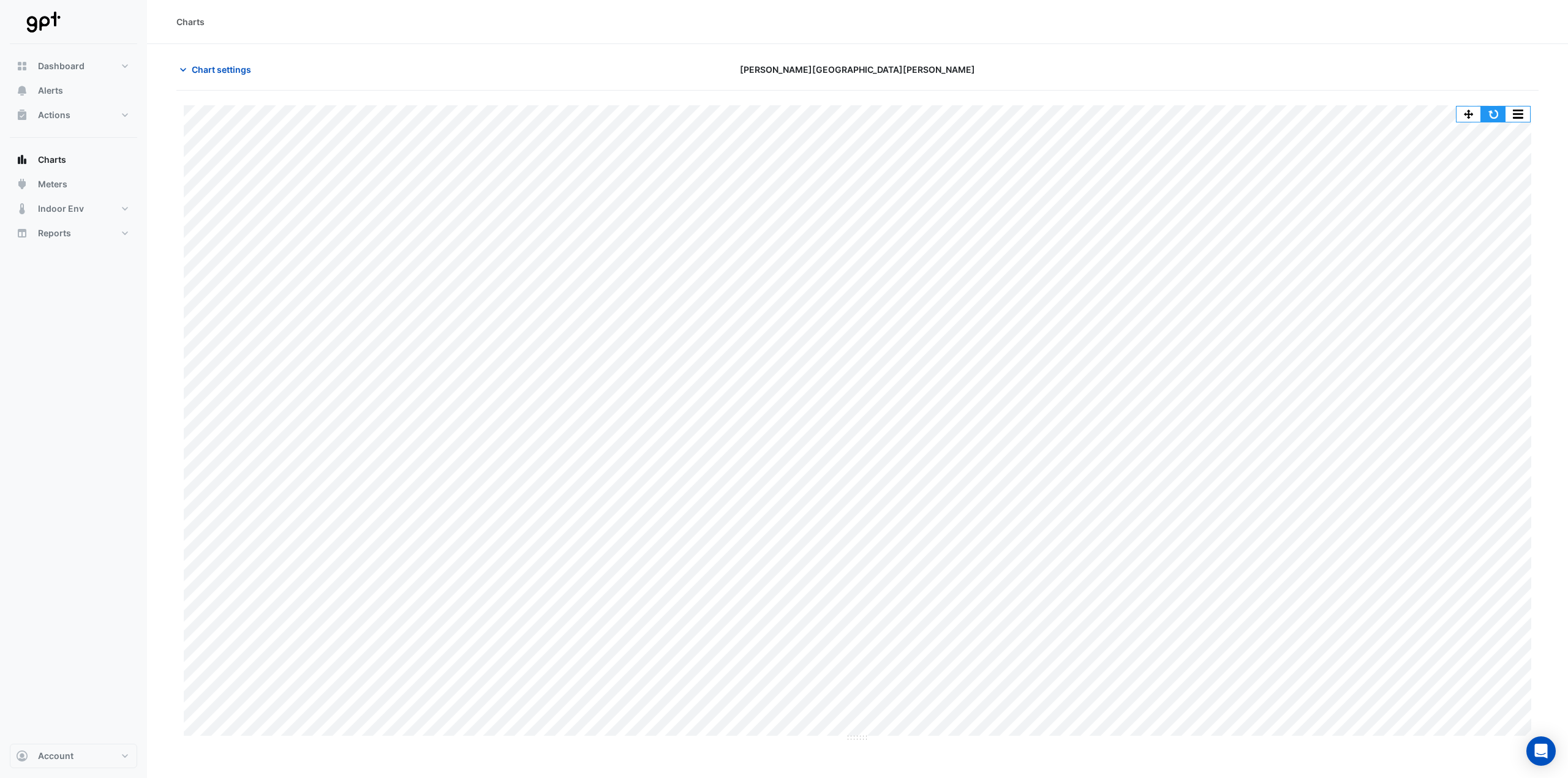
click at [1495, 117] on button "button" at bounding box center [1493, 114] width 24 height 15
click at [232, 72] on span "Chart settings" at bounding box center [222, 69] width 59 height 13
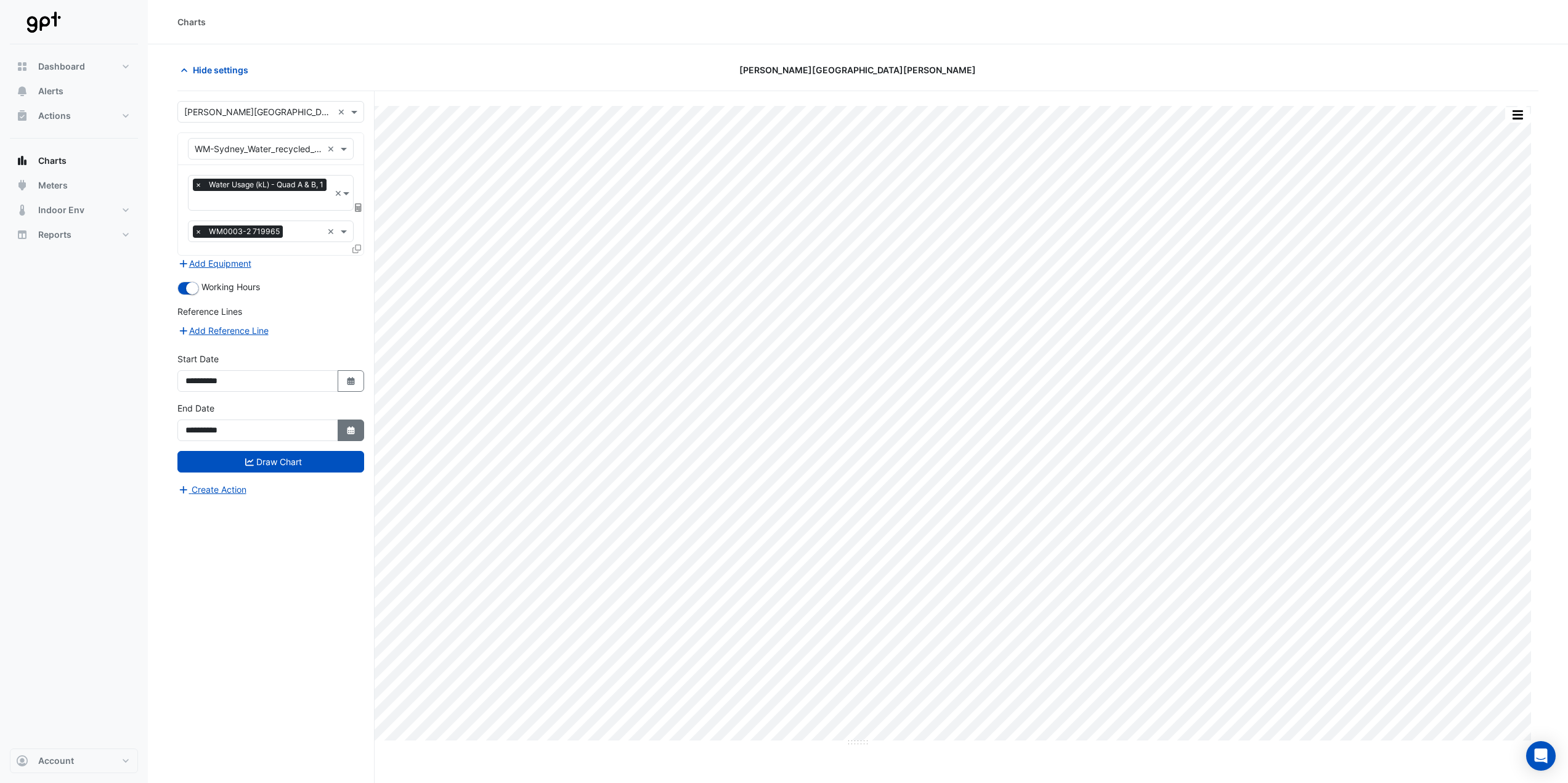
click at [352, 426] on icon "Select Date" at bounding box center [351, 430] width 11 height 9
select select "*"
click at [356, 383] on button "Select Date" at bounding box center [351, 381] width 27 height 22
select select "*"
select select "****"
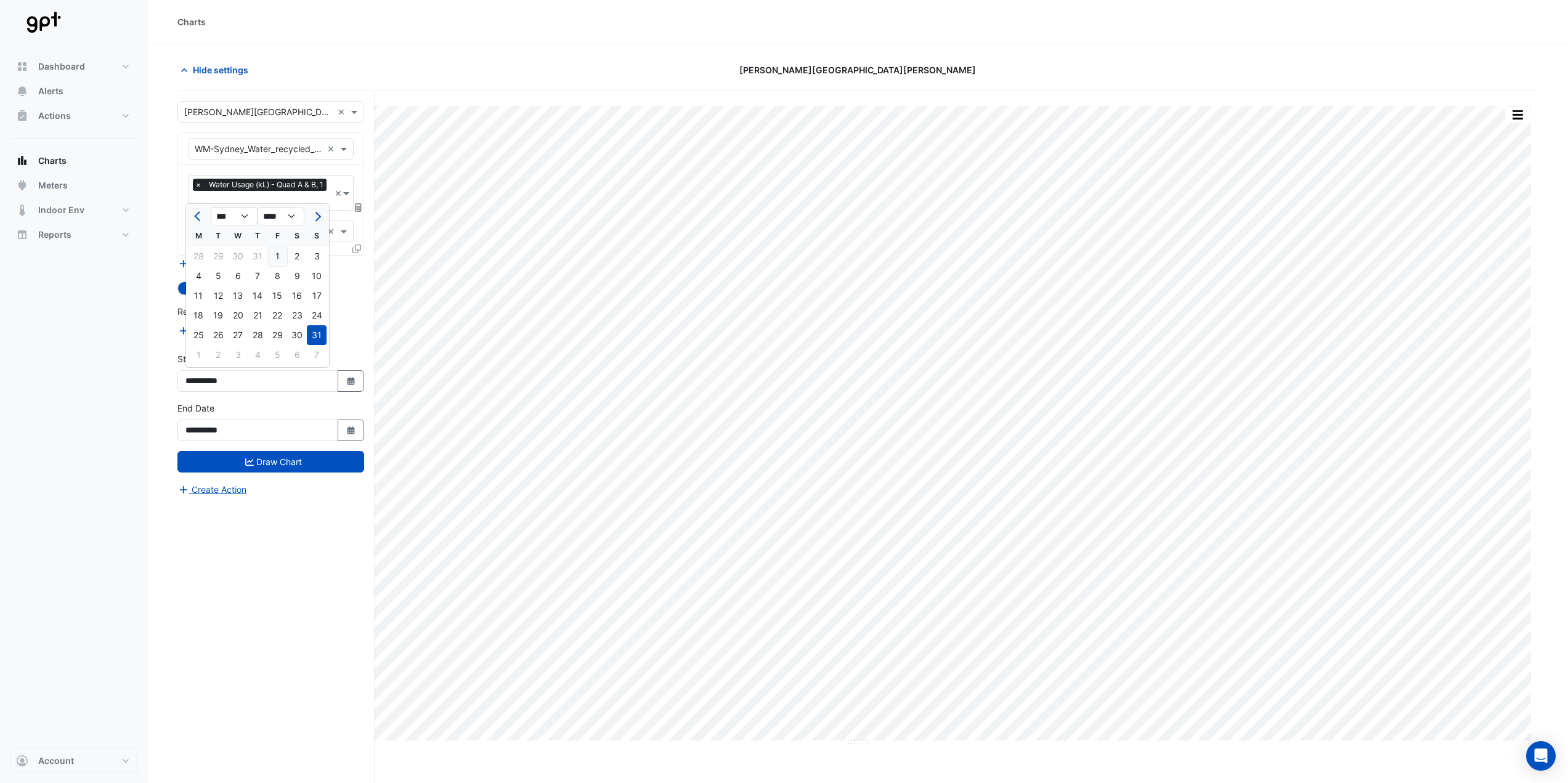
click at [284, 257] on div "1" at bounding box center [277, 256] width 20 height 20
type input "**********"
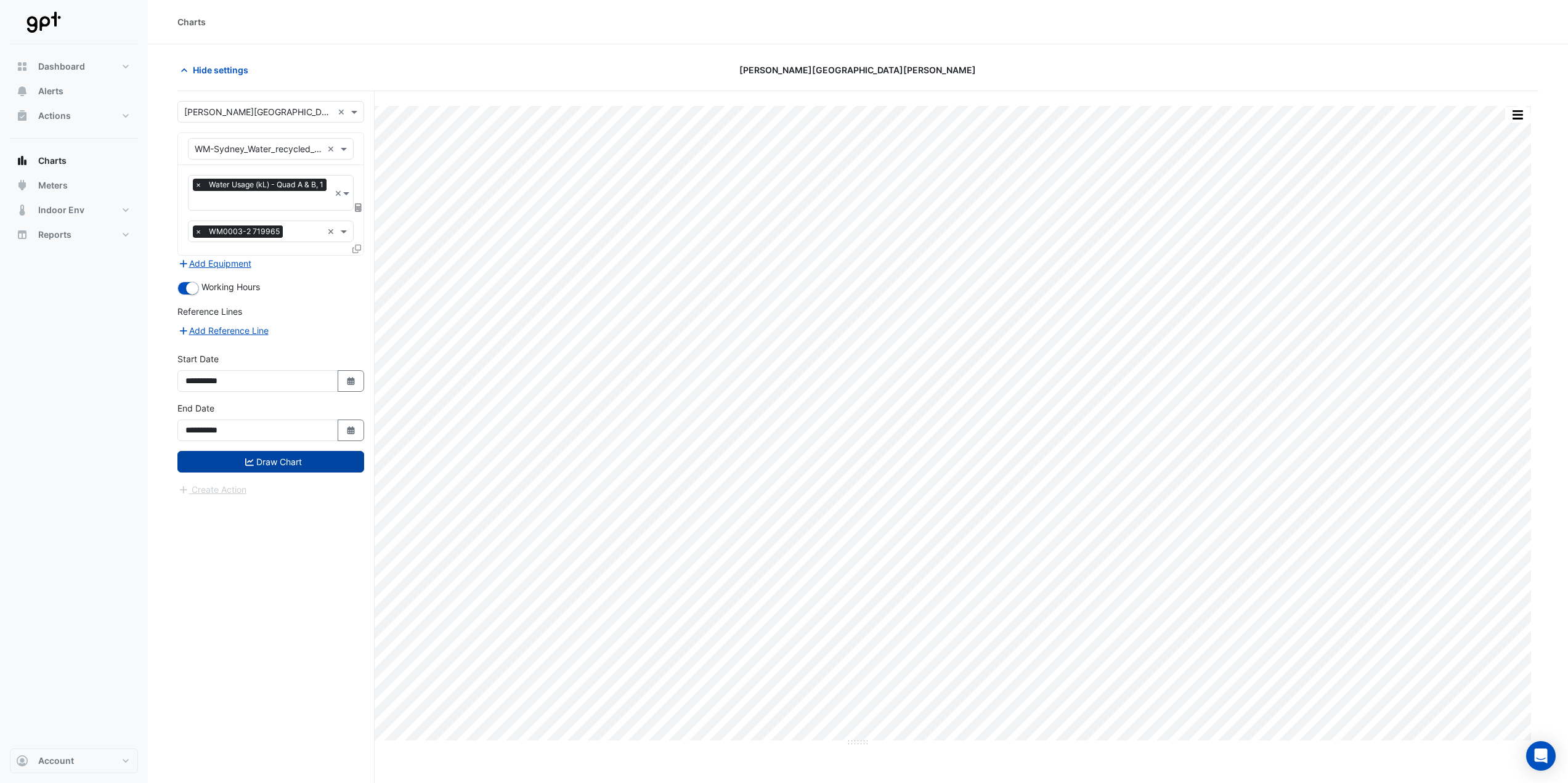
click at [288, 451] on button "Draw Chart" at bounding box center [271, 462] width 186 height 22
